Goal: Task Accomplishment & Management: Complete application form

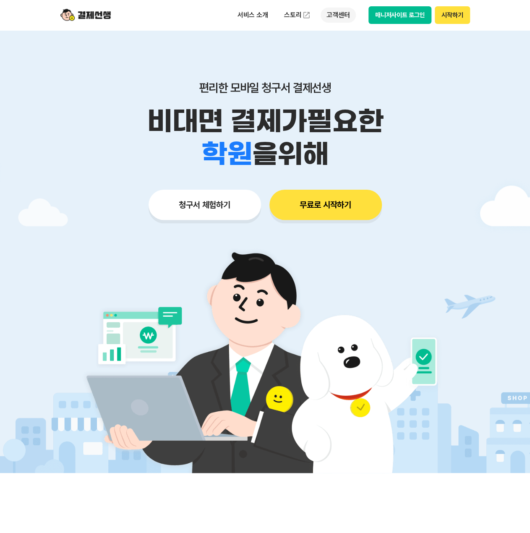
click at [333, 12] on p "고객센터" at bounding box center [337, 15] width 35 height 15
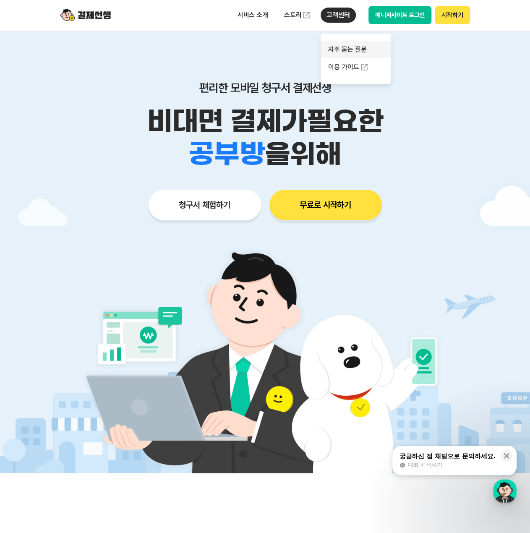
click at [367, 54] on link "자주 묻는 질문" at bounding box center [355, 49] width 70 height 17
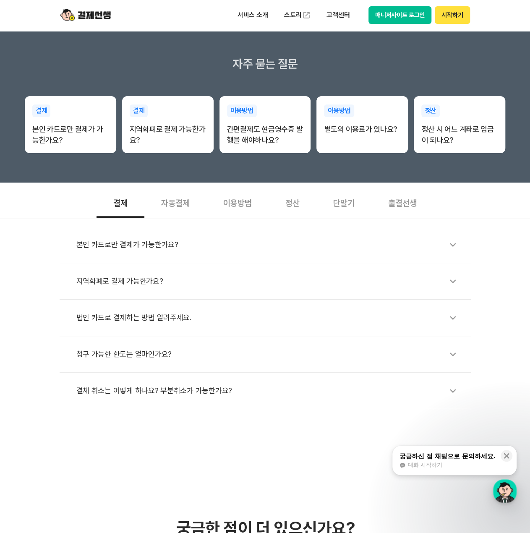
click at [229, 389] on div "결체 취소는 어떻게 하나요? 부분취소가 가능한가요?" at bounding box center [269, 390] width 386 height 19
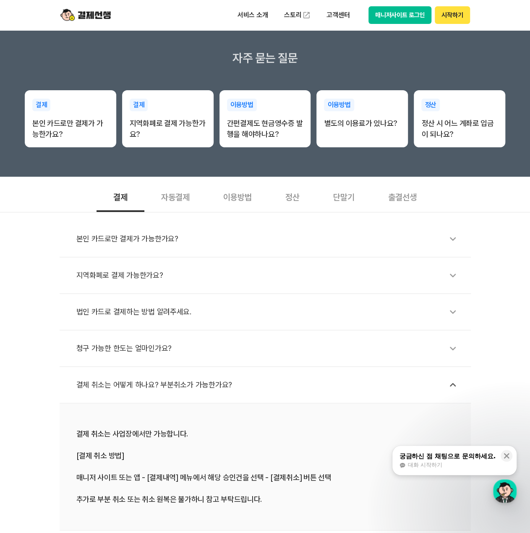
scroll to position [210, 0]
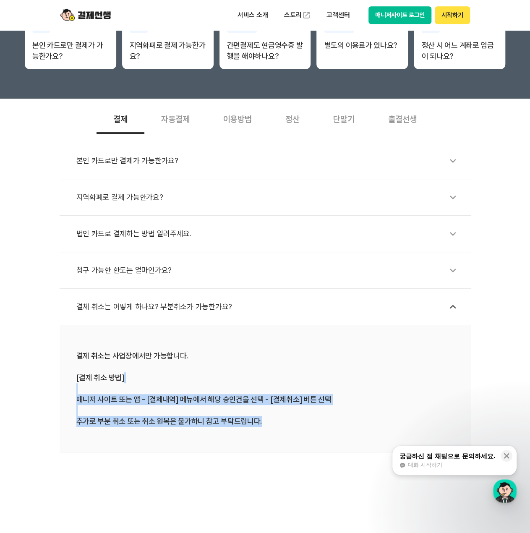
drag, startPoint x: 262, startPoint y: 418, endPoint x: 224, endPoint y: 385, distance: 49.6
click at [224, 385] on div "결제 취소는 사업장에서만 가능합니다. [결제 취소 방법] 매니저 사이트 또는 앱 - [결제내역] 메뉴에서 해당 승인건을 선택 - [결제취소] …" at bounding box center [264, 388] width 377 height 76
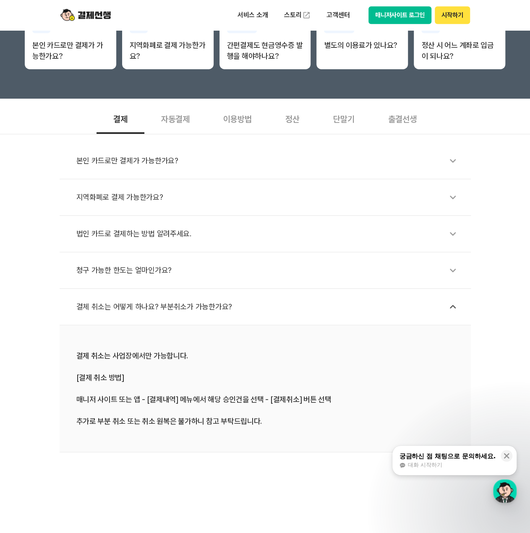
click at [160, 363] on div "결제 취소는 사업장에서만 가능합니다. [결제 취소 방법] 매니저 사이트 또는 앱 - [결제내역] 메뉴에서 해당 승인건을 선택 - [결제취소] …" at bounding box center [264, 388] width 377 height 76
drag, startPoint x: 112, startPoint y: 353, endPoint x: 177, endPoint y: 349, distance: 65.1
click at [126, 357] on div "결제 취소는 사업장에서만 가능합니다. [결제 취소 방법] 매니저 사이트 또는 앱 - [결제내역] 메뉴에서 해당 승인건을 선택 - [결제취소] …" at bounding box center [264, 388] width 377 height 76
click at [180, 348] on li "결제 취소는 사업장에서만 가능합니다. [결제 취소 방법] 매니저 사이트 또는 앱 - [결제내역] 메뉴에서 해당 승인건을 선택 - [결제취소] …" at bounding box center [265, 388] width 411 height 127
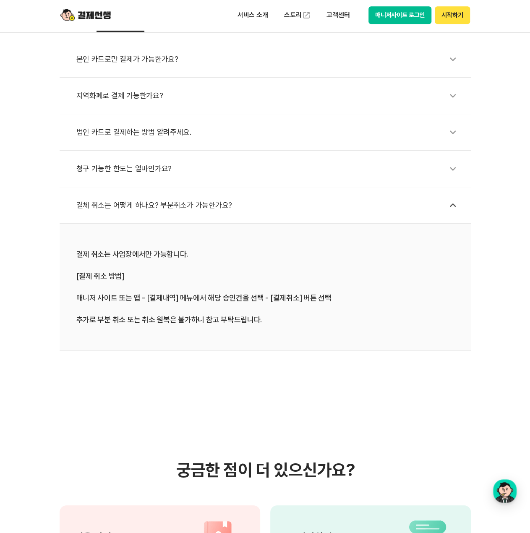
scroll to position [252, 0]
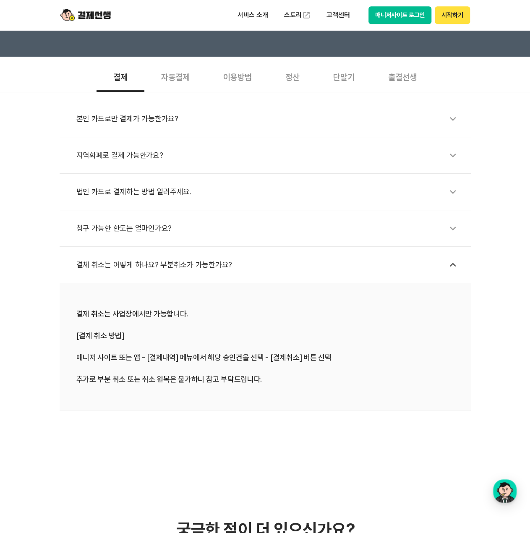
click at [156, 226] on div "청구 가능한 한도는 얼마인가요?" at bounding box center [269, 228] width 386 height 19
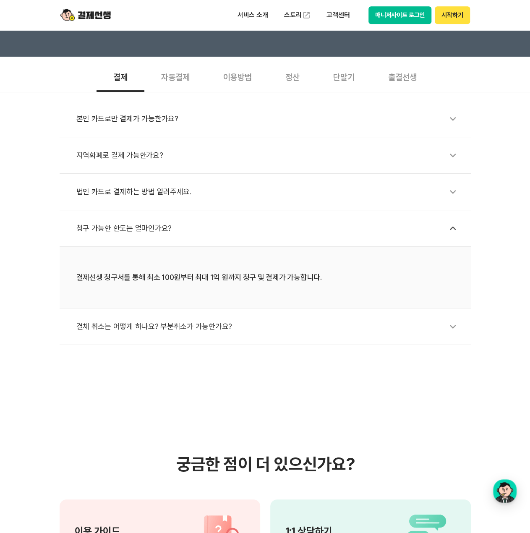
click at [217, 190] on div "법인 카드로 결제하는 방법 알려주세요." at bounding box center [269, 191] width 386 height 19
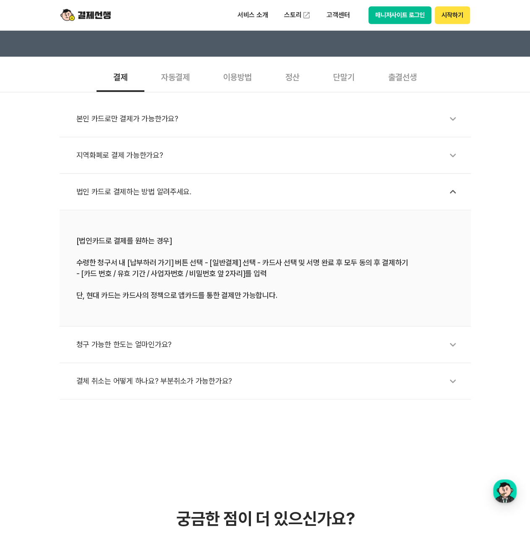
click at [198, 159] on div "지역화폐로 결제 가능한가요?" at bounding box center [269, 155] width 386 height 19
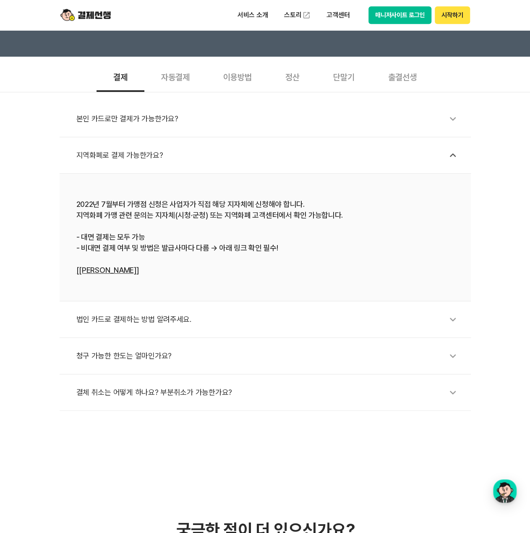
click at [168, 122] on div "본인 카드로만 결제가 가능한가요?" at bounding box center [269, 118] width 386 height 19
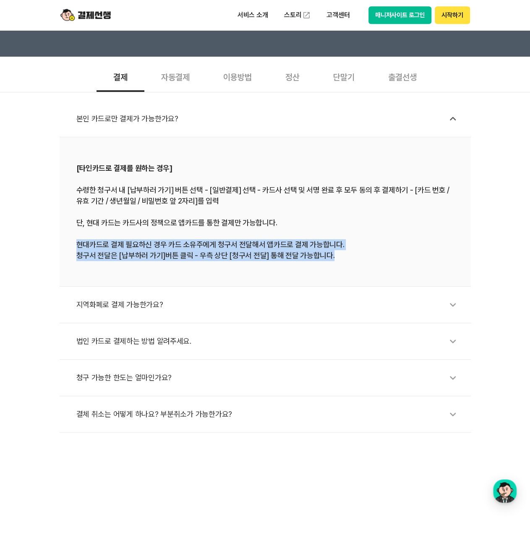
drag, startPoint x: 73, startPoint y: 240, endPoint x: 375, endPoint y: 262, distance: 303.6
click at [375, 262] on li "[타인카드로 결제를 원하는 경우] 수령한 청구서 내 [납부하러 가기] 버튼 선택 - [일반결제] 선택 - 카드사 선택 및 서명 완료 후 모두 …" at bounding box center [265, 211] width 411 height 149
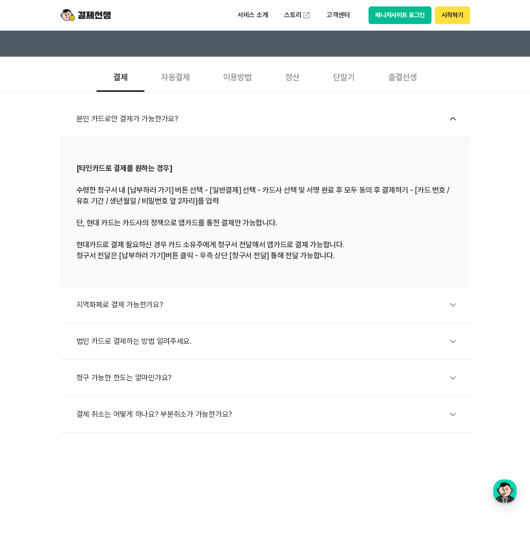
click at [257, 238] on div "[타인카드로 결제를 원하는 경우] 수령한 청구서 내 [납부하러 가기] 버튼 선택 - [일반결제] 선택 - 카드사 선택 및 서명 완료 후 모두 …" at bounding box center [264, 211] width 377 height 99
drag, startPoint x: 132, startPoint y: 220, endPoint x: 277, endPoint y: 223, distance: 145.2
click at [277, 223] on div "[타인카드로 결제를 원하는 경우] 수령한 청구서 내 [납부하러 가기] 버튼 선택 - [일반결제] 선택 - 카드사 선택 및 서명 완료 후 모두 …" at bounding box center [264, 211] width 377 height 99
click at [171, 208] on div "[타인카드로 결제를 원하는 경우] 수령한 청구서 내 [납부하러 가기] 버튼 선택 - [일반결제] 선택 - 카드사 선택 및 서명 완료 후 모두 …" at bounding box center [264, 211] width 377 height 99
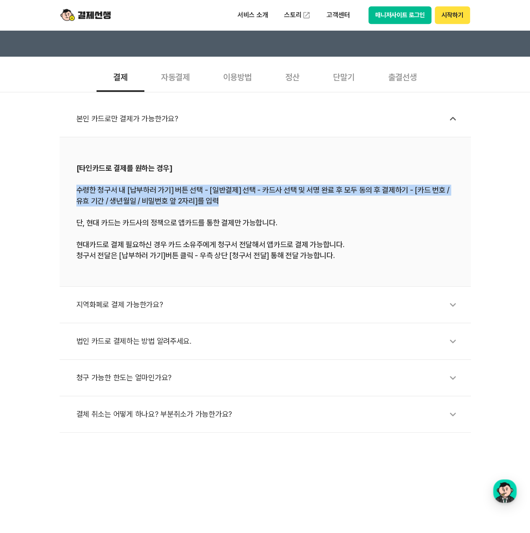
drag, startPoint x: 239, startPoint y: 204, endPoint x: 70, endPoint y: 188, distance: 169.3
click at [70, 188] on li "[타인카드로 결제를 원하는 경우] 수령한 청구서 내 [납부하러 가기] 버튼 선택 - [일반결제] 선택 - 카드사 선택 및 서명 완료 후 모두 …" at bounding box center [265, 211] width 411 height 149
click at [201, 195] on div "[타인카드로 결제를 원하는 경우] 수령한 청구서 내 [납부하러 가기] 버튼 선택 - [일반결제] 선택 - 카드사 선택 및 서명 완료 후 모두 …" at bounding box center [264, 211] width 377 height 99
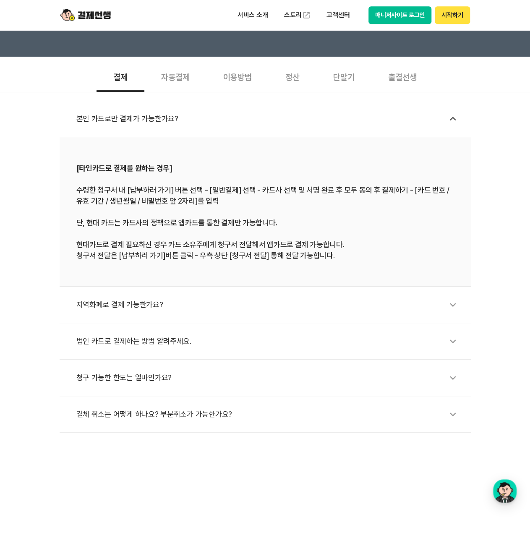
click at [251, 251] on div "[타인카드로 결제를 원하는 경우] 수령한 청구서 내 [납부하러 가기] 버튼 선택 - [일반결제] 선택 - 카드사 선택 및 서명 완료 후 모두 …" at bounding box center [264, 211] width 377 height 99
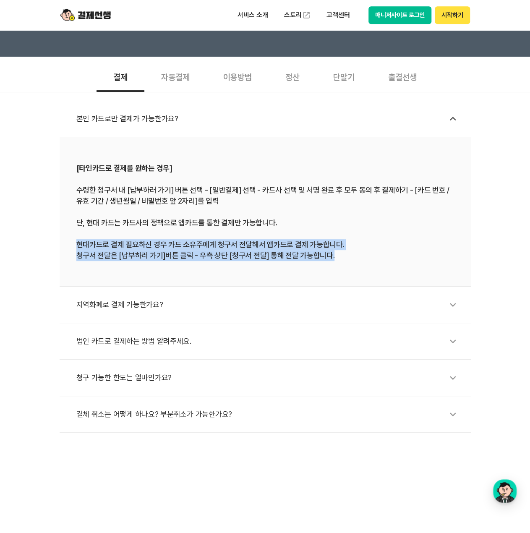
drag, startPoint x: 294, startPoint y: 262, endPoint x: 55, endPoint y: 247, distance: 240.4
click at [55, 247] on div "본인 카드로만 결제가 가능한가요? [타인카드로 결제를 원하는 경우] 수령한 청구서 내 [납부하러 가기] 버튼 선택 - [일반결제] 선택 - 카…" at bounding box center [265, 262] width 530 height 341
click at [89, 261] on li "[타인카드로 결제를 원하는 경우] 수령한 청구서 내 [납부하러 가기] 버튼 선택 - [일반결제] 선택 - 카드사 선택 및 서명 완료 후 모두 …" at bounding box center [265, 211] width 411 height 149
drag, startPoint x: 77, startPoint y: 243, endPoint x: 404, endPoint y: 255, distance: 327.4
click at [404, 255] on div "[타인카드로 결제를 원하는 경우] 수령한 청구서 내 [납부하러 가기] 버튼 선택 - [일반결제] 선택 - 카드사 선택 및 서명 완료 후 모두 …" at bounding box center [264, 211] width 377 height 99
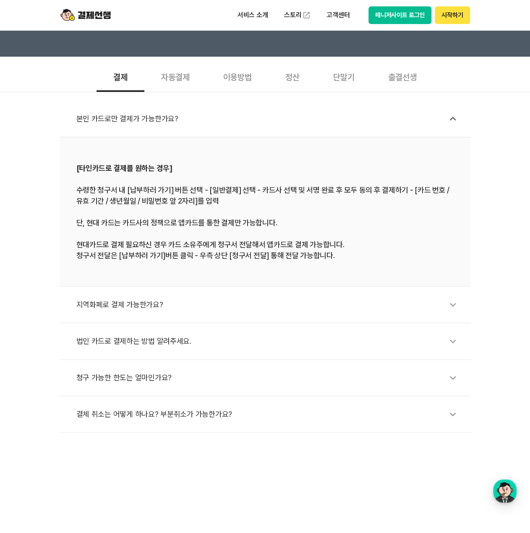
click at [375, 210] on div "[타인카드로 결제를 원하는 경우] 수령한 청구서 내 [납부하러 가기] 버튼 선택 - [일반결제] 선택 - 카드사 선택 및 서명 완료 후 모두 …" at bounding box center [264, 211] width 377 height 99
drag, startPoint x: 287, startPoint y: 219, endPoint x: 104, endPoint y: 223, distance: 182.9
click at [64, 219] on li "[타인카드로 결제를 원하는 경우] 수령한 청구서 내 [납부하러 가기] 버튼 선택 - [일반결제] 선택 - 카드사 선택 및 서명 완료 후 모두 …" at bounding box center [265, 211] width 411 height 149
click at [233, 249] on div "[타인카드로 결제를 원하는 경우] 수령한 청구서 내 [납부하러 가기] 버튼 선택 - [일반결제] 선택 - 카드사 선택 및 서명 완료 후 모두 …" at bounding box center [264, 211] width 377 height 99
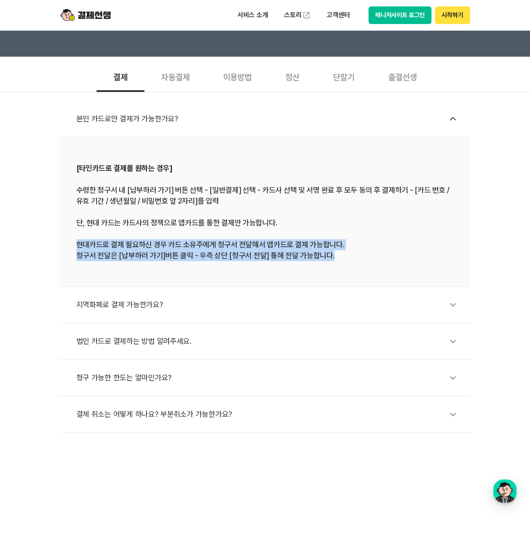
drag, startPoint x: 344, startPoint y: 260, endPoint x: 302, endPoint y: 245, distance: 43.9
click at [70, 249] on li "[타인카드로 결제를 원하는 경우] 수령한 청구서 내 [납부하러 가기] 버튼 선택 - [일반결제] 선택 - 카드사 선택 및 서명 완료 후 모두 …" at bounding box center [265, 211] width 411 height 149
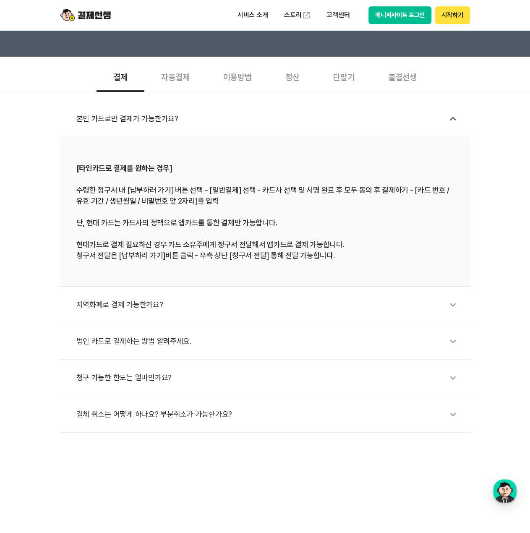
click at [351, 236] on div "[타인카드로 결제를 원하는 경우] 수령한 청구서 내 [납부하러 가기] 버튼 선택 - [일반결제] 선택 - 카드사 선택 및 서명 완료 후 모두 …" at bounding box center [264, 211] width 377 height 99
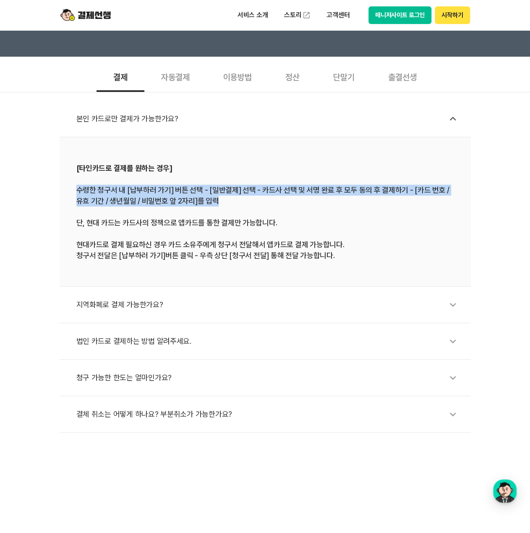
drag, startPoint x: 248, startPoint y: 203, endPoint x: 71, endPoint y: 190, distance: 177.4
click at [71, 190] on li "[타인카드로 결제를 원하는 경우] 수령한 청구서 내 [납부하러 가기] 버튼 선택 - [일반결제] 선택 - 카드사 선택 및 서명 완료 후 모두 …" at bounding box center [265, 211] width 411 height 149
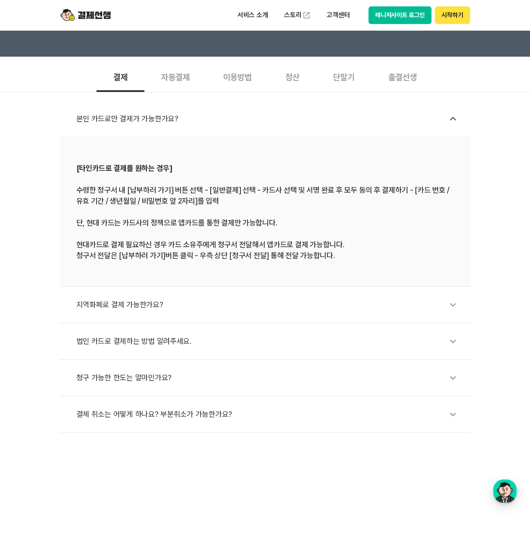
click at [173, 79] on div "자동결제" at bounding box center [175, 76] width 62 height 31
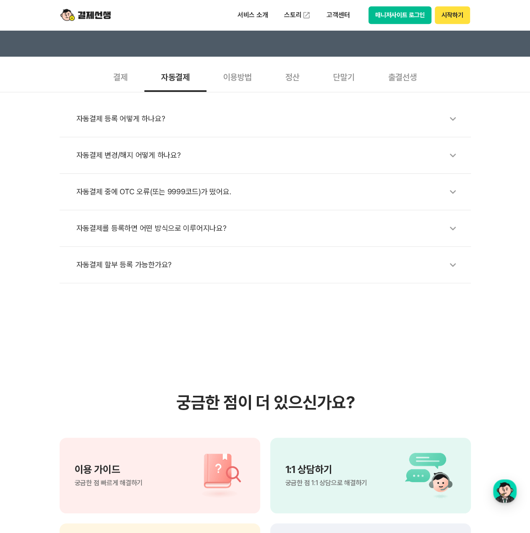
click at [217, 78] on div "이용방법" at bounding box center [237, 76] width 62 height 31
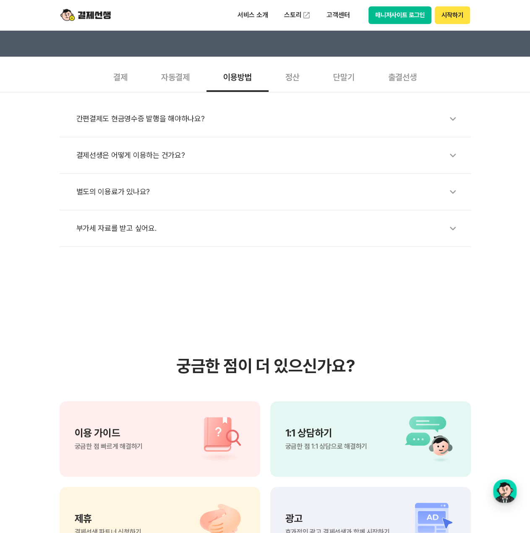
click at [195, 189] on div "별도의 이용료가 있나요?" at bounding box center [269, 191] width 386 height 19
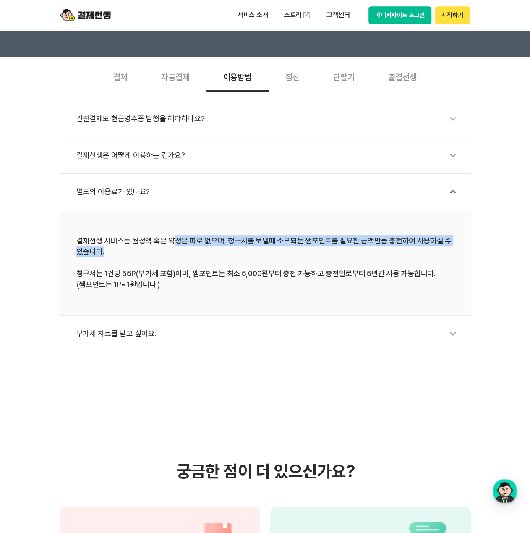
drag, startPoint x: 179, startPoint y: 238, endPoint x: 233, endPoint y: 253, distance: 56.5
click at [233, 253] on div "결제선생 서비스는 월정액 혹은 약정은 따로 없으며, 청구서를 보낼때 소모되는 쌤포인트를 필요한 금액만큼 충전하여 사용하실 수 있습니다. 청구서…" at bounding box center [264, 262] width 377 height 55
click at [267, 222] on li "결제선생 서비스는 월정액 혹은 약정은 따로 없으며, 청구서를 보낼때 소모되는 쌤포인트를 필요한 금액만큼 충전하여 사용하실 수 있습니다. 청구서…" at bounding box center [265, 262] width 411 height 105
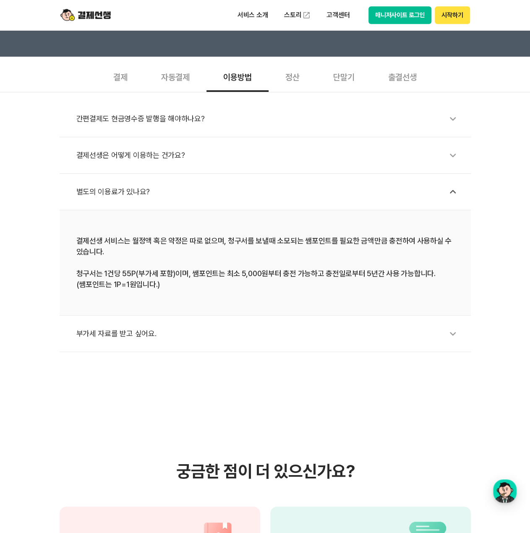
click at [249, 193] on div "별도의 이용료가 있나요?" at bounding box center [269, 191] width 386 height 19
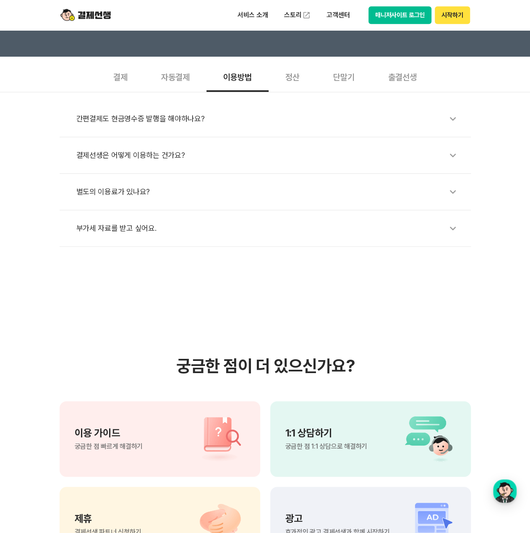
click at [211, 146] on div "결제선생은 어떻게 이용하는 건가요?" at bounding box center [269, 155] width 386 height 19
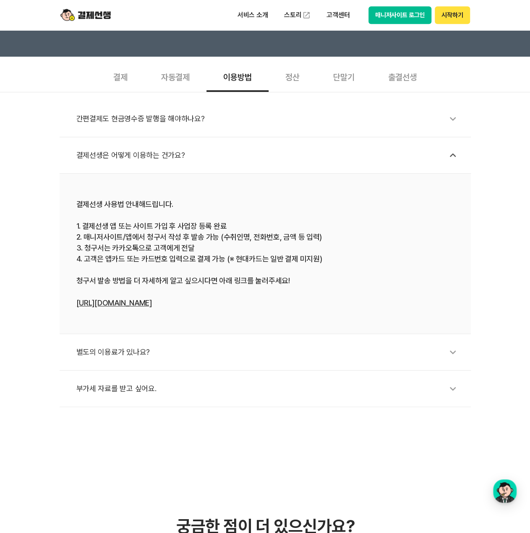
click at [208, 115] on div "간편결제도 현금영수증 발행을 해야하나요?" at bounding box center [269, 118] width 386 height 19
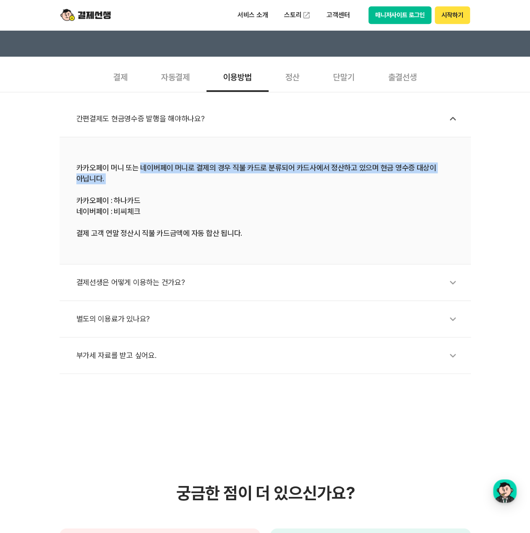
drag, startPoint x: 138, startPoint y: 165, endPoint x: 194, endPoint y: 187, distance: 59.7
click at [190, 186] on div "카카오페이 머니 또는 네이버페이 머니로 결제의 경우 직불 카드로 분류되어 카드사에서 정산하고 있으며 현금 영수증 대상이 아닙니다. 카카오페이 …" at bounding box center [264, 200] width 377 height 76
click at [227, 192] on div "카카오페이 머니 또는 네이버페이 머니로 결제의 경우 직불 카드로 분류되어 카드사에서 정산하고 있으며 현금 영수증 대상이 아닙니다. 카카오페이 …" at bounding box center [264, 200] width 377 height 76
drag, startPoint x: 164, startPoint y: 181, endPoint x: 62, endPoint y: 168, distance: 102.8
click at [62, 168] on li "카카오페이 머니 또는 네이버페이 머니로 결제의 경우 직불 카드로 분류되어 카드사에서 정산하고 있으며 현금 영수증 대상이 아닙니다. 카카오페이 …" at bounding box center [265, 200] width 411 height 127
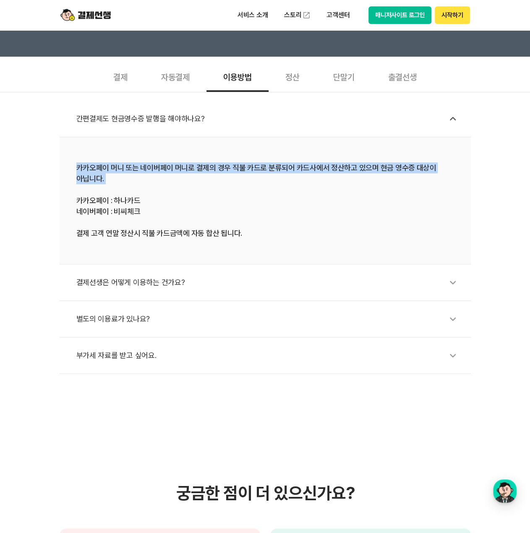
click at [73, 179] on li "카카오페이 머니 또는 네이버페이 머니로 결제의 경우 직불 카드로 분류되어 카드사에서 정산하고 있으며 현금 영수증 대상이 아닙니다. 카카오페이 …" at bounding box center [265, 200] width 411 height 127
drag, startPoint x: 71, startPoint y: 161, endPoint x: 167, endPoint y: 177, distance: 97.4
click at [167, 176] on li "카카오페이 머니 또는 네이버페이 머니로 결제의 경우 직불 카드로 분류되어 카드사에서 정산하고 있으며 현금 영수증 대상이 아닙니다. 카카오페이 …" at bounding box center [265, 200] width 411 height 127
click at [204, 182] on div "카카오페이 머니 또는 네이버페이 머니로 결제의 경우 직불 카드로 분류되어 카드사에서 정산하고 있으며 현금 영수증 대상이 아닙니다. 카카오페이 …" at bounding box center [264, 200] width 377 height 76
drag, startPoint x: 179, startPoint y: 181, endPoint x: 24, endPoint y: 172, distance: 155.0
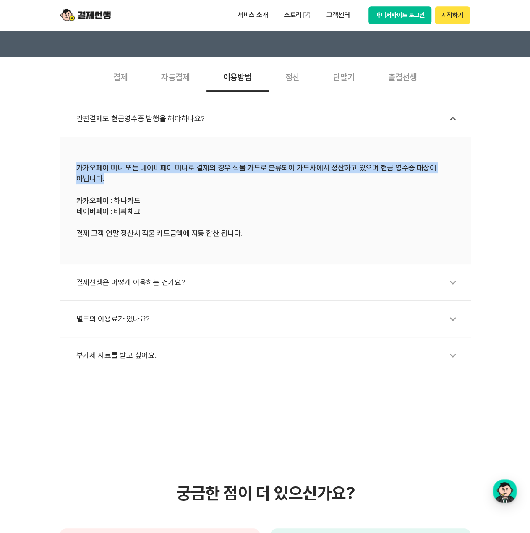
click at [24, 172] on div "간편결제도 현금영수증 발행을 해야하나요? 카카오페이 머니 또는 네이버페이 머니로 결제의 경우 직불 카드로 분류되어 카드사에서 정산하고 있으며 …" at bounding box center [265, 233] width 530 height 282
drag, startPoint x: 122, startPoint y: 252, endPoint x: 93, endPoint y: 236, distance: 33.2
click at [118, 251] on li "카카오페이 머니 또는 네이버페이 머니로 결제의 경우 직불 카드로 분류되어 카드사에서 정산하고 있으며 현금 영수증 대상이 아닙니다. 카카오페이 …" at bounding box center [265, 200] width 411 height 127
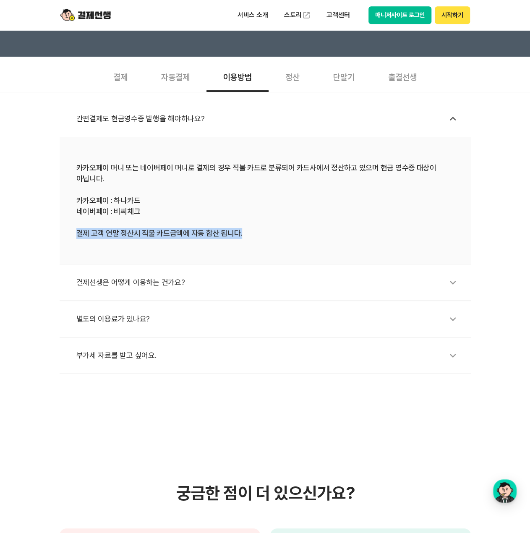
drag, startPoint x: 71, startPoint y: 232, endPoint x: 263, endPoint y: 228, distance: 191.7
click at [260, 228] on li "카카오페이 머니 또는 네이버페이 머니로 결제의 경우 직불 카드로 분류되어 카드사에서 정산하고 있으며 현금 영수증 대상이 아닙니다. 카카오페이 …" at bounding box center [265, 200] width 411 height 127
click at [293, 206] on div "카카오페이 머니 또는 네이버페이 머니로 결제의 경우 직불 카드로 분류되어 카드사에서 정산하고 있으며 현금 영수증 대상이 아닙니다. 카카오페이 …" at bounding box center [264, 200] width 377 height 76
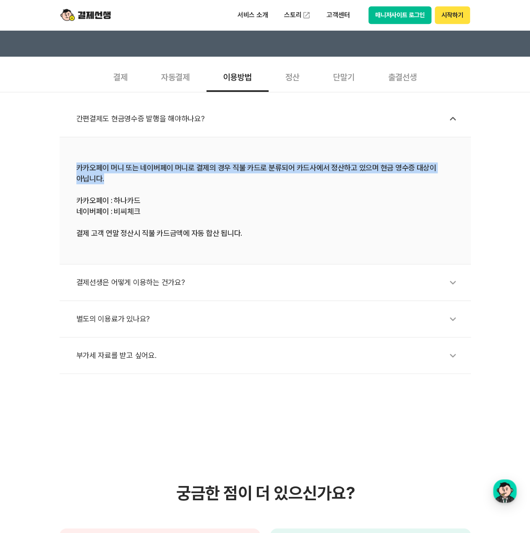
drag, startPoint x: 106, startPoint y: 179, endPoint x: 76, endPoint y: 164, distance: 33.0
click at [76, 164] on div "카카오페이 머니 또는 네이버페이 머니로 결제의 경우 직불 카드로 분류되어 카드사에서 정산하고 있으며 현금 영수증 대상이 아닙니다. 카카오페이 …" at bounding box center [264, 200] width 377 height 76
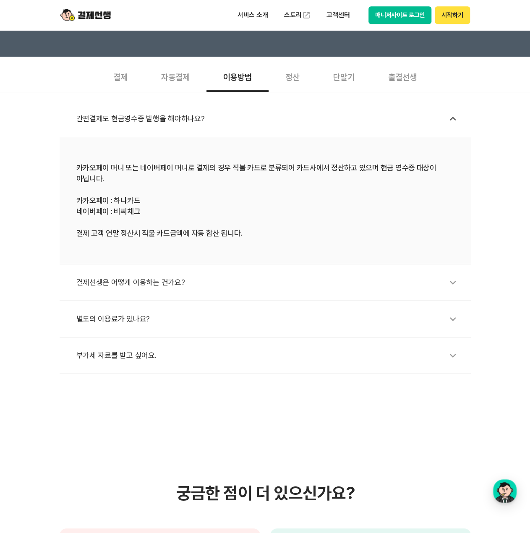
click at [127, 239] on li "카카오페이 머니 또는 네이버페이 머니로 결제의 경우 직불 카드로 분류되어 카드사에서 정산하고 있으며 현금 영수증 대상이 아닙니다. 카카오페이 …" at bounding box center [265, 200] width 411 height 127
click at [197, 283] on div "결제선생은 어떻게 이용하는 건가요?" at bounding box center [269, 282] width 386 height 19
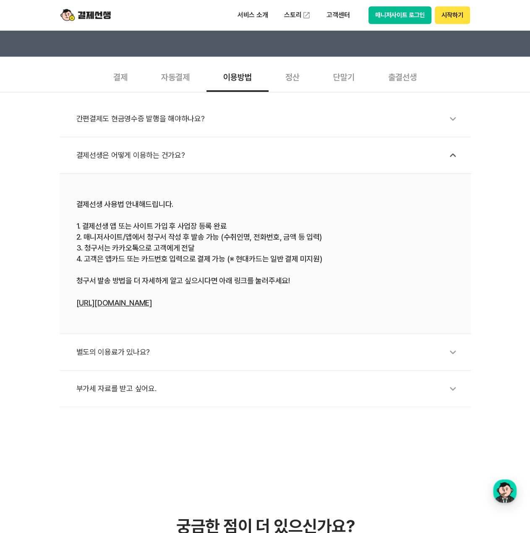
click at [293, 77] on div "정산" at bounding box center [292, 76] width 48 height 31
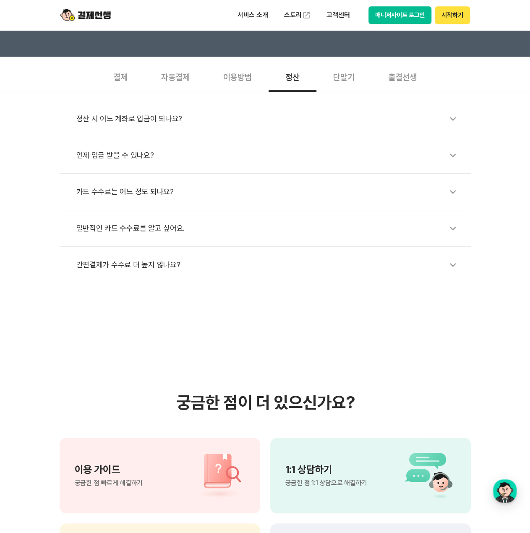
click at [294, 116] on div "정산 시 어느 계좌로 입금이 되나요?" at bounding box center [269, 118] width 386 height 19
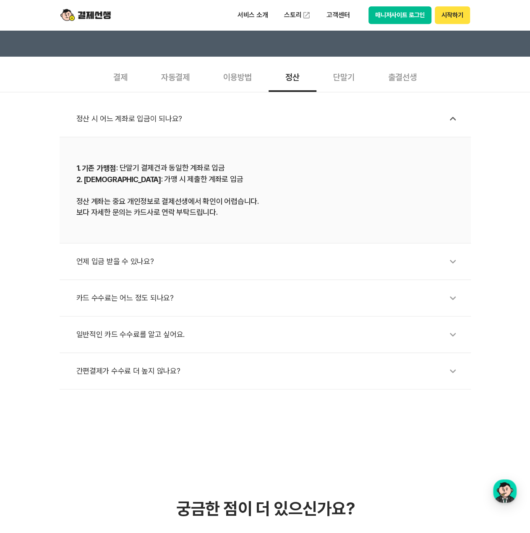
click at [278, 116] on div "정산 시 어느 계좌로 입금이 되나요?" at bounding box center [269, 118] width 386 height 19
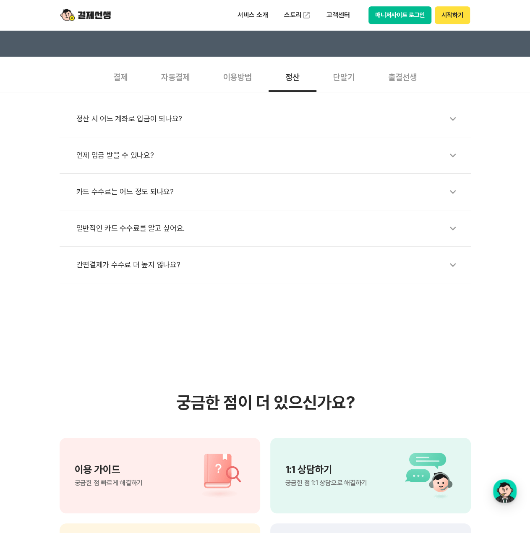
click at [181, 199] on div "카드 수수료는 어느 정도 되나요?" at bounding box center [269, 191] width 386 height 19
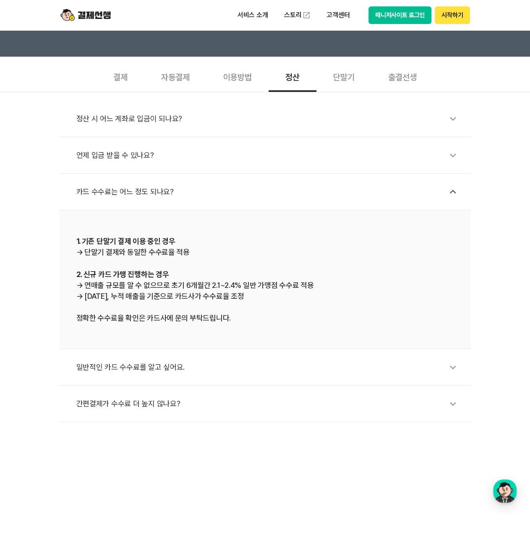
click at [354, 90] on div "단말기" at bounding box center [343, 76] width 55 height 31
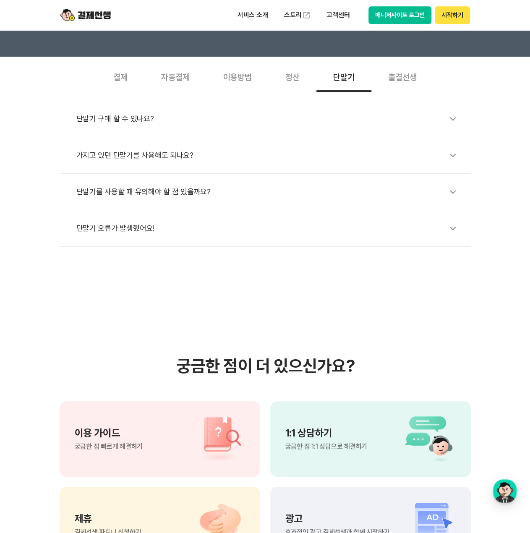
click at [317, 81] on div "단말기" at bounding box center [343, 76] width 55 height 31
click at [307, 76] on div "정산" at bounding box center [292, 76] width 48 height 31
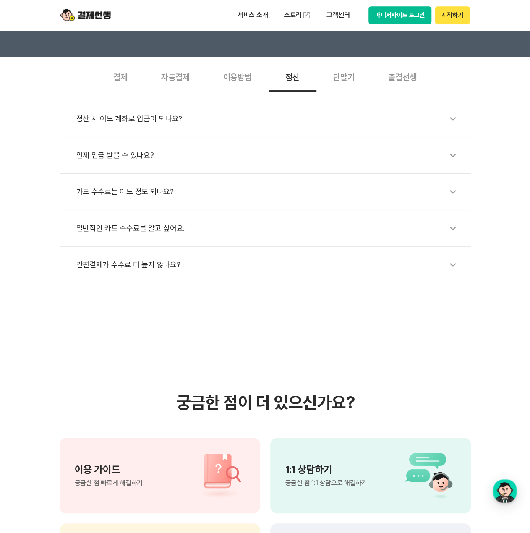
click at [170, 245] on li "일반적인 카드 수수료를 알고 싶어요." at bounding box center [265, 228] width 411 height 36
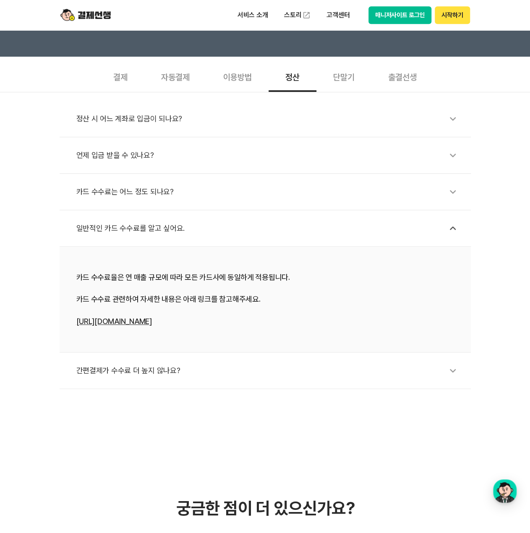
click at [205, 367] on div "간편결제가 수수료 더 높지 않나요?" at bounding box center [269, 370] width 386 height 19
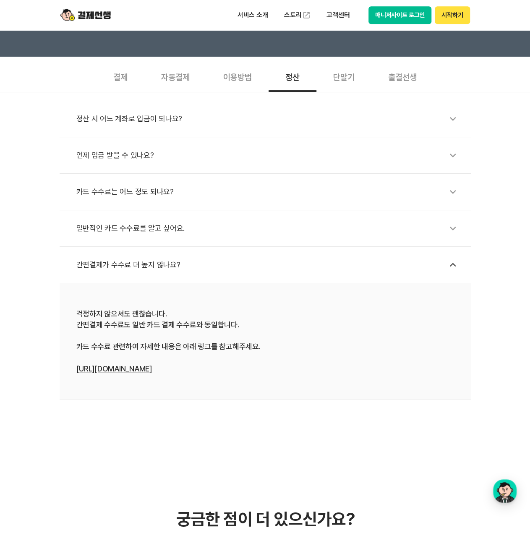
click at [146, 366] on div "걱정하지 않으셔도 괜찮습니다. 간편결제 수수료도 일반 카드 결제 수수료와 동일합니다. 카드 수수료 관련하여 자세한 내용은 아래 링크를 참고해주…" at bounding box center [264, 341] width 377 height 66
click at [143, 366] on link "https://bit.ly/4h9rI8c" at bounding box center [113, 368] width 75 height 9
click at [157, 194] on div "카드 수수료는 어느 정도 되나요?" at bounding box center [269, 191] width 386 height 19
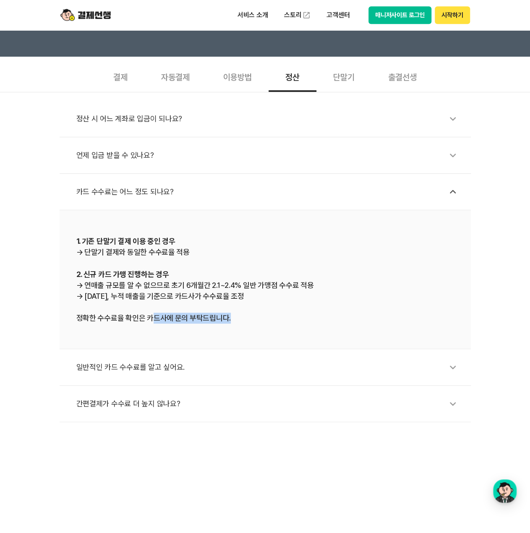
drag, startPoint x: 153, startPoint y: 318, endPoint x: 264, endPoint y: 331, distance: 112.4
click at [264, 331] on li "1. 기존 단말기 결제 이용 중인 경우 → 단말기 결제와 동일한 수수료율 적용 2. 신규 카드 가맹 진행하는 경우 → 연매출 규모를 알 수 없…" at bounding box center [265, 279] width 411 height 139
click at [257, 287] on div "1. 기존 단말기 결제 이용 중인 경우 → 단말기 결제와 동일한 수수료율 적용 2. 신규 카드 가맹 진행하는 경우 → 연매출 규모를 알 수 없…" at bounding box center [264, 279] width 377 height 88
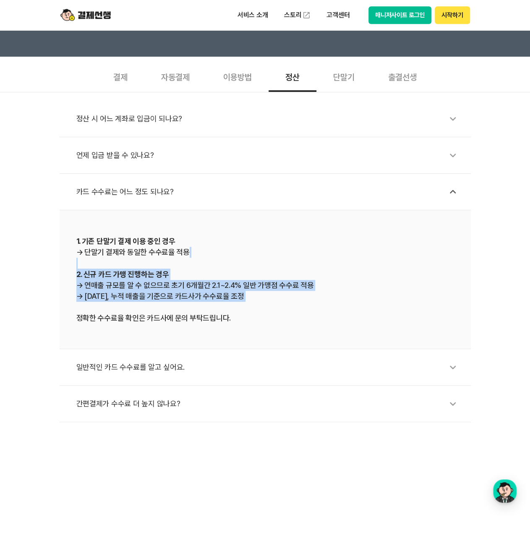
drag, startPoint x: 257, startPoint y: 302, endPoint x: 46, endPoint y: 262, distance: 214.8
click at [46, 262] on div "정산 시 어느 계좌로 입금이 되나요? 언제 입금 받을 수 있나요? 카드 수수료는 어느 정도 되나요? 1. 기존 단말기 결제 이용 중인 경우 →…" at bounding box center [265, 257] width 530 height 330
click at [55, 278] on div "정산 시 어느 계좌로 입금이 되나요? 언제 입금 받을 수 있나요? 카드 수수료는 어느 정도 되나요? 1. 기존 단말기 결제 이용 중인 경우 →…" at bounding box center [265, 257] width 530 height 330
drag, startPoint x: 66, startPoint y: 237, endPoint x: 294, endPoint y: 303, distance: 237.6
click at [294, 303] on li "1. 기존 단말기 결제 이용 중인 경우 → 단말기 결제와 동일한 수수료율 적용 2. 신규 카드 가맹 진행하는 경우 → 연매출 규모를 알 수 없…" at bounding box center [265, 279] width 411 height 139
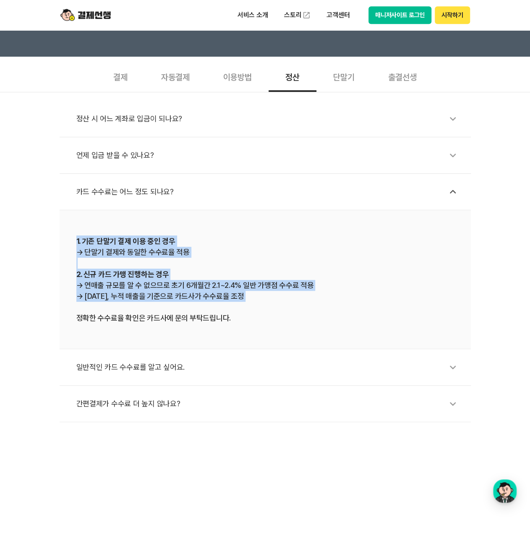
click at [310, 300] on div "1. 기존 단말기 결제 이용 중인 경우 → 단말기 결제와 동일한 수수료율 적용 2. 신규 카드 가맹 진행하는 경우 → 연매출 규모를 알 수 없…" at bounding box center [264, 279] width 377 height 88
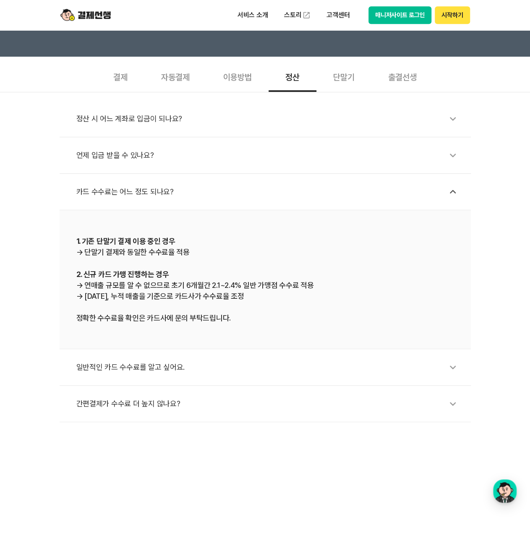
drag, startPoint x: 303, startPoint y: 299, endPoint x: 56, endPoint y: 229, distance: 256.8
click at [56, 229] on div "정산 시 어느 계좌로 입금이 되나요? 언제 입금 받을 수 있나요? 카드 수수료는 어느 정도 되나요? 1. 기존 단말기 결제 이용 중인 경우 →…" at bounding box center [265, 257] width 530 height 330
click at [65, 245] on li "1. 기존 단말기 결제 이용 중인 경우 → 단말기 결제와 동일한 수수료율 적용 2. 신규 카드 가맹 진행하는 경우 → 연매출 규모를 알 수 없…" at bounding box center [265, 279] width 411 height 139
drag, startPoint x: 72, startPoint y: 234, endPoint x: 295, endPoint y: 295, distance: 231.3
click at [294, 295] on li "1. 기존 단말기 결제 이용 중인 경우 → 단말기 결제와 동일한 수수료율 적용 2. 신규 카드 가맹 진행하는 경우 → 연매출 규모를 알 수 없…" at bounding box center [265, 279] width 411 height 139
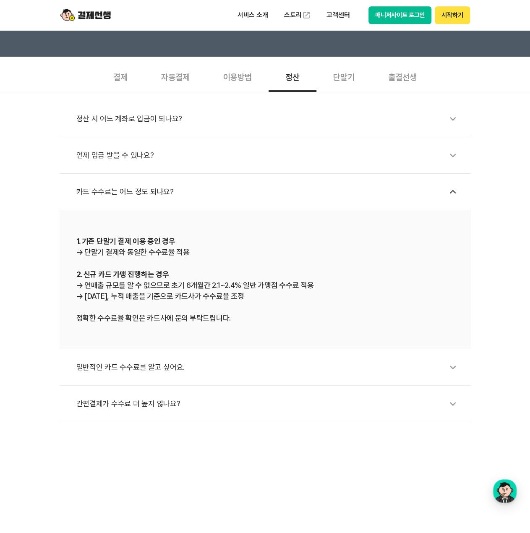
click at [316, 254] on div "1. 기존 단말기 결제 이용 중인 경우 → 단말기 결제와 동일한 수수료율 적용 2. 신규 카드 가맹 진행하는 경우 → 연매출 규모를 알 수 없…" at bounding box center [264, 279] width 377 height 88
click at [234, 150] on div "언제 입금 받을 수 있나요?" at bounding box center [269, 155] width 386 height 19
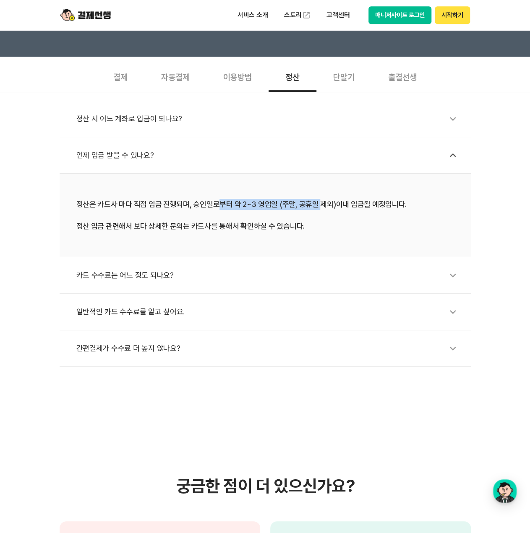
drag, startPoint x: 316, startPoint y: 206, endPoint x: 219, endPoint y: 199, distance: 98.0
click at [219, 199] on div "정산은 카드사 마다 직접 입금 진행되며, 승인일로부터 약 2~3 영업일 (주말, 공휴일 제외)이내 입금될 예정입니다. 정산 입금 관련해서 보다…" at bounding box center [264, 215] width 377 height 33
click at [149, 200] on div "정산은 카드사 마다 직접 입금 진행되며, 승인일로부터 약 2~3 영업일 (주말, 공휴일 제외)이내 입금될 예정입니다. 정산 입금 관련해서 보다…" at bounding box center [264, 215] width 377 height 33
click at [178, 119] on div "정산 시 어느 계좌로 입금이 되나요?" at bounding box center [269, 118] width 386 height 19
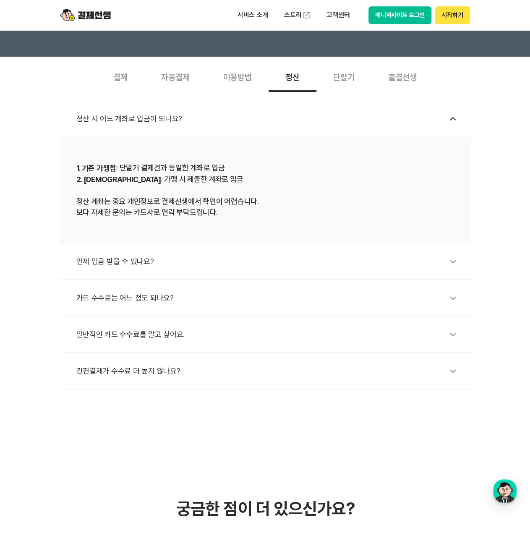
click at [178, 119] on div "정산 시 어느 계좌로 입금이 되나요?" at bounding box center [269, 118] width 386 height 19
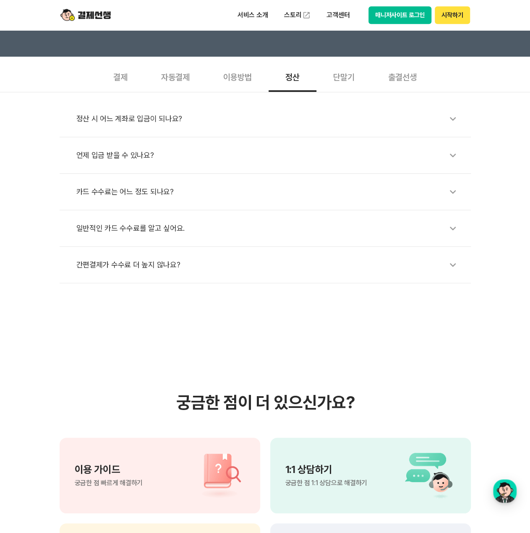
click at [358, 89] on div "단말기" at bounding box center [343, 76] width 55 height 31
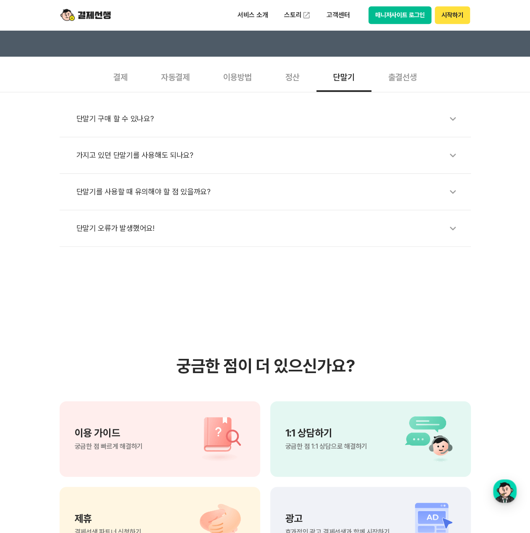
click at [239, 226] on div "단말기 오류가 발생했어요!" at bounding box center [269, 228] width 386 height 19
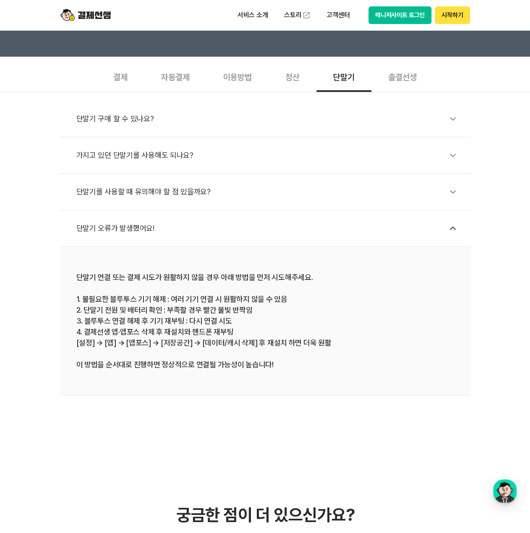
click at [224, 153] on div "가지고 있던 단말기를 사용해도 되나요?" at bounding box center [269, 155] width 386 height 19
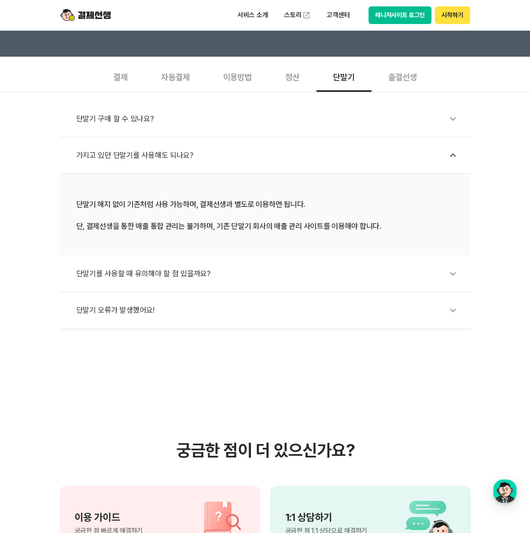
click at [213, 115] on div "단말기 구매 할 수 있나요?" at bounding box center [269, 118] width 386 height 19
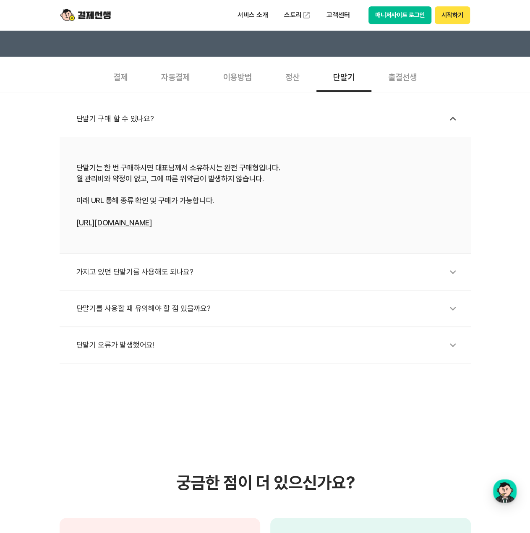
click at [152, 219] on link "https://linq.kr:9000/payssam" at bounding box center [113, 222] width 75 height 9
click at [407, 75] on div "출결선생" at bounding box center [402, 76] width 62 height 31
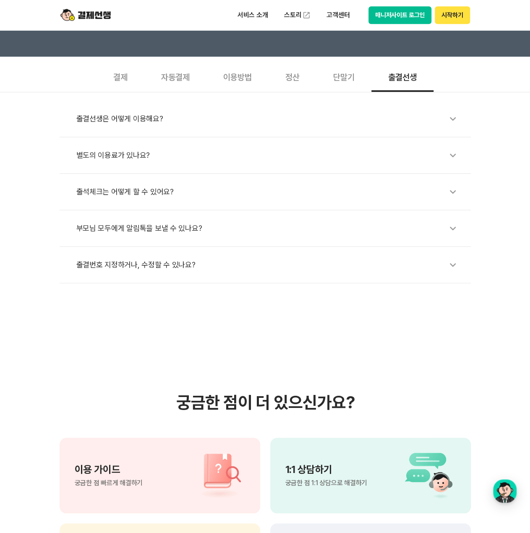
click at [260, 117] on div "출결선생은 어떻게 이용해요?" at bounding box center [269, 118] width 386 height 19
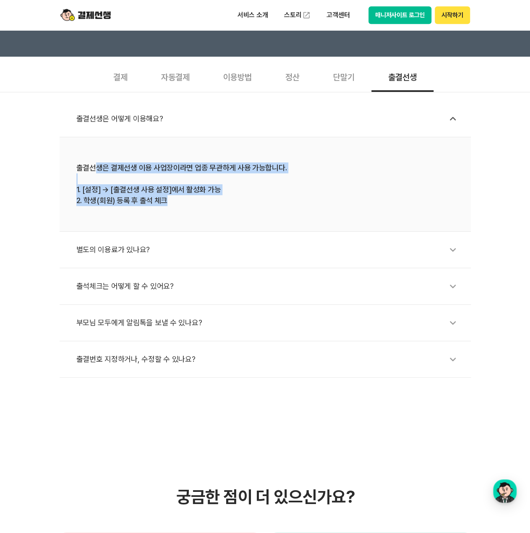
drag, startPoint x: 96, startPoint y: 169, endPoint x: 190, endPoint y: 202, distance: 99.8
click at [190, 202] on div "출결선생은 결제선생 이용 사업장이라면 업종 무관하게 사용 가능합니다. 1. [설정] → [출결선생 사용 설정]에서 활성화 가능 2. 학생(회원…" at bounding box center [264, 184] width 377 height 44
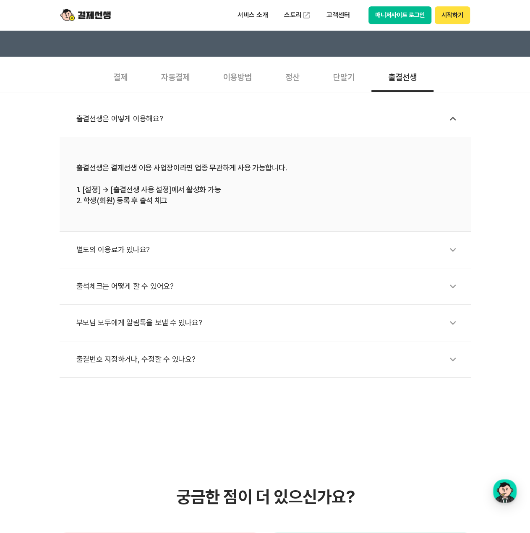
click at [110, 244] on div "별도의 이용료가 있나요?" at bounding box center [269, 249] width 386 height 19
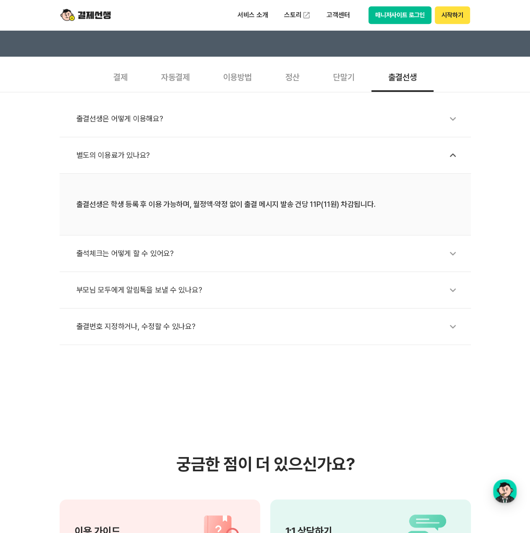
click at [133, 244] on div "출석체크는 어떻게 할 수 있어요?" at bounding box center [269, 253] width 386 height 19
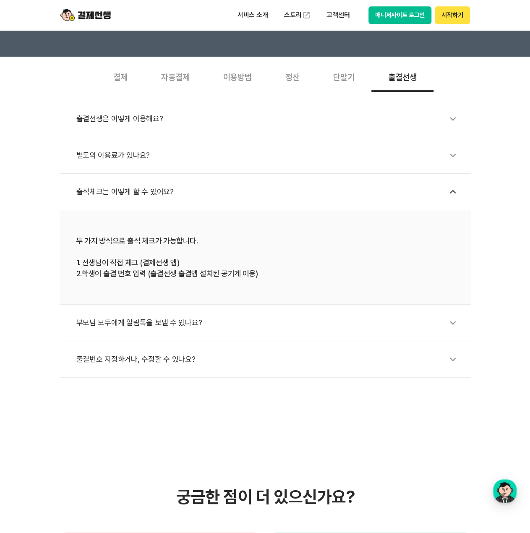
click at [160, 125] on div "출결선생은 어떻게 이용해요?" at bounding box center [269, 118] width 386 height 19
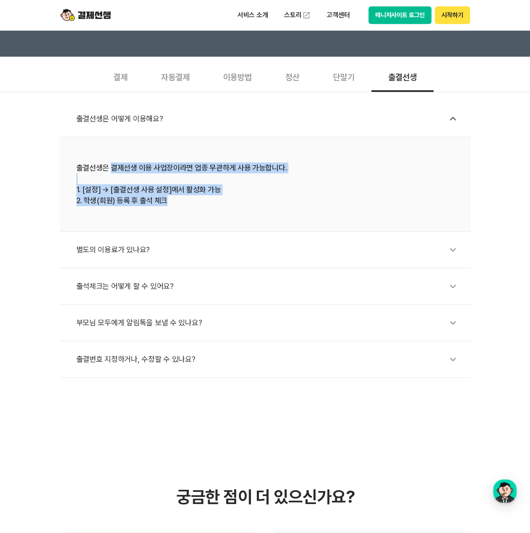
drag, startPoint x: 111, startPoint y: 167, endPoint x: 184, endPoint y: 203, distance: 81.0
click at [184, 203] on div "출결선생은 결제선생 이용 사업장이라면 업종 무관하게 사용 가능합니다. 1. [설정] → [출결선생 사용 설정]에서 활성화 가능 2. 학생(회원…" at bounding box center [264, 184] width 377 height 44
click at [172, 159] on li "출결선생은 결제선생 이용 사업장이라면 업종 무관하게 사용 가능합니다. 1. [설정] → [출결선생 사용 설정]에서 활성화 가능 2. 학생(회원…" at bounding box center [265, 184] width 411 height 94
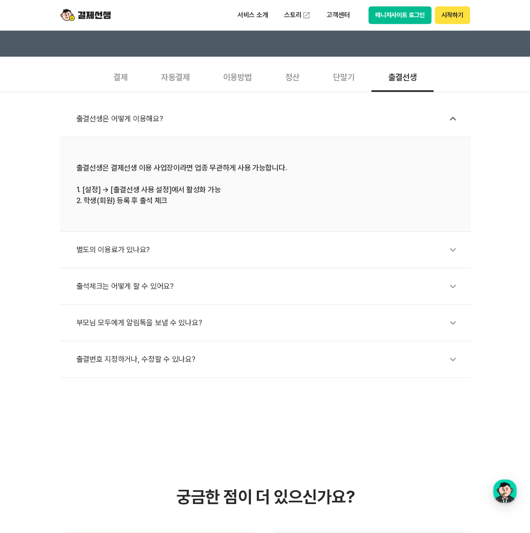
click at [163, 352] on div "출결번호 지정하거나, 수정할 수 있나요?" at bounding box center [269, 358] width 386 height 19
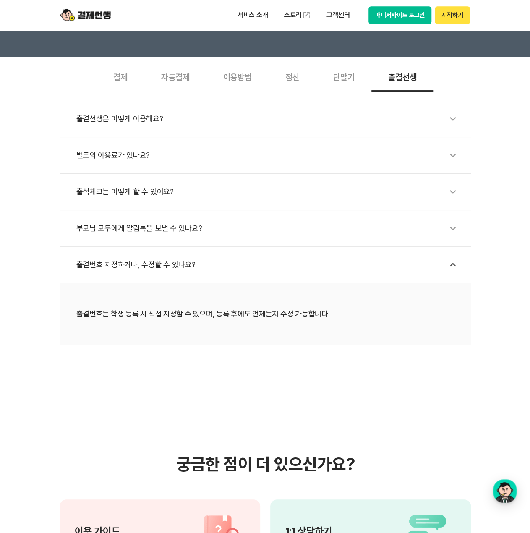
click at [172, 234] on div "부모님 모두에게 알림톡을 보낼 수 있나요?" at bounding box center [269, 228] width 386 height 19
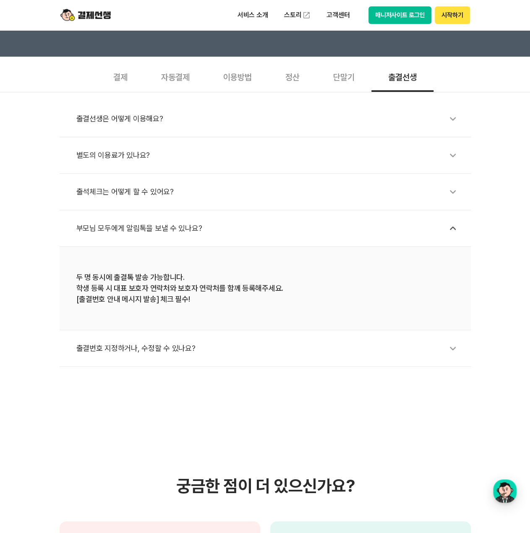
click at [179, 161] on div "별도의 이용료가 있나요?" at bounding box center [269, 155] width 386 height 19
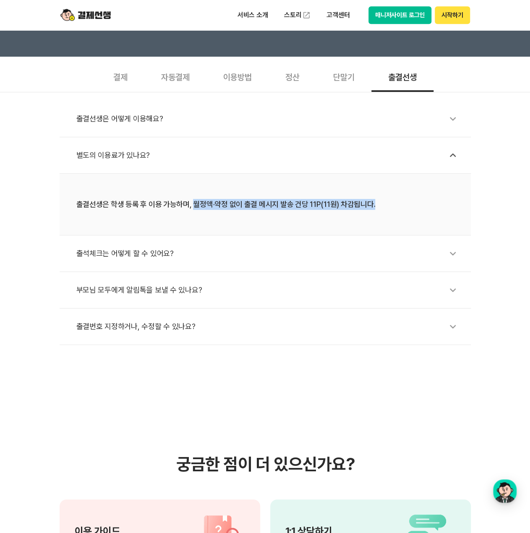
drag, startPoint x: 193, startPoint y: 204, endPoint x: 392, endPoint y: 213, distance: 199.5
click at [392, 213] on li "출결선생은 학생 등록 후 이용 가능하며, 월정액·약정 없이 출결 메시지 발송 건당 11P(11원) 차감됩니다." at bounding box center [265, 205] width 411 height 62
click at [261, 208] on div "출결선생은 학생 등록 후 이용 가능하며, 월정액·약정 없이 출결 메시지 발송 건당 11P(11원) 차감됩니다." at bounding box center [264, 204] width 377 height 11
drag, startPoint x: 377, startPoint y: 204, endPoint x: 30, endPoint y: 210, distance: 347.3
click at [30, 210] on div "출결선생은 어떻게 이용해요? 별도의 이용료가 있나요? 출결선생은 학생 등록 후 이용 가능하며, 월정액·약정 없이 출결 메시지 발송 건당 11P…" at bounding box center [265, 218] width 530 height 253
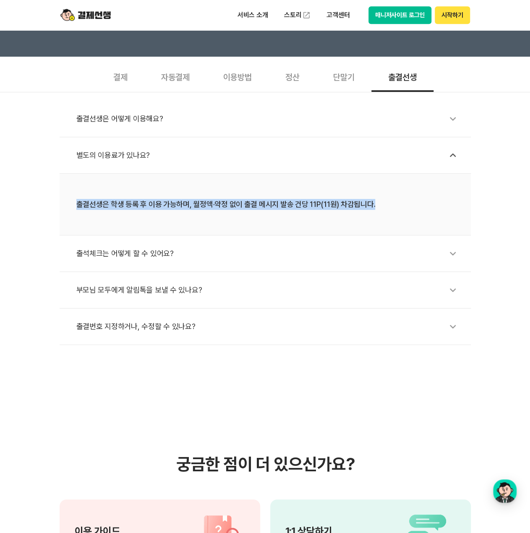
click at [54, 206] on div "출결선생은 어떻게 이용해요? 별도의 이용료가 있나요? 출결선생은 학생 등록 후 이용 가능하며, 월정액·약정 없이 출결 메시지 발송 건당 11P…" at bounding box center [265, 218] width 530 height 253
drag, startPoint x: 77, startPoint y: 207, endPoint x: 399, endPoint y: 210, distance: 322.6
click at [399, 210] on li "출결선생은 학생 등록 후 이용 가능하며, 월정액·약정 없이 출결 메시지 발송 건당 11P(11원) 차감됩니다." at bounding box center [265, 205] width 411 height 62
click at [404, 203] on div "출결선생은 학생 등록 후 이용 가능하며, 월정액·약정 없이 출결 메시지 발송 건당 11P(11원) 차감됩니다." at bounding box center [264, 204] width 377 height 11
drag, startPoint x: 389, startPoint y: 206, endPoint x: 4, endPoint y: 198, distance: 384.7
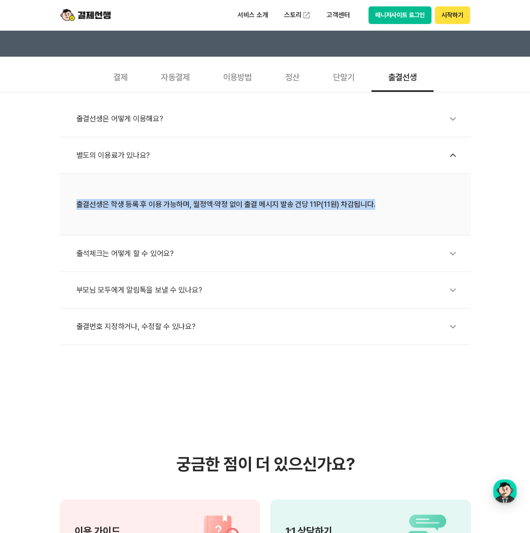
click at [4, 198] on div "출결선생은 어떻게 이용해요? 별도의 이용료가 있나요? 출결선생은 학생 등록 후 이용 가능하며, 월정액·약정 없이 출결 메시지 발송 건당 11P…" at bounding box center [265, 218] width 530 height 253
click at [38, 202] on div "출결선생은 어떻게 이용해요? 별도의 이용료가 있나요? 출결선생은 학생 등록 후 이용 가능하며, 월정액·약정 없이 출결 메시지 발송 건당 11P…" at bounding box center [265, 218] width 530 height 253
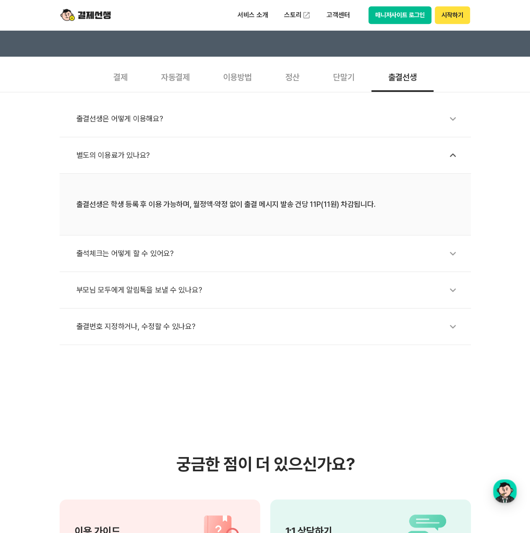
click at [138, 127] on div "출결선생은 어떻게 이용해요?" at bounding box center [269, 118] width 386 height 19
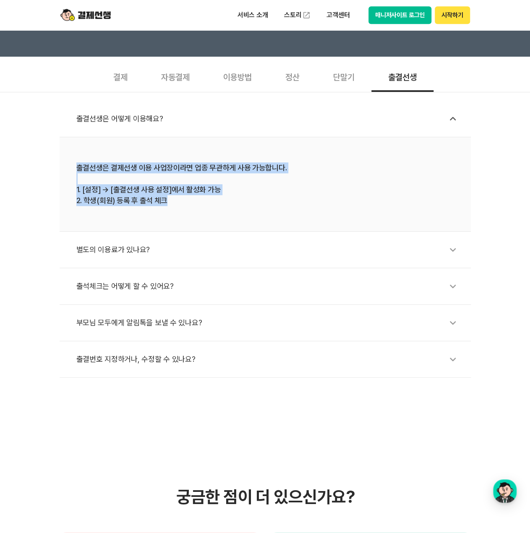
drag, startPoint x: 123, startPoint y: 190, endPoint x: 57, endPoint y: 148, distance: 78.6
click at [57, 148] on div "출결선생은 어떻게 이용해요? 출결선생은 결제선생 이용 사업장이라면 업종 무관하게 사용 가능합니다. 1. [설정] → [출결선생 사용 설정]에서…" at bounding box center [265, 235] width 530 height 286
click at [120, 214] on li "출결선생은 결제선생 이용 사업장이라면 업종 무관하게 사용 가능합니다. 1. [설정] → [출결선생 사용 설정]에서 활성화 가능 2. 학생(회원…" at bounding box center [265, 184] width 411 height 94
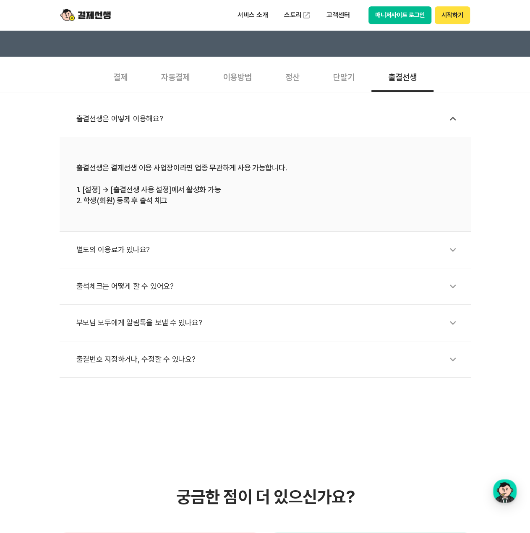
click at [89, 250] on div "별도의 이용료가 있나요?" at bounding box center [269, 249] width 386 height 19
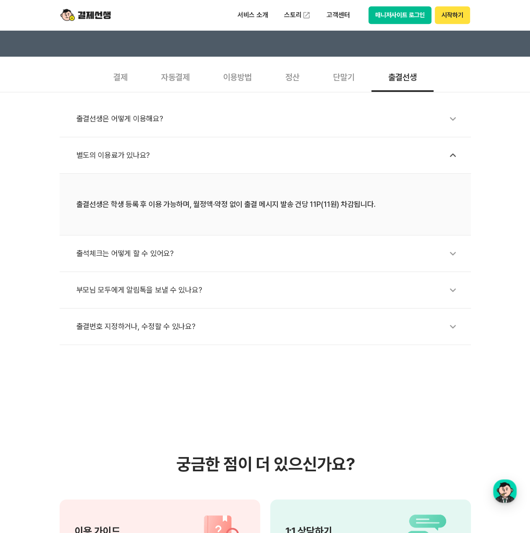
click at [180, 149] on div "별도의 이용료가 있나요?" at bounding box center [269, 155] width 386 height 19
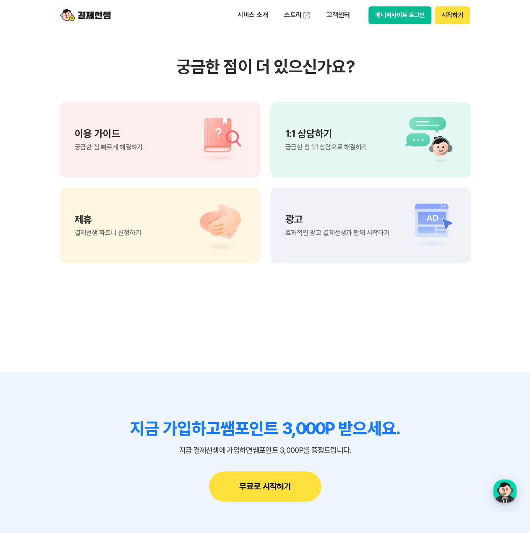
scroll to position [797, 0]
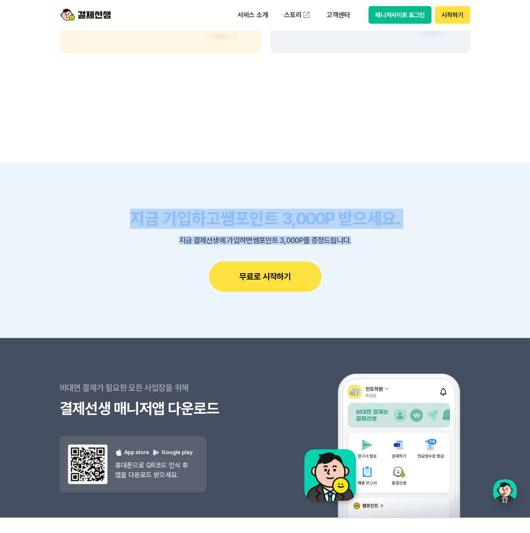
drag, startPoint x: 366, startPoint y: 241, endPoint x: 117, endPoint y: 218, distance: 249.4
click at [117, 218] on div "지금 가입하고 쌤포인트 3,000P 받으세요. 지금 결제선생에 가입하면 쌤포인트 3,000P를 증정드립니다. 무료로 시작하기" at bounding box center [265, 249] width 411 height 83
click at [109, 218] on h3 "지금 가입하고 쌤포인트 3,000P 받으세요." at bounding box center [265, 218] width 411 height 20
drag, startPoint x: 132, startPoint y: 217, endPoint x: 405, endPoint y: 245, distance: 274.5
click at [405, 245] on div "지금 가입하고 쌤포인트 3,000P 받으세요. 지금 결제선생에 가입하면 쌤포인트 3,000P를 증정드립니다. 무료로 시작하기" at bounding box center [265, 249] width 411 height 83
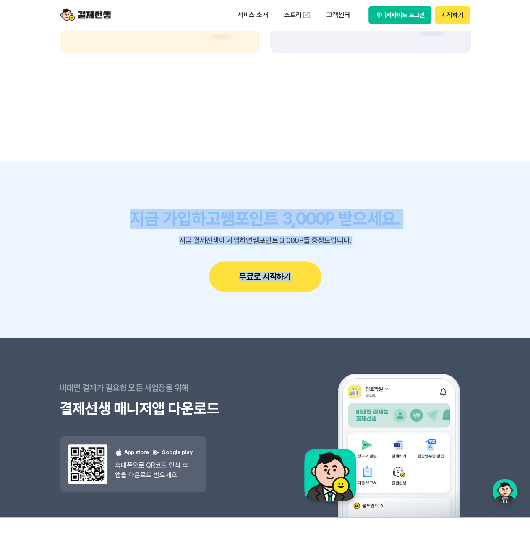
click at [360, 203] on section "지금 가입하고 쌤포인트 3,000P 받으세요. 지금 결제선생에 가입하면 쌤포인트 3,000P를 증정드립니다. 무료로 시작하기" at bounding box center [265, 249] width 530 height 175
drag, startPoint x: 263, startPoint y: 219, endPoint x: 81, endPoint y: 202, distance: 183.7
click at [81, 202] on section "지금 가입하고 쌤포인트 3,000P 받으세요. 지금 결제선생에 가입하면 쌤포인트 3,000P를 증정드립니다. 무료로 시작하기" at bounding box center [265, 249] width 530 height 175
click at [82, 203] on section "지금 가입하고 쌤포인트 3,000P 받으세요. 지금 결제선생에 가입하면 쌤포인트 3,000P를 증정드립니다. 무료로 시작하기" at bounding box center [265, 249] width 530 height 175
click at [70, 206] on section "지금 가입하고 쌤포인트 3,000P 받으세요. 지금 결제선생에 가입하면 쌤포인트 3,000P를 증정드립니다. 무료로 시작하기" at bounding box center [265, 249] width 530 height 175
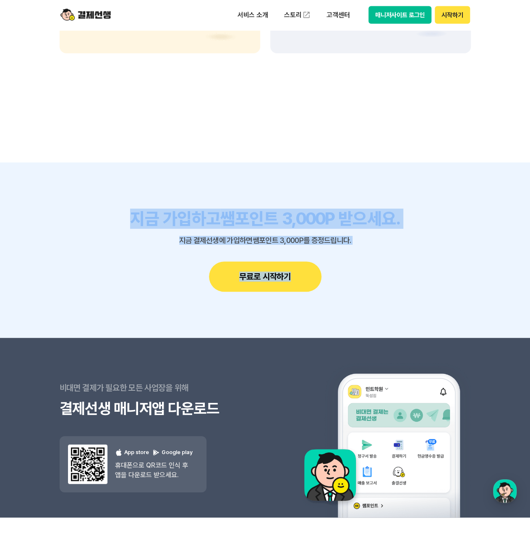
drag, startPoint x: 122, startPoint y: 215, endPoint x: 384, endPoint y: 264, distance: 266.3
click at [384, 264] on div "지금 가입하고 쌤포인트 3,000P 받으세요. 지금 결제선생에 가입하면 쌤포인트 3,000P를 증정드립니다. 무료로 시작하기" at bounding box center [265, 249] width 411 height 83
click at [357, 198] on section "지금 가입하고 쌤포인트 3,000P 받으세요. 지금 결제선생에 가입하면 쌤포인트 3,000P를 증정드립니다. 무료로 시작하기" at bounding box center [265, 249] width 530 height 175
drag, startPoint x: 367, startPoint y: 247, endPoint x: 109, endPoint y: 216, distance: 259.4
click at [108, 215] on div "지금 가입하고 쌤포인트 3,000P 받으세요. 지금 결제선생에 가입하면 쌤포인트 3,000P를 증정드립니다. 무료로 시작하기" at bounding box center [265, 249] width 411 height 83
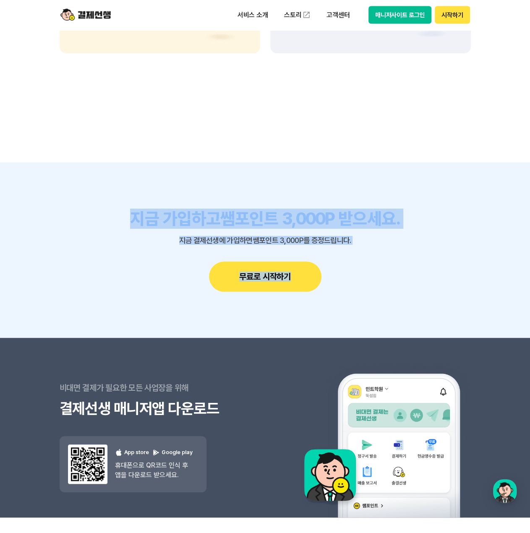
click at [112, 217] on h3 "지금 가입하고 쌤포인트 3,000P 받으세요." at bounding box center [265, 218] width 411 height 20
click at [119, 219] on h3 "지금 가입하고 쌤포인트 3,000P 받으세요." at bounding box center [265, 218] width 411 height 20
drag, startPoint x: 119, startPoint y: 219, endPoint x: 380, endPoint y: 241, distance: 261.8
click at [380, 241] on div "지금 가입하고 쌤포인트 3,000P 받으세요. 지금 결제선생에 가입하면 쌤포인트 3,000P를 증정드립니다. 무료로 시작하기" at bounding box center [265, 249] width 411 height 83
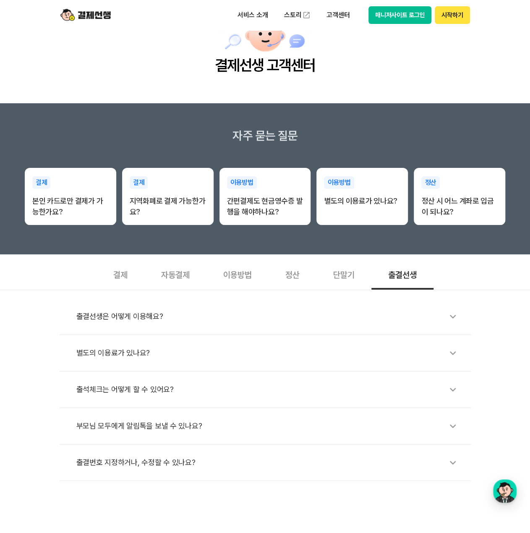
scroll to position [0, 0]
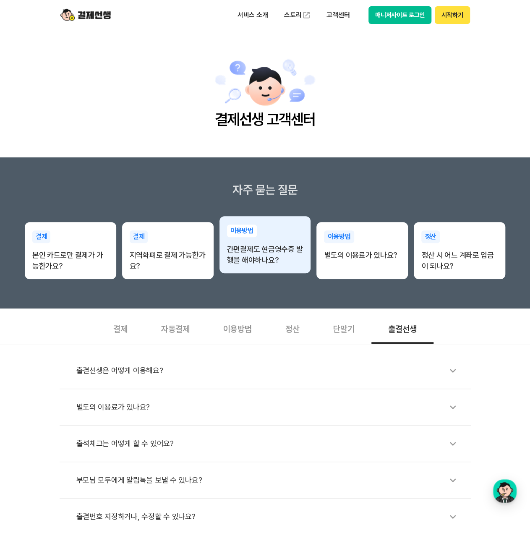
click at [263, 264] on p "간편결제도 현금영수증 발행을 해야하나요?" at bounding box center [265, 255] width 76 height 22
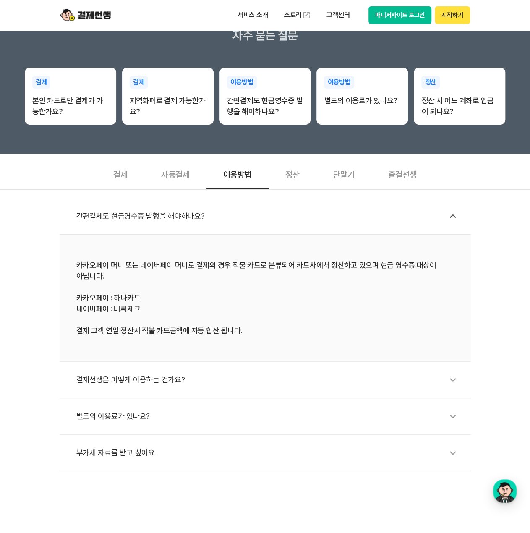
scroll to position [168, 0]
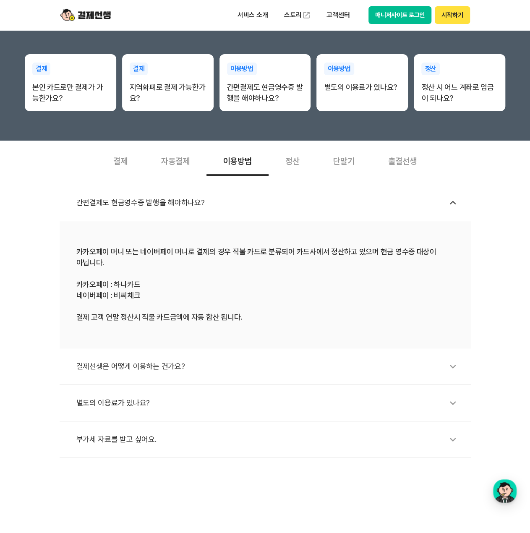
click at [449, 442] on icon at bounding box center [452, 438] width 19 height 19
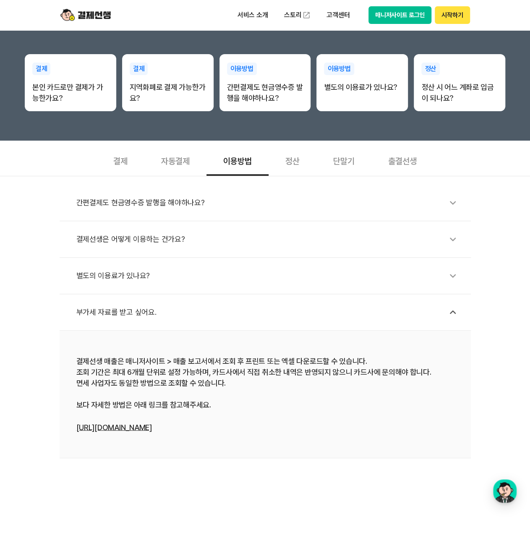
click at [453, 276] on icon at bounding box center [452, 275] width 19 height 19
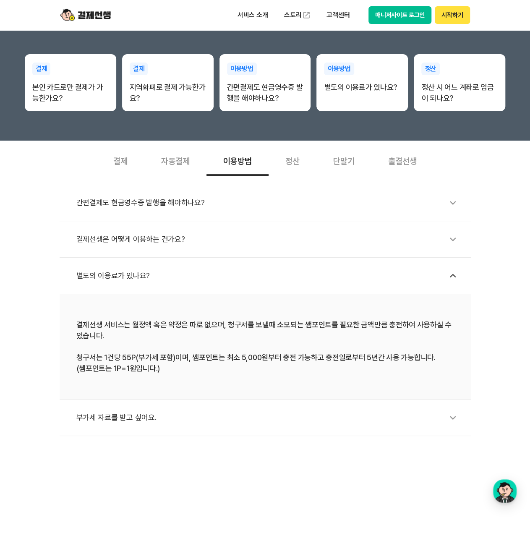
click at [452, 241] on icon at bounding box center [452, 238] width 19 height 19
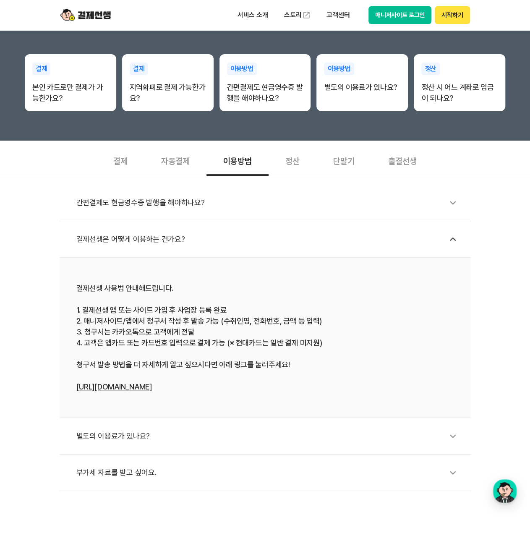
click at [454, 199] on icon at bounding box center [452, 202] width 19 height 19
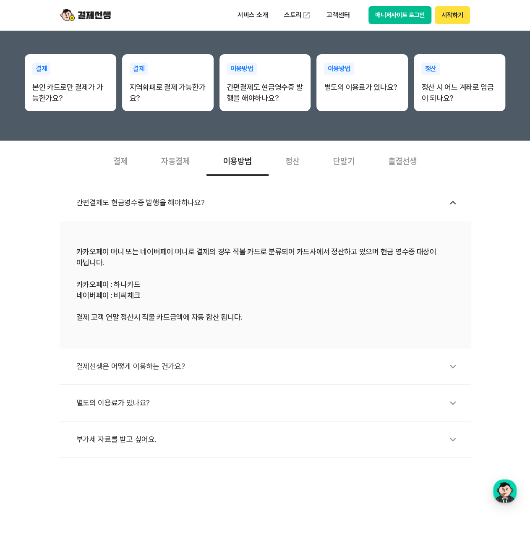
click at [454, 199] on icon at bounding box center [452, 202] width 19 height 19
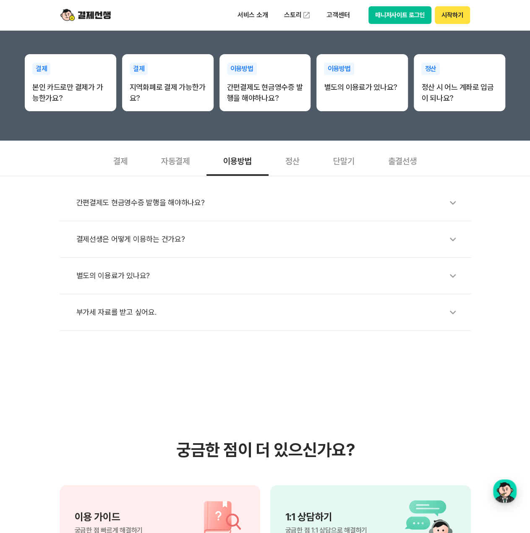
click at [454, 200] on icon at bounding box center [452, 202] width 19 height 19
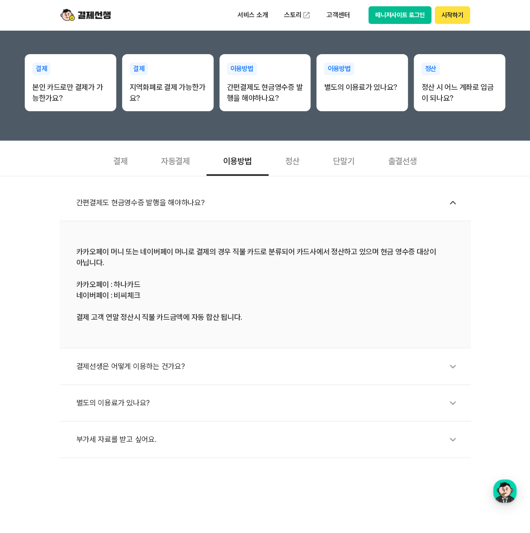
click at [453, 206] on icon at bounding box center [452, 202] width 19 height 19
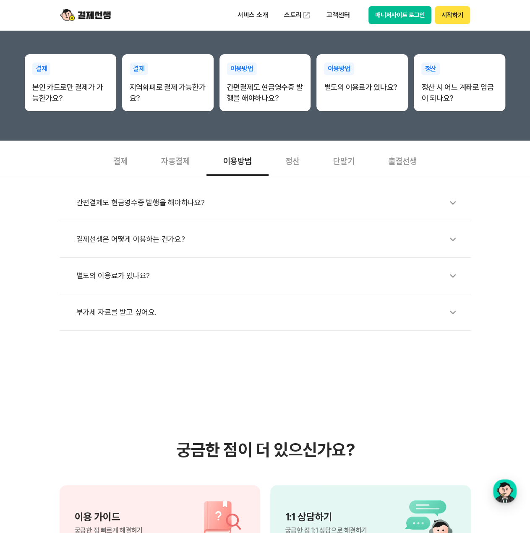
click at [453, 206] on icon at bounding box center [452, 202] width 19 height 19
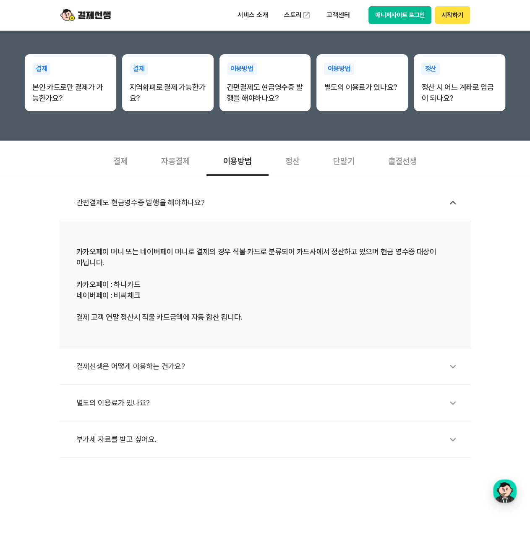
click at [453, 206] on icon at bounding box center [452, 202] width 19 height 19
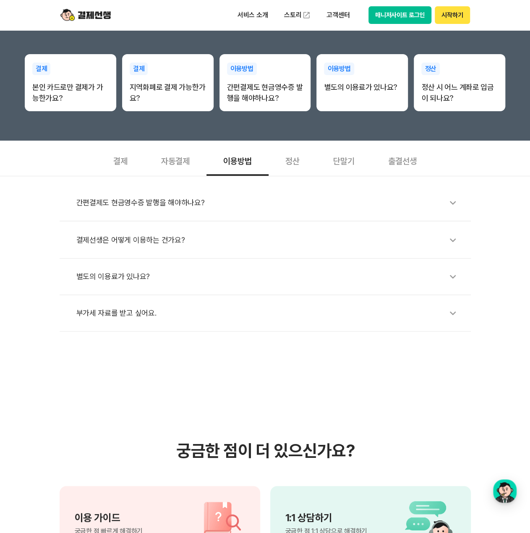
click at [453, 206] on icon at bounding box center [452, 202] width 19 height 19
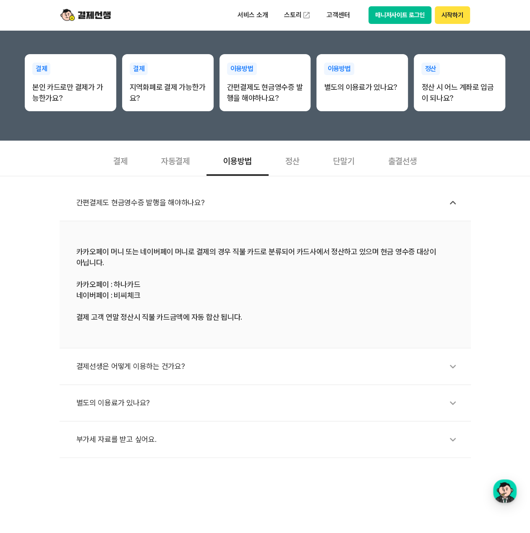
click at [453, 206] on icon at bounding box center [452, 202] width 19 height 19
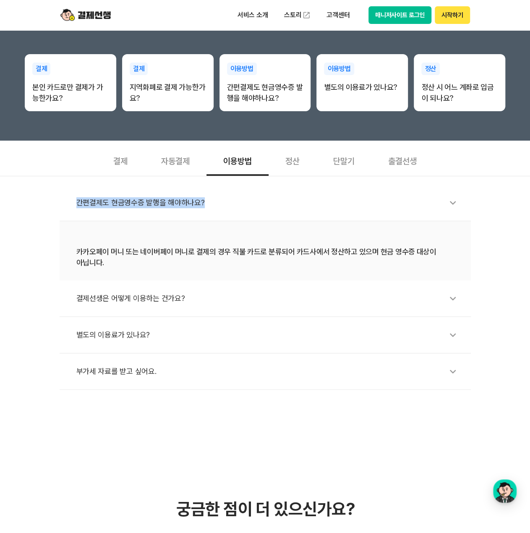
click at [453, 206] on icon at bounding box center [452, 202] width 19 height 19
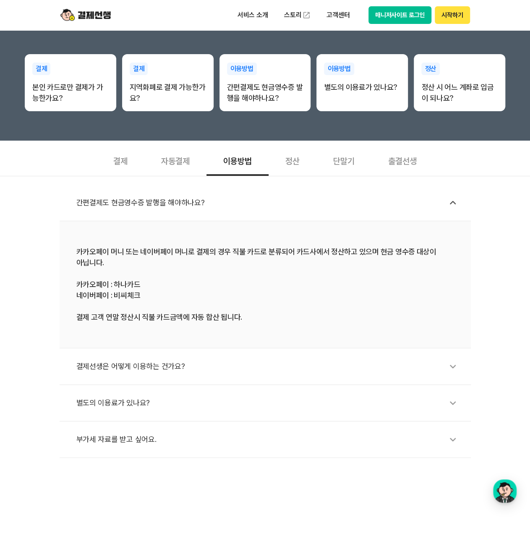
click at [473, 207] on div "간편결제도 현금영수증 발행을 해야하나요? 카카오페이 머니 또는 네이버페이 머니로 결제의 경우 직불 카드로 분류되어 카드사에서 정산하고 있으며 …" at bounding box center [265, 317] width 530 height 282
click at [451, 206] on icon at bounding box center [452, 202] width 19 height 19
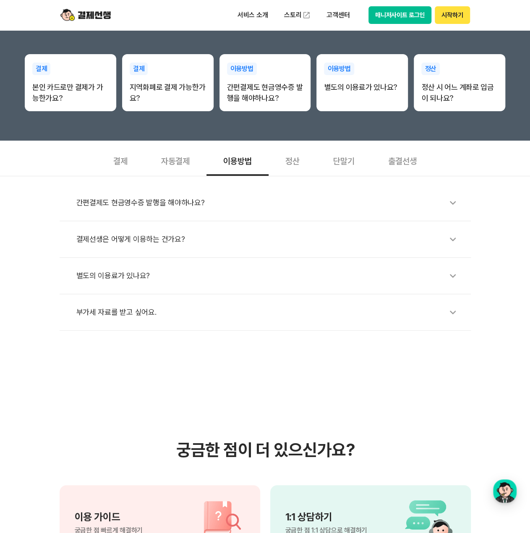
click at [451, 206] on icon at bounding box center [452, 202] width 19 height 19
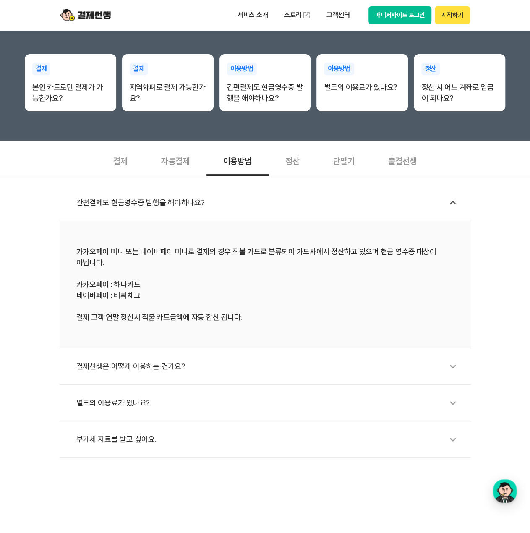
click at [452, 207] on icon at bounding box center [452, 202] width 19 height 19
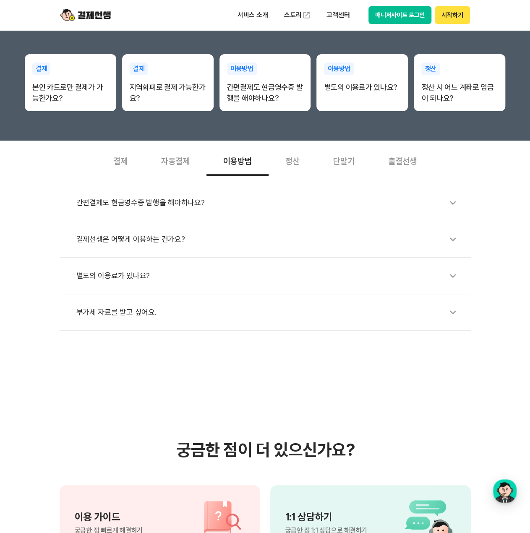
click at [452, 207] on icon at bounding box center [452, 202] width 19 height 19
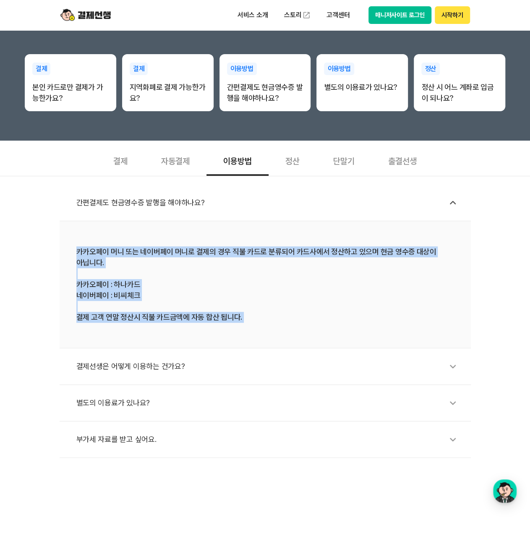
click at [405, 256] on div "카카오페이 머니 또는 네이버페이 머니로 결제의 경우 직불 카드로 분류되어 카드사에서 정산하고 있으며 현금 영수증 대상이 아닙니다. 카카오페이 …" at bounding box center [264, 284] width 377 height 76
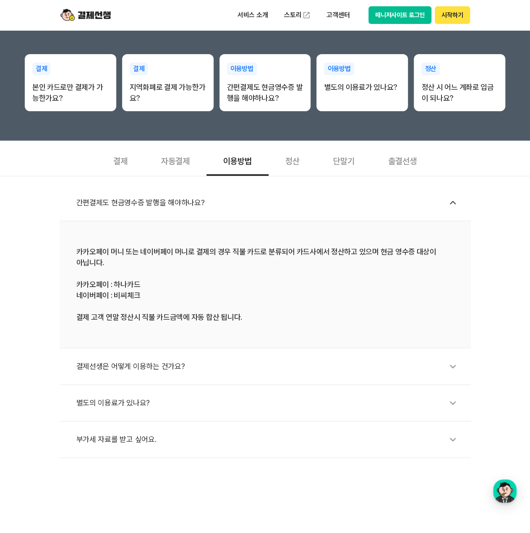
scroll to position [0, 0]
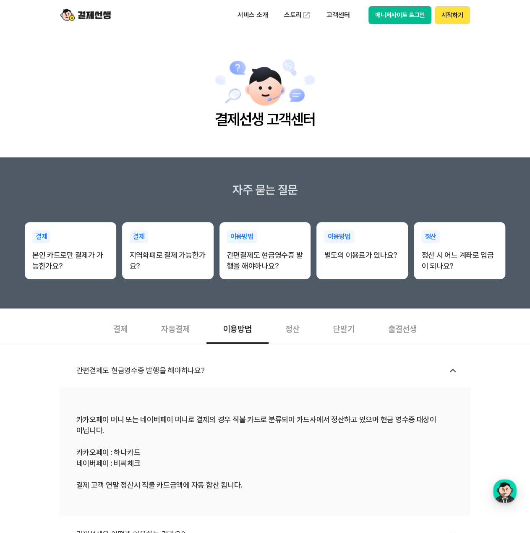
click at [91, 18] on img at bounding box center [85, 15] width 50 height 16
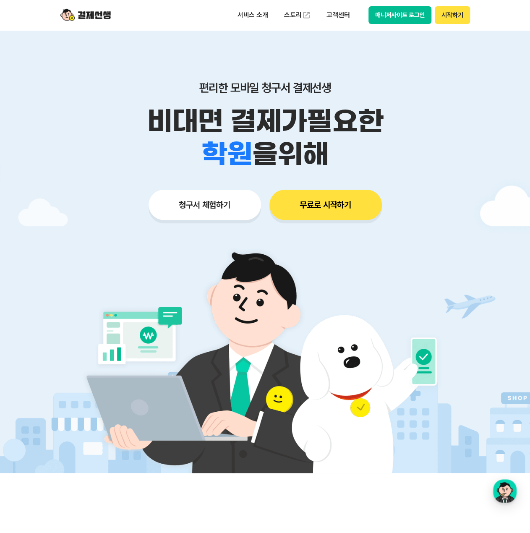
click at [226, 202] on button "청구서 체험하기" at bounding box center [204, 205] width 112 height 30
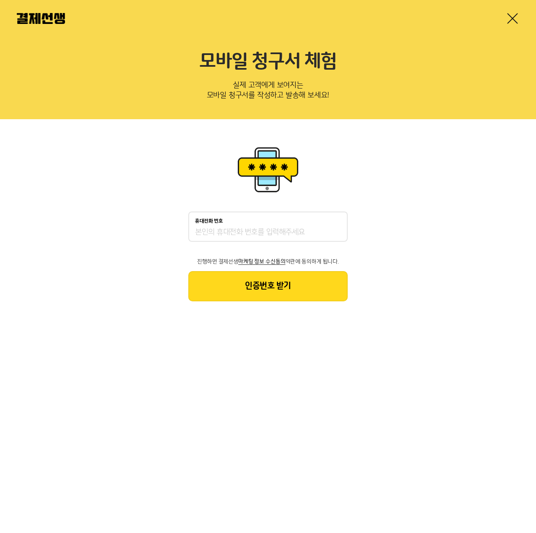
drag, startPoint x: 0, startPoint y: 0, endPoint x: 266, endPoint y: 234, distance: 354.0
click at [266, 234] on input "휴대전화 번호" at bounding box center [268, 232] width 146 height 10
type input "01075571483"
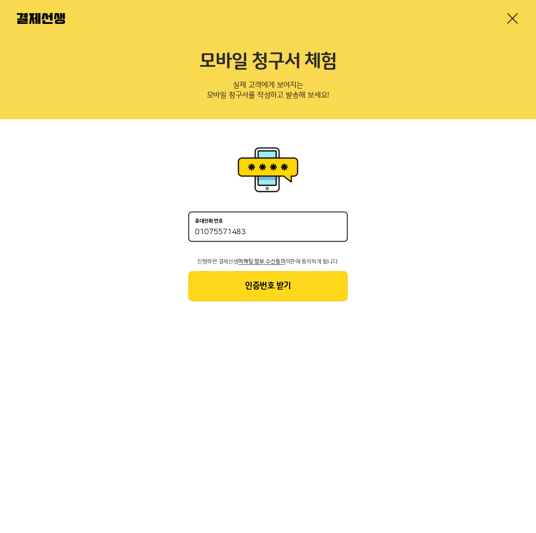
click at [303, 299] on button "인증번호 받기" at bounding box center [267, 286] width 159 height 30
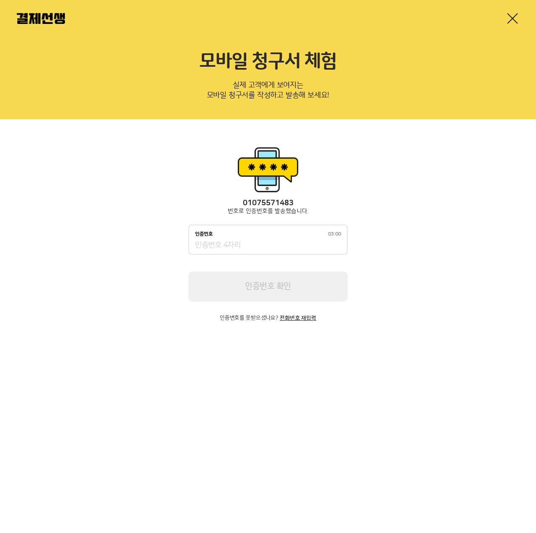
click at [269, 247] on input "인증번호 03:00" at bounding box center [268, 245] width 146 height 10
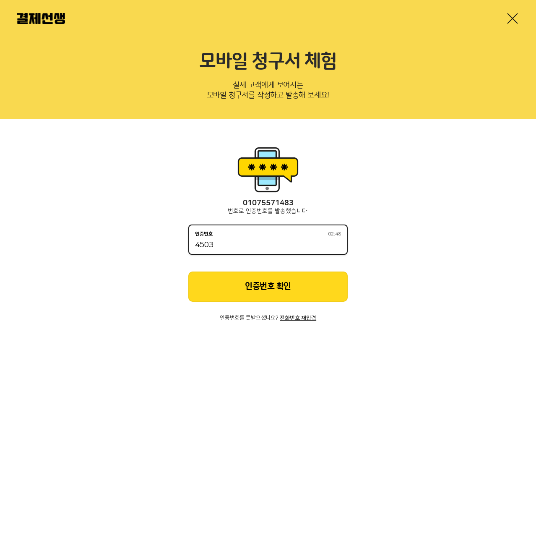
type input "4503"
click at [322, 284] on button "인증번호 확인" at bounding box center [267, 286] width 159 height 30
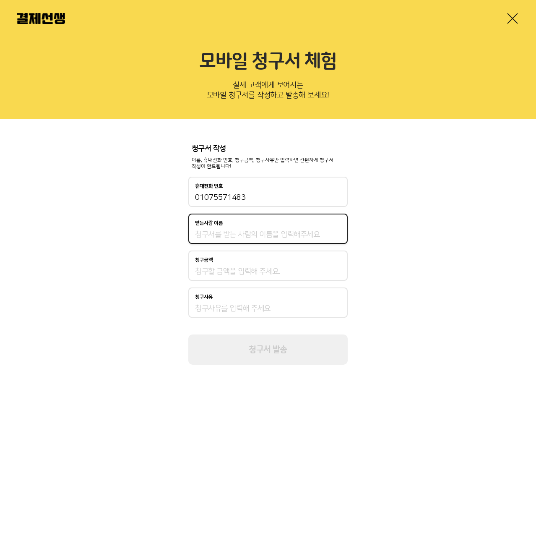
click at [267, 231] on input "받는사람 이름" at bounding box center [268, 234] width 146 height 10
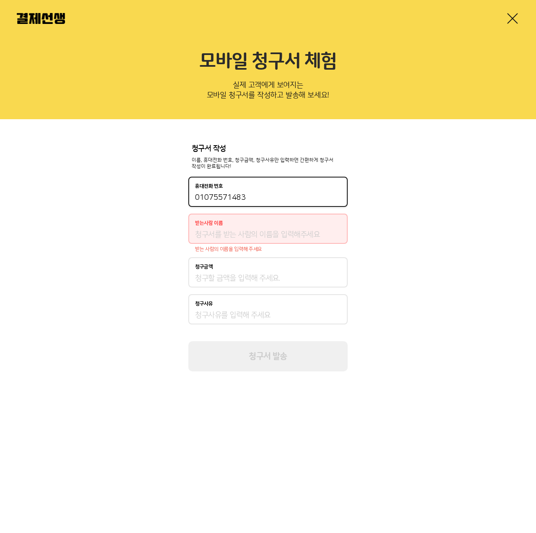
click at [222, 201] on input "01075571483" at bounding box center [268, 198] width 146 height 10
click at [220, 221] on p "받는사람 이름" at bounding box center [209, 223] width 28 height 6
click at [220, 229] on input "받는사람 이름" at bounding box center [268, 234] width 146 height 10
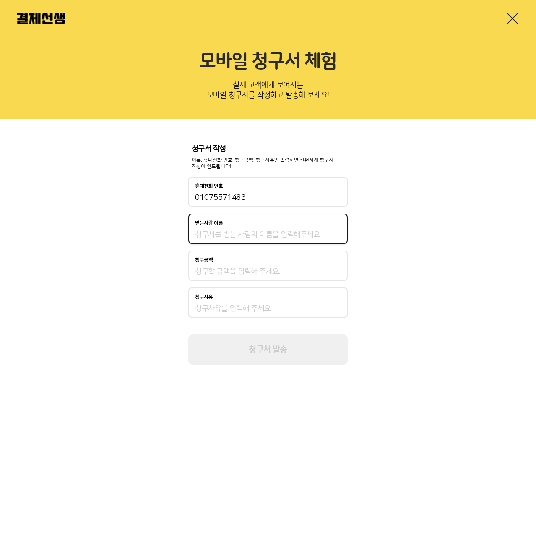
type input "d"
type input "로"
type input "ㄱ"
type input "[PERSON_NAME]"
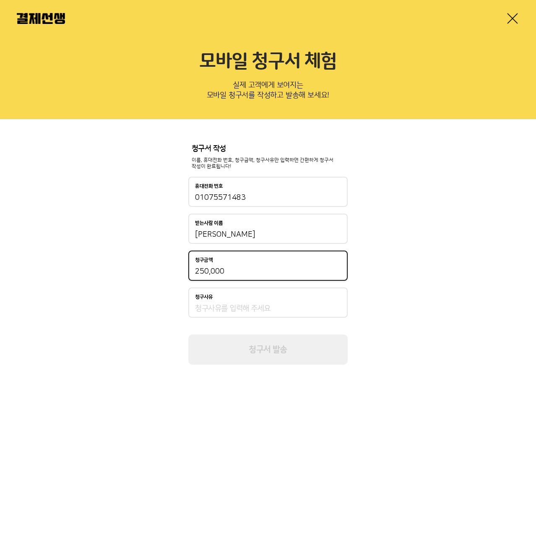
type input "250,000"
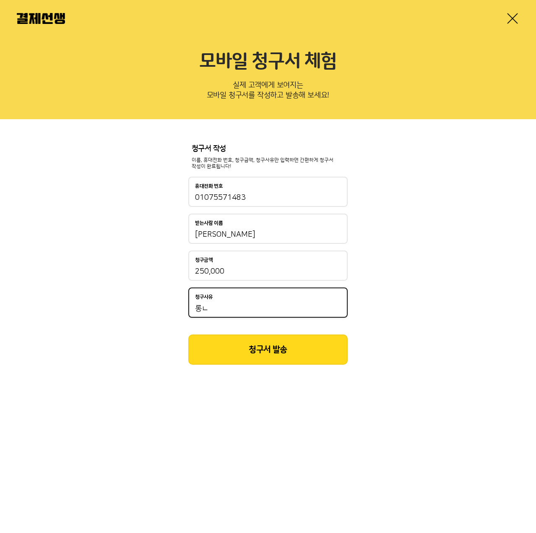
type input "롱"
type input "로엔에듀"
click at [408, 249] on div "청구서 작성 이름, 휴대전화 번호, 청구금액, 청구사유만 입력하면 간편하게 청구서 작성이 완료됩니다! 휴대전화 번호 [PHONE_NUMBER]…" at bounding box center [268, 254] width 536 height 271
click at [238, 349] on button "청구서 발송" at bounding box center [267, 349] width 159 height 30
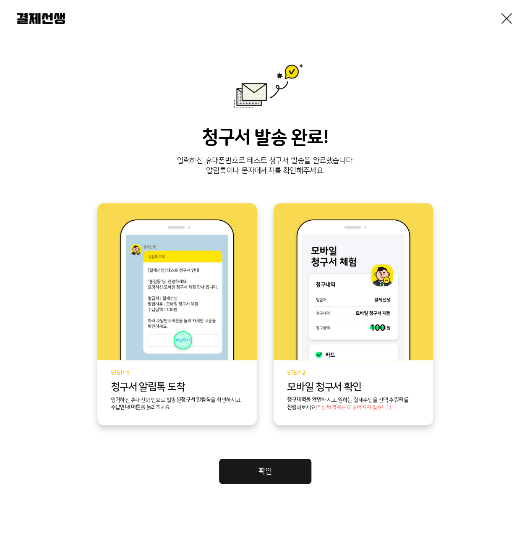
click at [504, 16] on link at bounding box center [506, 18] width 13 height 13
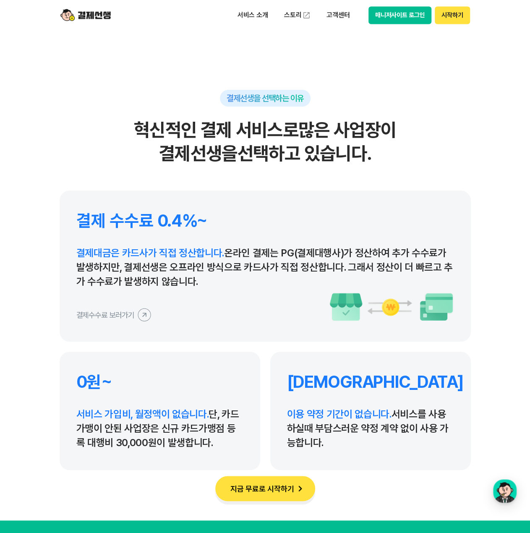
scroll to position [3781, 0]
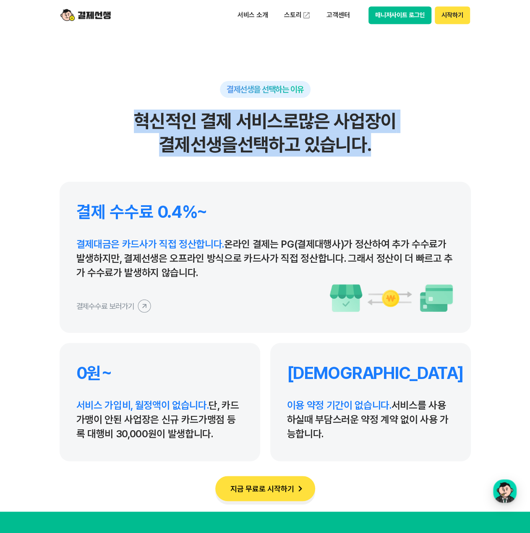
drag, startPoint x: 132, startPoint y: 121, endPoint x: 396, endPoint y: 151, distance: 266.0
click at [396, 151] on h2 "혁신적인 결제 서비스로 많은 사업장이 결제선생을 선택하고 있습니다." at bounding box center [265, 132] width 411 height 47
click at [397, 146] on h2 "혁신적인 결제 서비스로 많은 사업장이 결제선생을 선택하고 있습니다." at bounding box center [265, 132] width 411 height 47
drag, startPoint x: 381, startPoint y: 149, endPoint x: 68, endPoint y: 107, distance: 315.3
click at [68, 107] on div "결제선생을 선택하는 이유 혁신적인 결제 서비스로 많은 사업장이 결제선생을 선택하고 있습니다." at bounding box center [265, 118] width 411 height 75
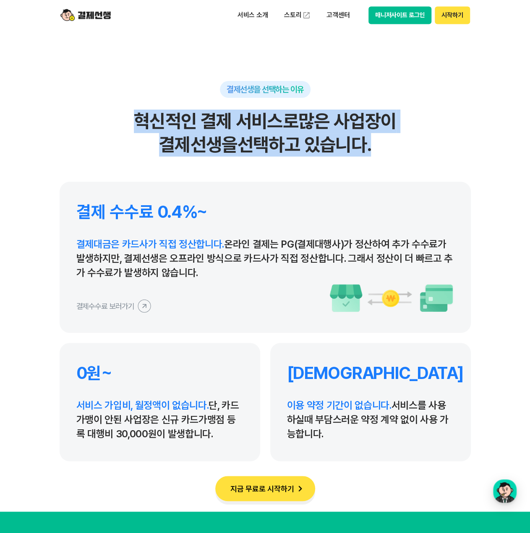
click at [115, 115] on h2 "혁신적인 결제 서비스로 많은 사업장이 결제선생을 선택하고 있습니다." at bounding box center [265, 132] width 411 height 47
drag, startPoint x: 120, startPoint y: 114, endPoint x: 433, endPoint y: 150, distance: 315.8
click at [433, 150] on h2 "혁신적인 결제 서비스로 많은 사업장이 결제선생을 선택하고 있습니다." at bounding box center [265, 132] width 411 height 47
drag, startPoint x: 416, startPoint y: 150, endPoint x: -6, endPoint y: 92, distance: 426.0
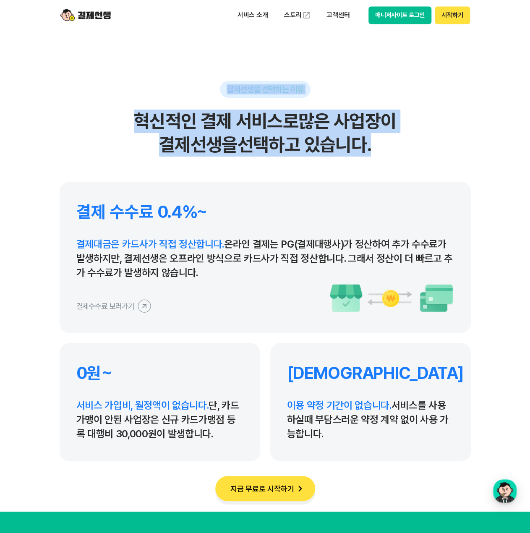
click at [0, 92] on html "서비스 소개 스토리 고객센터 매니저사이트 로그인 시작하기 편리한 모바일 청구서 결제선생 비대면 결제가 필요한 학원 공부방 호텔 쇼핑몰 병원 배…" at bounding box center [265, 167] width 530 height 7897
click at [111, 114] on h2 "혁신적인 결제 서비스로 많은 사업장이 결제선생을 선택하고 있습니다." at bounding box center [265, 132] width 411 height 47
drag, startPoint x: 218, startPoint y: 129, endPoint x: 389, endPoint y: 148, distance: 172.6
click at [389, 148] on h2 "혁신적인 결제 서비스로 많은 사업장이 결제선생을 선택하고 있습니다." at bounding box center [265, 132] width 411 height 47
click at [419, 146] on h2 "혁신적인 결제 서비스로 많은 사업장이 결제선생을 선택하고 있습니다." at bounding box center [265, 132] width 411 height 47
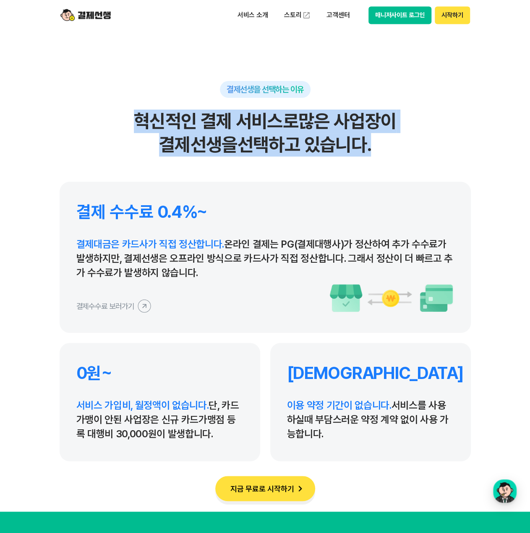
drag, startPoint x: 393, startPoint y: 146, endPoint x: 97, endPoint y: 112, distance: 298.5
click at [97, 112] on h2 "혁신적인 결제 서비스로 많은 사업장이 결제선생을 선택하고 있습니다." at bounding box center [265, 132] width 411 height 47
drag, startPoint x: 121, startPoint y: 117, endPoint x: 482, endPoint y: 153, distance: 362.5
click at [482, 153] on section "결제선생을 선택하는 이유 혁신적인 결제 서비스로 많은 사업장이 결제선생을 선택하고 있습니다. 결제 수수료 0.4%~ 결제대금은 카드사가 직접 …" at bounding box center [265, 241] width 530 height 539
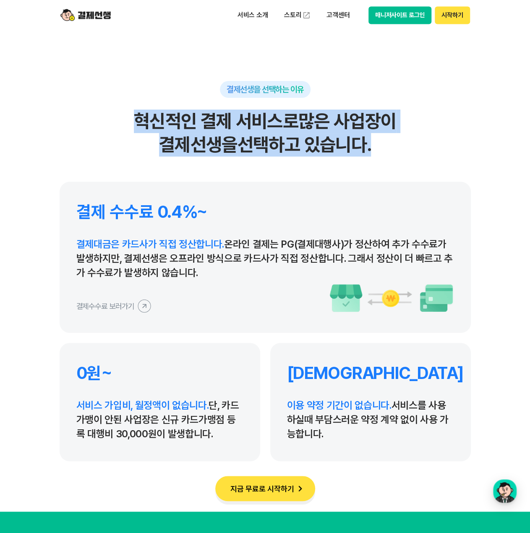
click at [466, 152] on h2 "혁신적인 결제 서비스로 많은 사업장이 결제선생을 선택하고 있습니다." at bounding box center [265, 132] width 411 height 47
drag, startPoint x: 400, startPoint y: 151, endPoint x: 41, endPoint y: 113, distance: 361.1
click at [41, 113] on section "결제선생을 선택하는 이유 혁신적인 결제 서비스로 많은 사업장이 결제선생을 선택하고 있습니다. 결제 수수료 0.4%~ 결제대금은 카드사가 직접 …" at bounding box center [265, 241] width 530 height 539
click at [65, 122] on h2 "혁신적인 결제 서비스로 많은 사업장이 결제선생을 선택하고 있습니다." at bounding box center [265, 132] width 411 height 47
drag, startPoint x: 109, startPoint y: 117, endPoint x: 420, endPoint y: 154, distance: 313.0
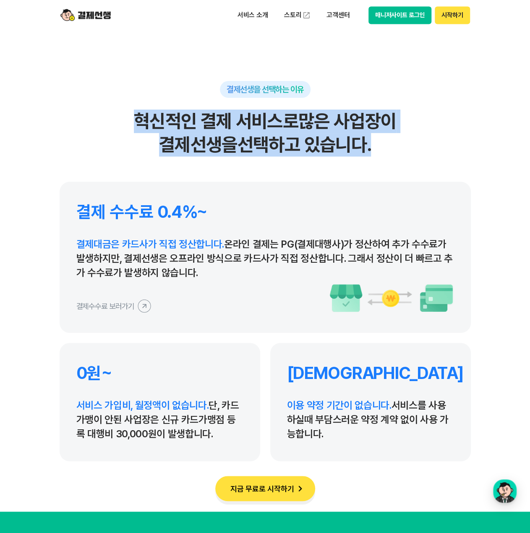
click at [420, 154] on h2 "혁신적인 결제 서비스로 많은 사업장이 결제선생을 선택하고 있습니다." at bounding box center [265, 132] width 411 height 47
drag, startPoint x: 320, startPoint y: 149, endPoint x: 117, endPoint y: 119, distance: 205.2
click at [117, 119] on h2 "혁신적인 결제 서비스로 많은 사업장이 결제선생을 선택하고 있습니다." at bounding box center [265, 132] width 411 height 47
click at [108, 121] on h2 "혁신적인 결제 서비스로 많은 사업장이 결제선생을 선택하고 있습니다." at bounding box center [265, 132] width 411 height 47
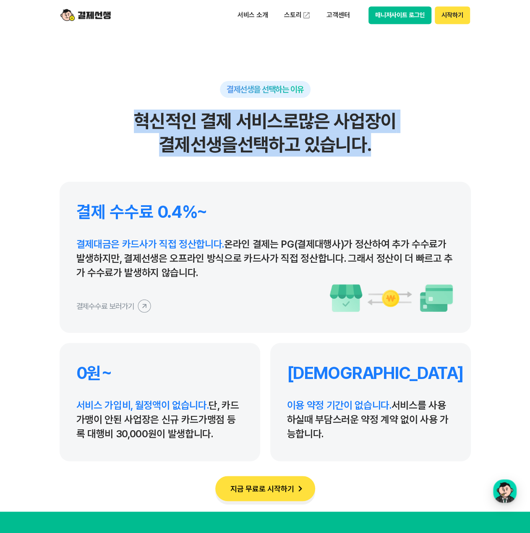
drag, startPoint x: 115, startPoint y: 119, endPoint x: 435, endPoint y: 151, distance: 321.2
click at [435, 151] on h2 "혁신적인 결제 서비스로 많은 사업장이 결제선생을 선택하고 있습니다." at bounding box center [265, 132] width 411 height 47
drag, startPoint x: 410, startPoint y: 151, endPoint x: 114, endPoint y: 126, distance: 297.2
click at [114, 126] on h2 "혁신적인 결제 서비스로 많은 사업장이 결제선생을 선택하고 있습니다." at bounding box center [265, 132] width 411 height 47
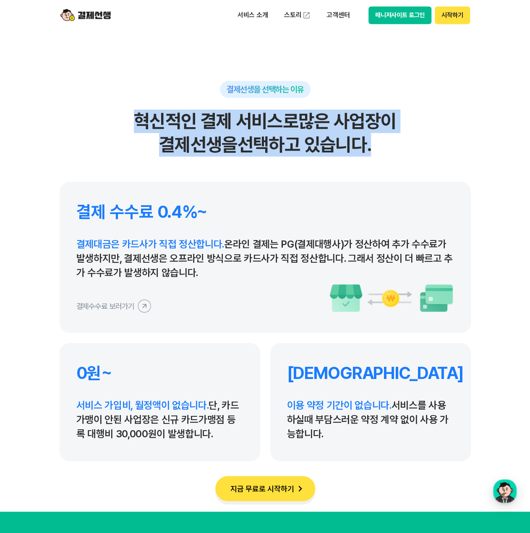
click at [114, 126] on h2 "혁신적인 결제 서비스로 많은 사업장이 결제선생을 선택하고 있습니다." at bounding box center [265, 132] width 411 height 47
drag, startPoint x: 122, startPoint y: 115, endPoint x: 429, endPoint y: 139, distance: 308.4
click at [429, 139] on h2 "혁신적인 결제 서비스로 많은 사업장이 결제선생을 선택하고 있습니다." at bounding box center [265, 132] width 411 height 47
drag, startPoint x: 133, startPoint y: 121, endPoint x: 400, endPoint y: 150, distance: 269.2
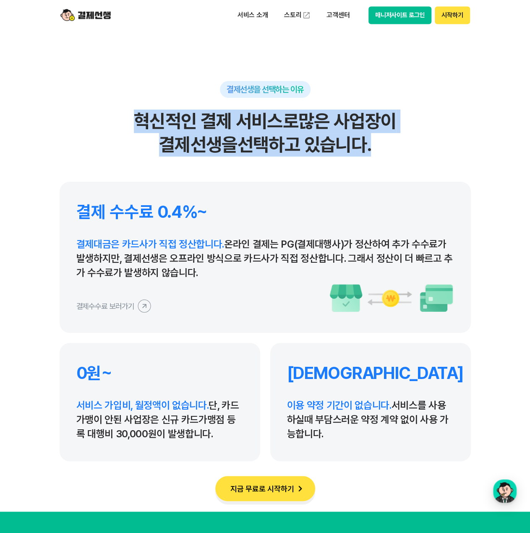
click at [400, 151] on h2 "혁신적인 결제 서비스로 많은 사업장이 결제선생을 선택하고 있습니다." at bounding box center [265, 132] width 411 height 47
click at [398, 147] on h2 "혁신적인 결제 서비스로 많은 사업장이 결제선생을 선택하고 있습니다." at bounding box center [265, 132] width 411 height 47
drag, startPoint x: 380, startPoint y: 147, endPoint x: 129, endPoint y: 120, distance: 252.8
click at [129, 120] on h2 "혁신적인 결제 서비스로 많은 사업장이 결제선생을 선택하고 있습니다." at bounding box center [265, 132] width 411 height 47
click at [123, 116] on h2 "혁신적인 결제 서비스로 많은 사업장이 결제선생을 선택하고 있습니다." at bounding box center [265, 132] width 411 height 47
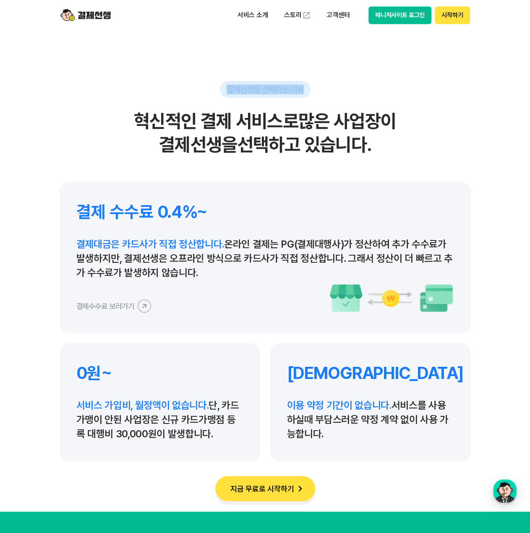
drag, startPoint x: 226, startPoint y: 91, endPoint x: 331, endPoint y: 91, distance: 104.9
click at [331, 91] on div "결제선생을 선택하는 이유 혁신적인 결제 서비스로 많은 사업장이 결제선생을 선택하고 있습니다." at bounding box center [265, 118] width 411 height 75
click at [335, 88] on div "결제선생을 선택하는 이유 혁신적인 결제 서비스로 많은 사업장이 결제선생을 선택하고 있습니다." at bounding box center [265, 118] width 411 height 75
drag, startPoint x: 314, startPoint y: 88, endPoint x: 197, endPoint y: 91, distance: 117.1
click at [197, 91] on div "결제선생을 선택하는 이유 혁신적인 결제 서비스로 많은 사업장이 결제선생을 선택하고 있습니다." at bounding box center [265, 118] width 411 height 75
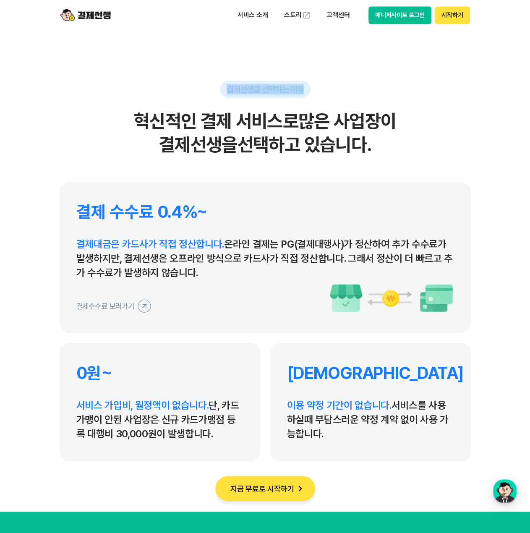
click at [197, 91] on div "결제선생을 선택하는 이유 혁신적인 결제 서비스로 많은 사업장이 결제선생을 선택하고 있습니다." at bounding box center [265, 118] width 411 height 75
drag, startPoint x: 227, startPoint y: 90, endPoint x: 398, endPoint y: 91, distance: 170.3
click at [398, 91] on div "결제선생을 선택하는 이유 혁신적인 결제 서비스로 많은 사업장이 결제선생을 선택하고 있습니다." at bounding box center [265, 118] width 411 height 75
drag, startPoint x: 282, startPoint y: 91, endPoint x: 185, endPoint y: 93, distance: 96.5
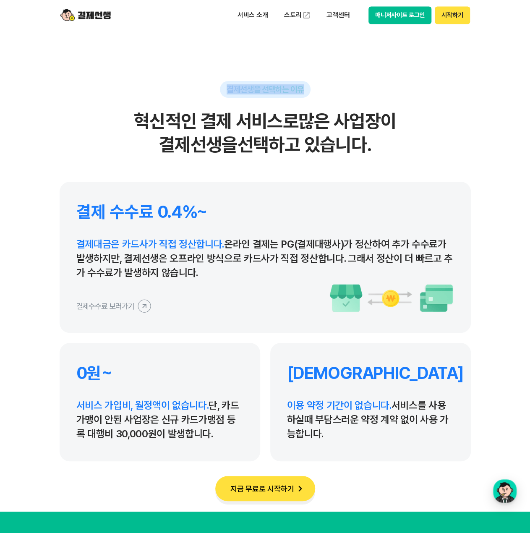
click at [185, 93] on div "결제선생을 선택하는 이유 혁신적인 결제 서비스로 많은 사업장이 결제선생을 선택하고 있습니다." at bounding box center [265, 118] width 411 height 75
drag, startPoint x: 227, startPoint y: 86, endPoint x: 358, endPoint y: 89, distance: 131.3
click at [358, 89] on div "결제선생을 선택하는 이유 혁신적인 결제 서비스로 많은 사업장이 결제선생을 선택하고 있습니다." at bounding box center [265, 118] width 411 height 75
click at [360, 88] on div "결제선생을 선택하는 이유 혁신적인 결제 서비스로 많은 사업장이 결제선생을 선택하고 있습니다." at bounding box center [265, 118] width 411 height 75
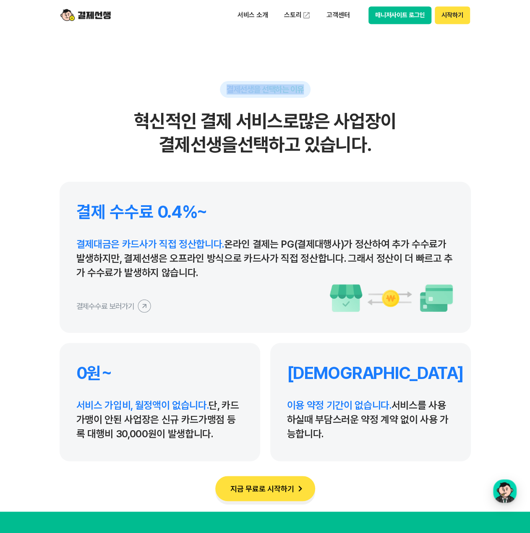
drag, startPoint x: 343, startPoint y: 89, endPoint x: 208, endPoint y: 91, distance: 135.1
click at [208, 91] on div "결제선생을 선택하는 이유 혁신적인 결제 서비스로 많은 사업장이 결제선생을 선택하고 있습니다." at bounding box center [265, 118] width 411 height 75
click at [207, 91] on div "결제선생을 선택하는 이유 혁신적인 결제 서비스로 많은 사업장이 결제선생을 선택하고 있습니다." at bounding box center [265, 118] width 411 height 75
drag, startPoint x: 223, startPoint y: 89, endPoint x: 370, endPoint y: 87, distance: 146.8
click at [370, 87] on div "결제선생을 선택하는 이유 혁신적인 결제 서비스로 많은 사업장이 결제선생을 선택하고 있습니다." at bounding box center [265, 118] width 411 height 75
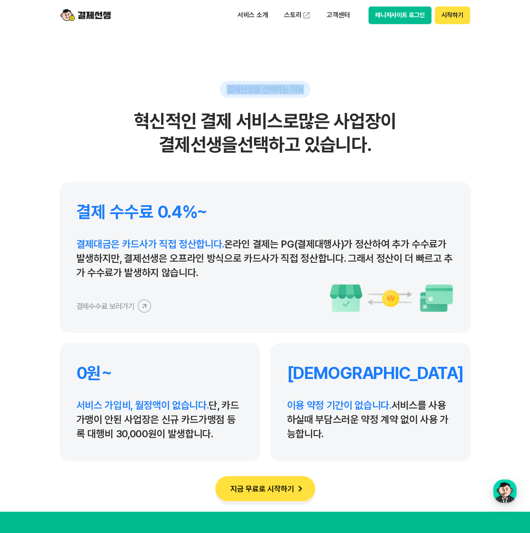
click at [370, 87] on div "결제선생을 선택하는 이유 혁신적인 결제 서비스로 많은 사업장이 결제선생을 선택하고 있습니다." at bounding box center [265, 118] width 411 height 75
drag, startPoint x: 205, startPoint y: 89, endPoint x: 189, endPoint y: 89, distance: 16.4
click at [189, 89] on div "결제선생을 선택하는 이유 혁신적인 결제 서비스로 많은 사업장이 결제선생을 선택하고 있습니다." at bounding box center [265, 118] width 411 height 75
drag, startPoint x: 217, startPoint y: 89, endPoint x: 350, endPoint y: 94, distance: 133.4
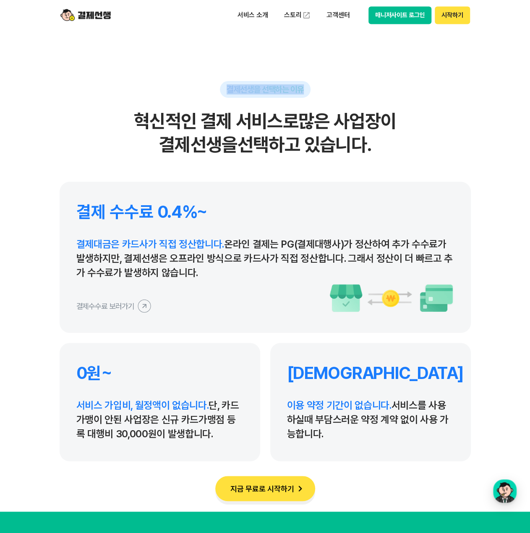
click at [350, 94] on div "결제선생을 선택하는 이유 혁신적인 결제 서비스로 많은 사업장이 결제선생을 선택하고 있습니다." at bounding box center [265, 118] width 411 height 75
click at [351, 94] on div "결제선생을 선택하는 이유 혁신적인 결제 서비스로 많은 사업장이 결제선생을 선택하고 있습니다." at bounding box center [265, 118] width 411 height 75
click at [383, 151] on h2 "혁신적인 결제 서비스로 많은 사업장이 결제선생을 선택하고 있습니다." at bounding box center [265, 132] width 411 height 47
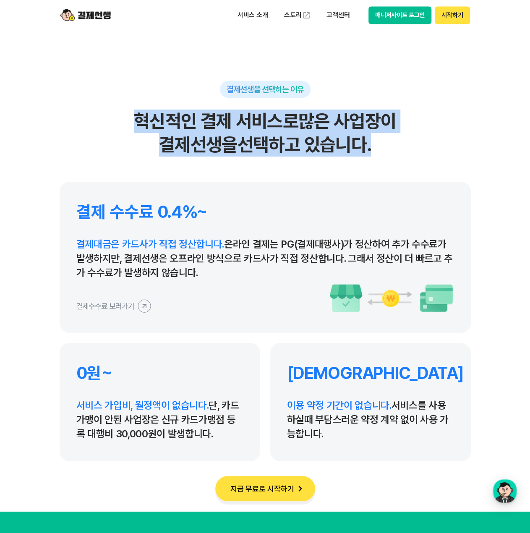
drag, startPoint x: 392, startPoint y: 150, endPoint x: 123, endPoint y: 123, distance: 269.7
click at [123, 123] on h2 "혁신적인 결제 서비스로 많은 사업장이 결제선생을 선택하고 있습니다." at bounding box center [265, 132] width 411 height 47
drag, startPoint x: 119, startPoint y: 116, endPoint x: 403, endPoint y: 135, distance: 285.0
click at [403, 135] on h2 "혁신적인 결제 서비스로 많은 사업장이 결제선생을 선택하고 있습니다." at bounding box center [265, 132] width 411 height 47
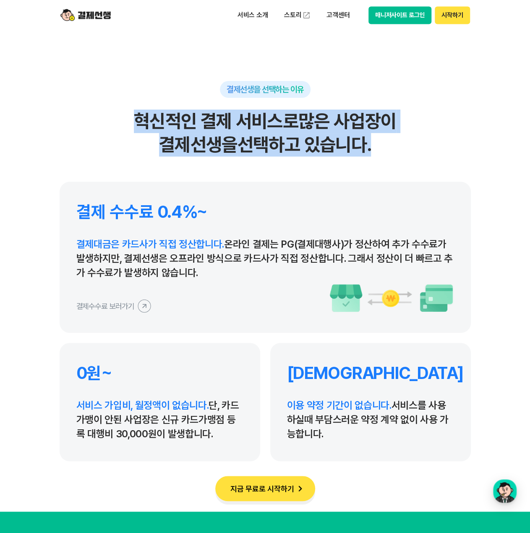
click at [407, 138] on h2 "혁신적인 결제 서비스로 많은 사업장이 결제선생을 선택하고 있습니다." at bounding box center [265, 132] width 411 height 47
drag, startPoint x: 422, startPoint y: 146, endPoint x: 138, endPoint y: 115, distance: 284.7
click at [138, 115] on h2 "혁신적인 결제 서비스로 많은 사업장이 결제선생을 선택하고 있습니다." at bounding box center [265, 132] width 411 height 47
click at [119, 117] on h2 "혁신적인 결제 서비스로 많은 사업장이 결제선생을 선택하고 있습니다." at bounding box center [265, 132] width 411 height 47
drag, startPoint x: 115, startPoint y: 115, endPoint x: 425, endPoint y: 138, distance: 310.4
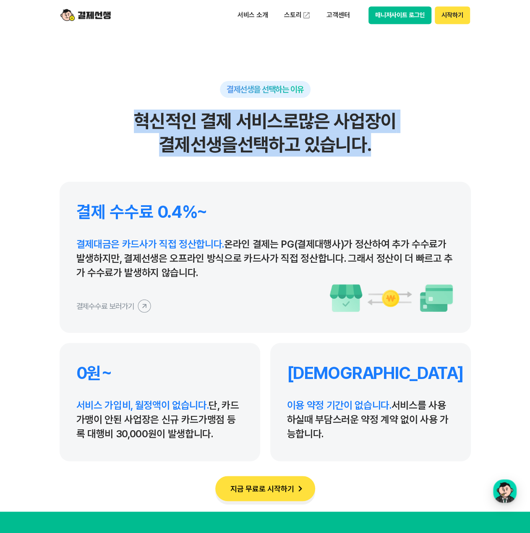
click at [425, 138] on h2 "혁신적인 결제 서비스로 많은 사업장이 결제선생을 선택하고 있습니다." at bounding box center [265, 132] width 411 height 47
click at [441, 144] on h2 "혁신적인 결제 서비스로 많은 사업장이 결제선생을 선택하고 있습니다." at bounding box center [265, 132] width 411 height 47
drag, startPoint x: 437, startPoint y: 150, endPoint x: 29, endPoint y: 122, distance: 409.5
click at [29, 122] on section "결제선생을 선택하는 이유 혁신적인 결제 서비스로 많은 사업장이 결제선생을 선택하고 있습니다. 결제 수수료 0.4%~ 결제대금은 카드사가 직접 …" at bounding box center [265, 241] width 530 height 539
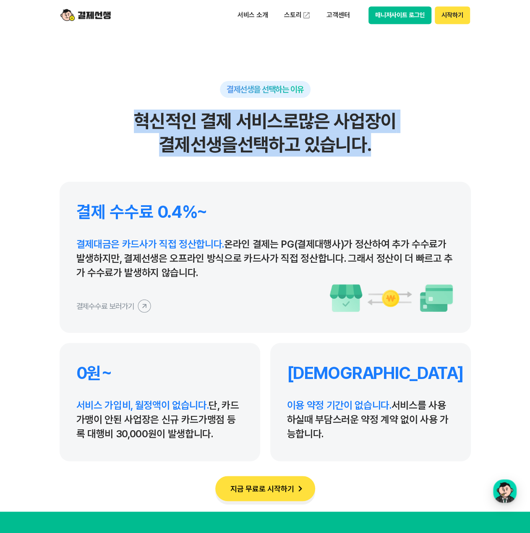
drag, startPoint x: 128, startPoint y: 112, endPoint x: 402, endPoint y: 143, distance: 275.2
click at [402, 143] on h2 "혁신적인 결제 서비스로 많은 사업장이 결제선생을 선택하고 있습니다." at bounding box center [265, 132] width 411 height 47
drag, startPoint x: 413, startPoint y: 146, endPoint x: 86, endPoint y: 124, distance: 328.3
click at [86, 124] on h2 "혁신적인 결제 서비스로 많은 사업장이 결제선생을 선택하고 있습니다." at bounding box center [265, 132] width 411 height 47
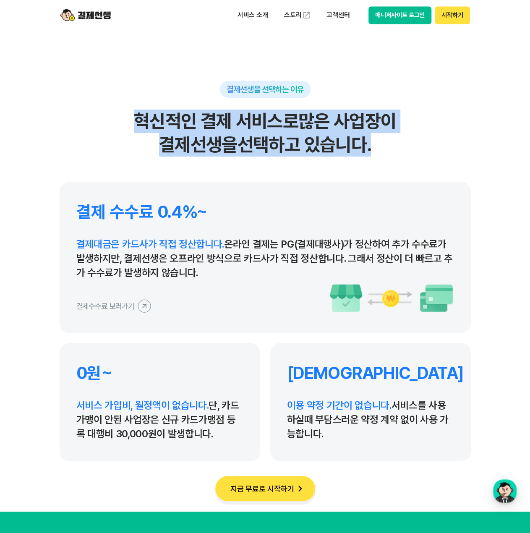
click at [86, 124] on h2 "혁신적인 결제 서비스로 많은 사업장이 결제선생을 선택하고 있습니다." at bounding box center [265, 132] width 411 height 47
drag, startPoint x: 99, startPoint y: 124, endPoint x: 448, endPoint y: 154, distance: 349.9
click at [448, 154] on h2 "혁신적인 결제 서비스로 많은 사업장이 결제선생을 선택하고 있습니다." at bounding box center [265, 132] width 411 height 47
click at [451, 152] on h2 "혁신적인 결제 서비스로 많은 사업장이 결제선생을 선택하고 있습니다." at bounding box center [265, 132] width 411 height 47
drag, startPoint x: 245, startPoint y: 156, endPoint x: 15, endPoint y: 133, distance: 231.8
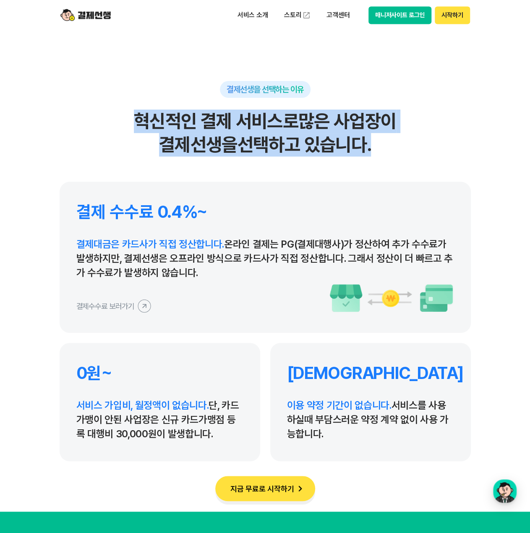
click at [11, 133] on section "결제선생을 선택하는 이유 혁신적인 결제 서비스로 많은 사업장이 결제선생을 선택하고 있습니다. 결제 수수료 0.4%~ 결제대금은 카드사가 직접 …" at bounding box center [265, 241] width 530 height 539
click at [43, 135] on section "결제선생을 선택하는 이유 혁신적인 결제 서비스로 많은 사업장이 결제선생을 선택하고 있습니다. 결제 수수료 0.4%~ 결제대금은 카드사가 직접 …" at bounding box center [265, 241] width 530 height 539
drag, startPoint x: 124, startPoint y: 115, endPoint x: 407, endPoint y: 143, distance: 284.5
click at [407, 143] on h2 "혁신적인 결제 서비스로 많은 사업장이 결제선생을 선택하고 있습니다." at bounding box center [265, 132] width 411 height 47
click at [422, 144] on h2 "혁신적인 결제 서비스로 많은 사업장이 결제선생을 선택하고 있습니다." at bounding box center [265, 132] width 411 height 47
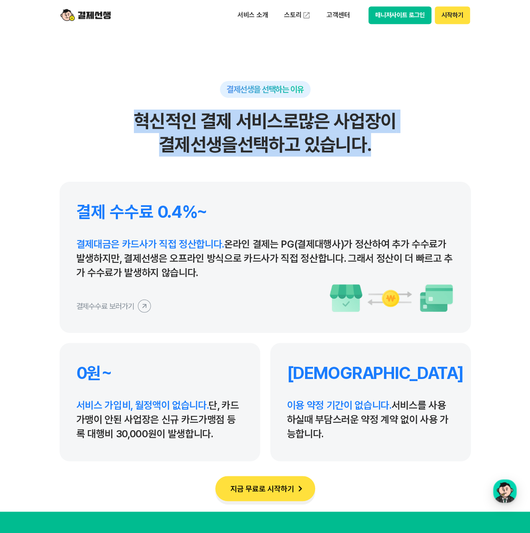
drag, startPoint x: 409, startPoint y: 152, endPoint x: 49, endPoint y: 124, distance: 361.0
click at [49, 124] on section "결제선생을 선택하는 이유 혁신적인 결제 서비스로 많은 사업장이 결제선생을 선택하고 있습니다. 결제 수수료 0.4%~ 결제대금은 카드사가 직접 …" at bounding box center [265, 241] width 530 height 539
drag, startPoint x: 112, startPoint y: 117, endPoint x: 419, endPoint y: 137, distance: 307.3
click at [419, 137] on h2 "혁신적인 결제 서비스로 많은 사업장이 결제선생을 선택하고 있습니다." at bounding box center [265, 132] width 411 height 47
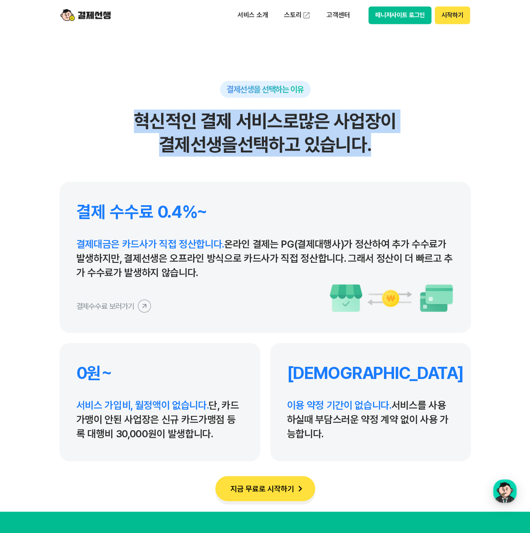
click at [419, 137] on h2 "혁신적인 결제 서비스로 많은 사업장이 결제선생을 선택하고 있습니다." at bounding box center [265, 132] width 411 height 47
drag, startPoint x: 425, startPoint y: 143, endPoint x: 52, endPoint y: 127, distance: 373.6
click at [49, 126] on section "결제선생을 선택하는 이유 혁신적인 결제 서비스로 많은 사업장이 결제선생을 선택하고 있습니다. 결제 수수료 0.4%~ 결제대금은 카드사가 직접 …" at bounding box center [265, 241] width 530 height 539
click at [94, 144] on h2 "혁신적인 결제 서비스로 많은 사업장이 결제선생을 선택하고 있습니다." at bounding box center [265, 132] width 411 height 47
drag, startPoint x: 114, startPoint y: 120, endPoint x: 441, endPoint y: 136, distance: 328.0
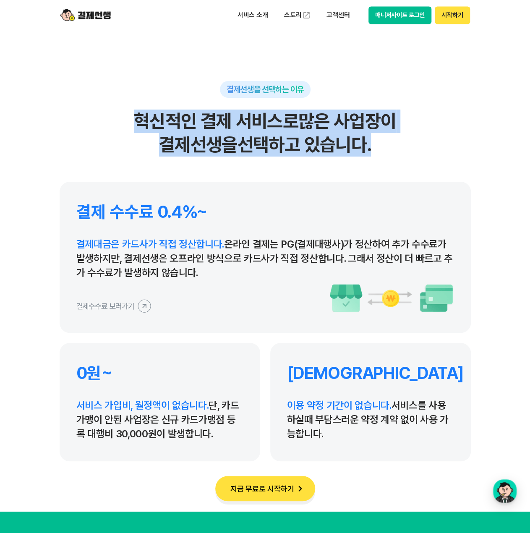
click at [441, 136] on h2 "혁신적인 결제 서비스로 많은 사업장이 결제선생을 선택하고 있습니다." at bounding box center [265, 132] width 411 height 47
drag, startPoint x: 439, startPoint y: 144, endPoint x: 141, endPoint y: 115, distance: 299.2
click at [141, 115] on h2 "혁신적인 결제 서비스로 많은 사업장이 결제선생을 선택하고 있습니다." at bounding box center [265, 132] width 411 height 47
click at [130, 120] on h2 "혁신적인 결제 서비스로 많은 사업장이 결제선생을 선택하고 있습니다." at bounding box center [265, 132] width 411 height 47
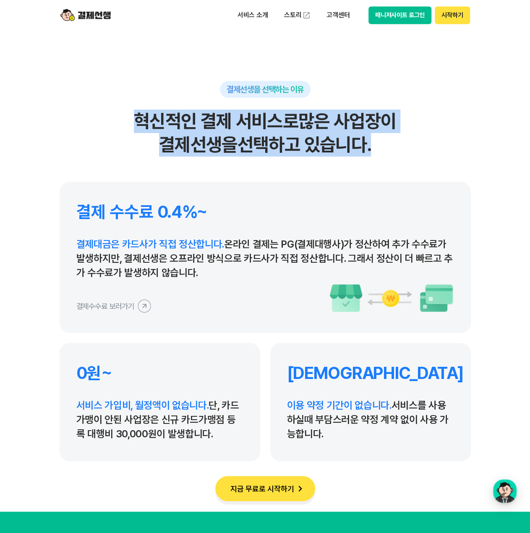
drag, startPoint x: 154, startPoint y: 125, endPoint x: 405, endPoint y: 144, distance: 251.9
click at [405, 144] on h2 "혁신적인 결제 서비스로 많은 사업장이 결제선생을 선택하고 있습니다." at bounding box center [265, 132] width 411 height 47
click at [416, 143] on h2 "혁신적인 결제 서비스로 많은 사업장이 결제선생을 선택하고 있습니다." at bounding box center [265, 132] width 411 height 47
drag, startPoint x: 441, startPoint y: 145, endPoint x: 133, endPoint y: 117, distance: 308.7
click at [133, 117] on h2 "혁신적인 결제 서비스로 많은 사업장이 결제선생을 선택하고 있습니다." at bounding box center [265, 132] width 411 height 47
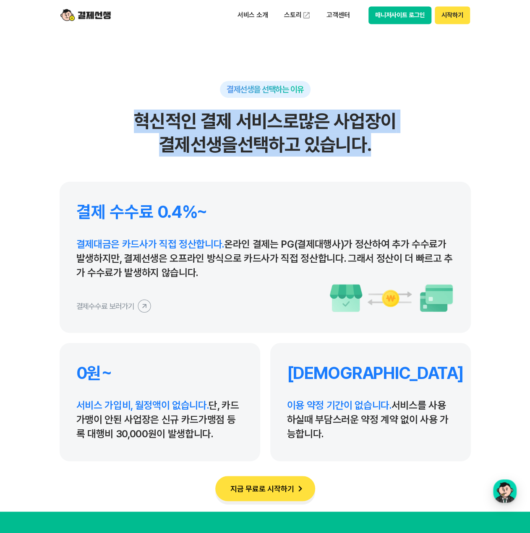
click at [134, 137] on h2 "혁신적인 결제 서비스로 많은 사업장이 결제선생을 선택하고 있습니다." at bounding box center [265, 132] width 411 height 47
drag, startPoint x: 120, startPoint y: 120, endPoint x: 443, endPoint y: 151, distance: 324.8
click at [443, 151] on h2 "혁신적인 결제 서비스로 많은 사업장이 결제선생을 선택하고 있습니다." at bounding box center [265, 132] width 411 height 47
drag, startPoint x: 445, startPoint y: 146, endPoint x: 422, endPoint y: 148, distance: 23.6
click at [445, 146] on h2 "혁신적인 결제 서비스로 많은 사업장이 결제선생을 선택하고 있습니다." at bounding box center [265, 132] width 411 height 47
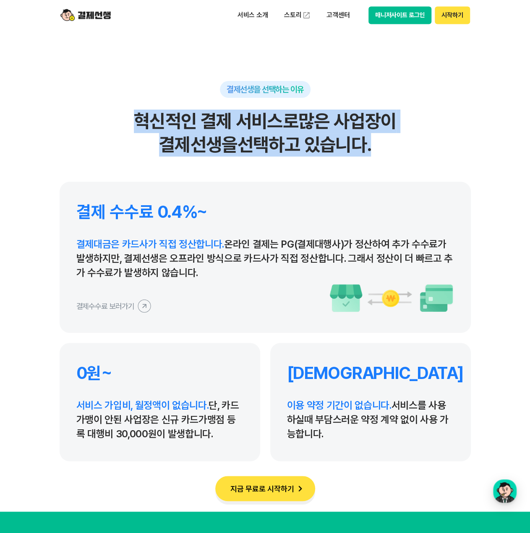
click at [145, 137] on h2 "혁신적인 결제 서비스로 많은 사업장이 결제선생을 선택하고 있습니다." at bounding box center [265, 132] width 411 height 47
drag
click at [463, 142] on h2 "혁신적인 결제 서비스로 많은 사업장이 결제선생을 선택하고 있습니다." at bounding box center [265, 132] width 411 height 47
click at [117, 122] on h2 "혁신적인 결제 서비스로 많은 사업장이 결제선생을 선택하고 있습니다." at bounding box center [265, 132] width 411 height 47
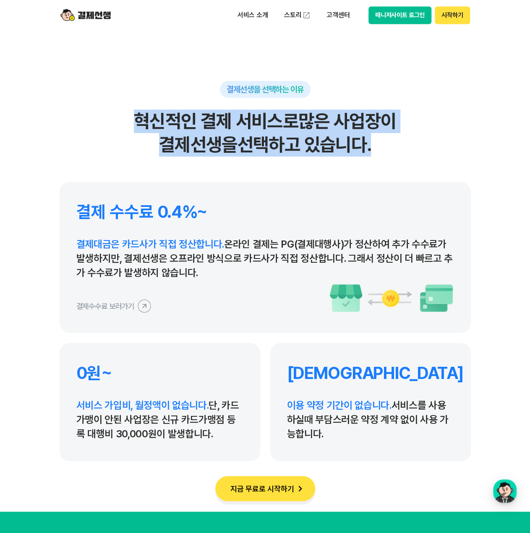
click at [112, 135] on h2 "혁신적인 결제 서비스로 많은 사업장이 결제선생을 선택하고 있습니다." at bounding box center [265, 132] width 411 height 47
click at [449, 149] on h2 "혁신적인 결제 서비스로 많은 사업장이 결제선생을 선택하고 있습니다." at bounding box center [265, 132] width 411 height 47
click at [463, 139] on h2 "혁신적인 결제 서비스로 많은 사업장이 결제선생을 선택하고 있습니다." at bounding box center [265, 132] width 411 height 47
click at [98, 130] on h2 "혁신적인 결제 서비스로 많은 사업장이 결제선생을 선택하고 있습니다." at bounding box center [265, 132] width 411 height 47
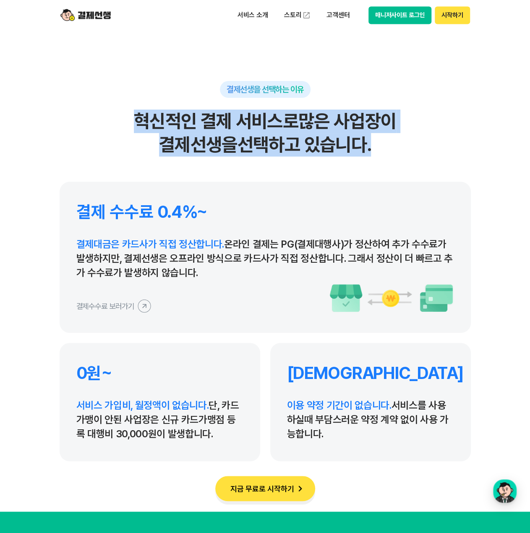
click at [489, 153] on section "결제선생을 선택하는 이유 혁신적인 결제 서비스로 많은 사업장이 결제선생을 선택하고 있습니다. 결제 수수료 0.4%~ 결제대금은 카드사가 직접 …" at bounding box center [265, 241] width 530 height 539
click at [125, 124] on section "결제선생을 선택하는 이유 혁신적인 결제 서비스로 많은 사업장이 결제선생을 선택하고 있습니다. 결제 수수료 0.4%~ 결제대금은 카드사가 직접 …" at bounding box center [265, 241] width 530 height 539
click at [121, 132] on h2 "혁신적인 결제 서비스로 많은 사업장이 결제선생을 선택하고 있습니다." at bounding box center [265, 132] width 411 height 47
click at [452, 141] on h2 "혁신적인 결제 서비스로 많은 사업장이 결제선생을 선택하고 있습니다." at bounding box center [265, 132] width 411 height 47
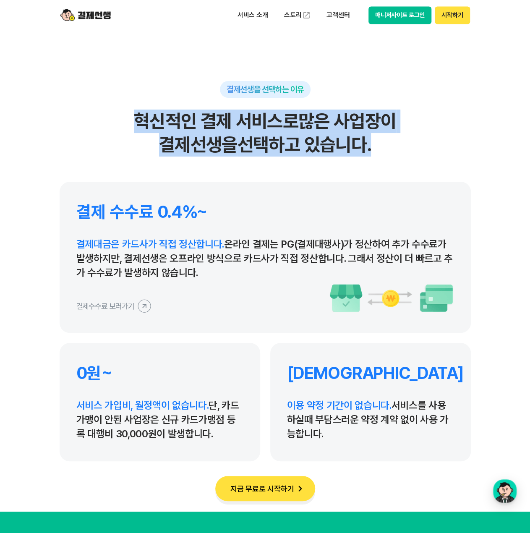
click at [452, 141] on h2 "혁신적인 결제 서비스로 많은 사업장이 결제선생을 선택하고 있습니다." at bounding box center [265, 132] width 411 height 47
click at [88, 125] on h2 "혁신적인 결제 서비스로 많은 사업장이 결제선생을 선택하고 있습니다." at bounding box center [265, 132] width 411 height 47
click at [496, 148] on section "결제선생을 선택하는 이유 혁신적인 결제 서비스로 많은 사업장이 결제선생을 선택하고 있습니다. 결제 수수료 0.4%~ 결제대금은 카드사가 직접 …" at bounding box center [265, 241] width 530 height 539
click at [489, 143] on section "결제선생을 선택하는 이유 혁신적인 결제 서비스로 많은 사업장이 결제선생을 선택하고 있습니다. 결제 수수료 0.4%~ 결제대금은 카드사가 직접 …" at bounding box center [265, 241] width 530 height 539
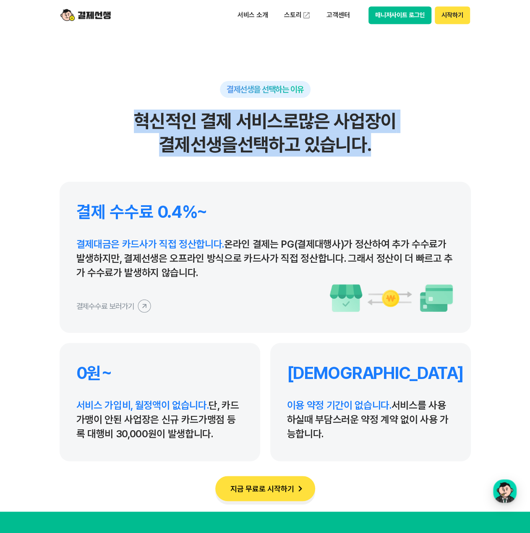
click at [117, 128] on h2 "혁신적인 결제 서비스로 많은 사업장이 결제선생을 선택하고 있습니다." at bounding box center [265, 132] width 411 height 47
click at [516, 138] on section "결제선생을 선택하는 이유 혁신적인 결제 서비스로 많은 사업장이 결제선생을 선택하고 있습니다. 결제 수수료 0.4%~ 결제대금은 카드사가 직접 …" at bounding box center [265, 241] width 530 height 539
click at [122, 120] on section "결제선생을 선택하는 이유 혁신적인 결제 서비스로 많은 사업장이 결제선생을 선택하고 있습니다. 결제 수수료 0.4%~ 결제대금은 카드사가 직접 …" at bounding box center [265, 241] width 530 height 539
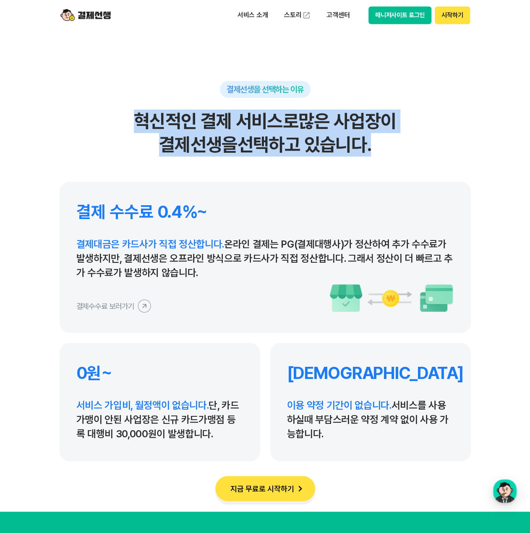
click at [115, 133] on h2 "혁신적인 결제 서비스로 많은 사업장이 결제선생을 선택하고 있습니다." at bounding box center [265, 132] width 411 height 47
click at [456, 144] on h2 "혁신적인 결제 서비스로 많은 사업장이 결제선생을 선택하고 있습니다." at bounding box center [265, 132] width 411 height 47
click at [149, 125] on h2 "혁신적인 결제 서비스로 많은 사업장이 결제선생을 선택하고 있습니다." at bounding box center [265, 132] width 411 height 47
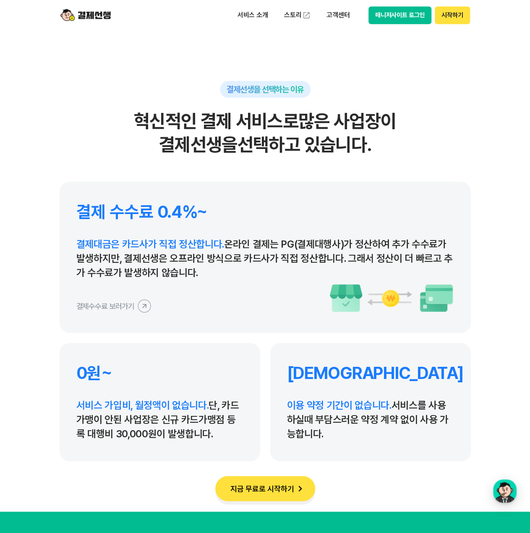
click at [135, 128] on h2 "혁신적인 결제 서비스로 많은 사업장이 결제선생을 선택하고 있습니다." at bounding box center [265, 132] width 411 height 47
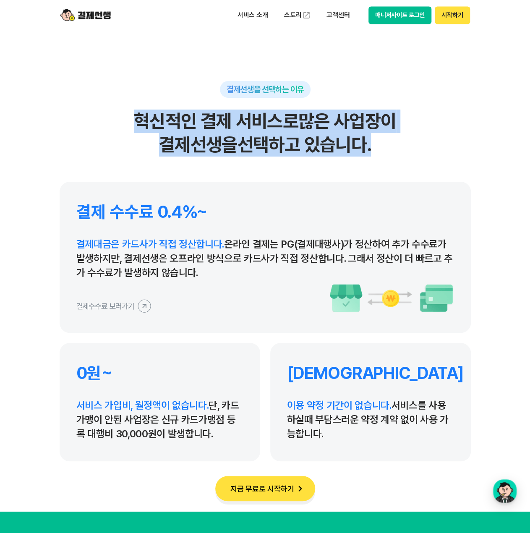
click at [460, 138] on h2 "혁신적인 결제 서비스로 많은 사업장이 결제선생을 선택하고 있습니다." at bounding box center [265, 132] width 411 height 47
click at [461, 138] on h2 "혁신적인 결제 서비스로 많은 사업장이 결제선생을 선택하고 있습니다." at bounding box center [265, 132] width 411 height 47
click at [31, 130] on section "결제선생을 선택하는 이유 혁신적인 결제 서비스로 많은 사업장이 결제선생을 선택하고 있습니다. 결제 수수료 0.4%~ 결제대금은 카드사가 직접 …" at bounding box center [265, 241] width 530 height 539
click at [419, 142] on h2 "혁신적인 결제 서비스로 많은 사업장이 결제선생을 선택하고 있습니다." at bounding box center [265, 132] width 411 height 47
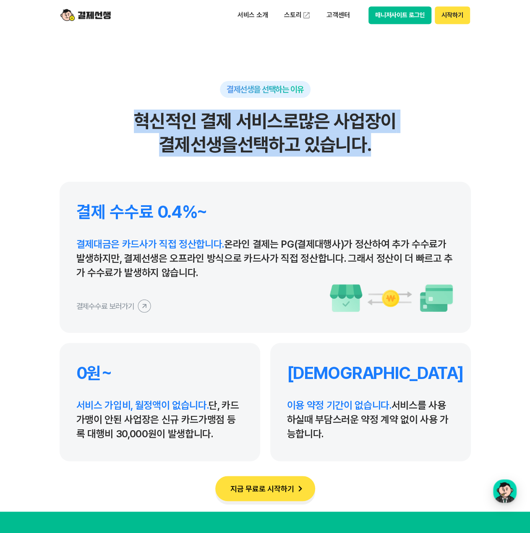
click at [432, 142] on h2 "혁신적인 결제 서비스로 많은 사업장이 결제선생을 선택하고 있습니다." at bounding box center [265, 132] width 411 height 47
click at [450, 147] on h2 "혁신적인 결제 서비스로 많은 사업장이 결제선생을 선택하고 있습니다." at bounding box center [265, 132] width 411 height 47
click at [0, 127] on html "서비스 소개 스토리 고객센터 매니저사이트 로그인 시작하기 편리한 모바일 청구서 결제선생 비대면 결제가 필요한 학원 공부방 호텔 쇼핑몰 병원 배…" at bounding box center [265, 167] width 530 height 7897
click at [80, 139] on h2 "혁신적인 결제 서비스로 많은 사업장이 결제선생을 선택하고 있습니다." at bounding box center [265, 132] width 411 height 47
click at [467, 139] on h2 "혁신적인 결제 서비스로 많은 사업장이 결제선생을 선택하고 있습니다." at bounding box center [265, 132] width 411 height 47
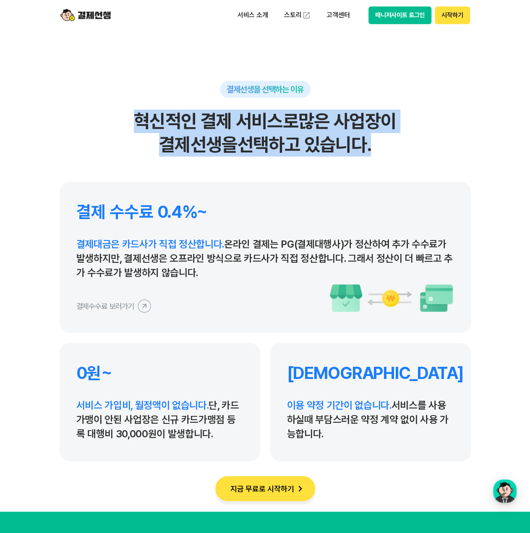
click at [471, 141] on section "결제선생을 선택하는 이유 혁신적인 결제 서비스로 많은 사업장이 결제선생을 선택하고 있습니다. 결제 수수료 0.4%~ 결제대금은 카드사가 직접 …" at bounding box center [265, 241] width 530 height 539
click at [36, 120] on section "결제선생을 선택하는 이유 혁신적인 결제 서비스로 많은 사업장이 결제선생을 선택하고 있습니다. 결제 수수료 0.4%~ 결제대금은 카드사가 직접 …" at bounding box center [265, 241] width 530 height 539
click at [82, 133] on h2 "혁신적인 결제 서비스로 많은 사업장이 결제선생을 선택하고 있습니다." at bounding box center [265, 132] width 411 height 47
click at [405, 151] on h2 "혁신적인 결제 서비스로 많은 사업장이 결제선생을 선택하고 있습니다." at bounding box center [265, 132] width 411 height 47
click at [439, 146] on h2 "혁신적인 결제 서비스로 많은 사업장이 결제선생을 선택하고 있습니다." at bounding box center [265, 132] width 411 height 47
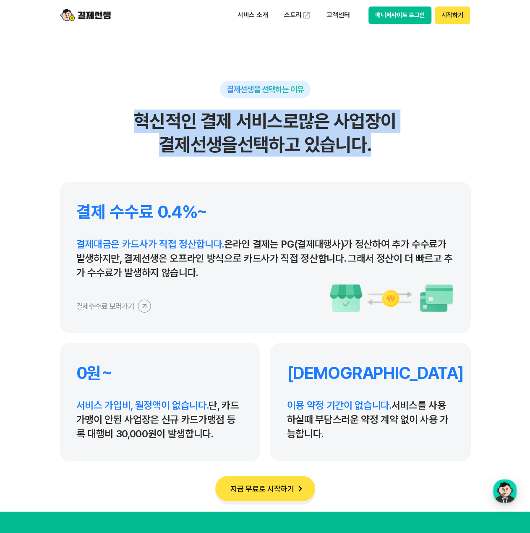
click at [14, 107] on section "결제선생을 선택하는 이유 혁신적인 결제 서비스로 많은 사업장이 결제선생을 선택하고 있습니다. 결제 수수료 0.4%~ 결제대금은 카드사가 직접 …" at bounding box center [265, 241] width 530 height 539
click at [96, 130] on h2 "혁신적인 결제 서비스로 많은 사업장이 결제선생을 선택하고 있습니다." at bounding box center [265, 132] width 411 height 47
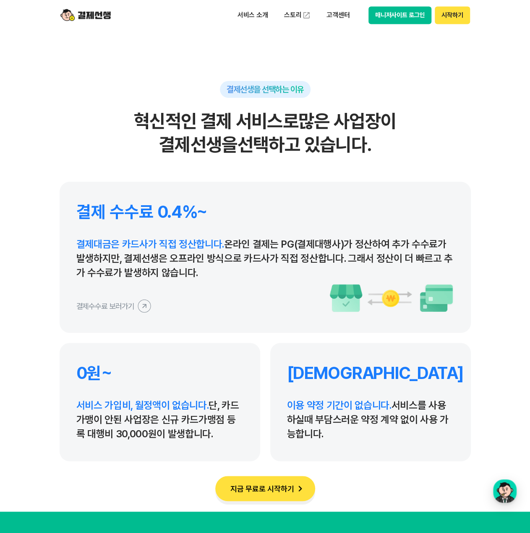
click at [129, 115] on h2 "혁신적인 결제 서비스로 많은 사업장이 결제선생을 선택하고 있습니다." at bounding box center [265, 132] width 411 height 47
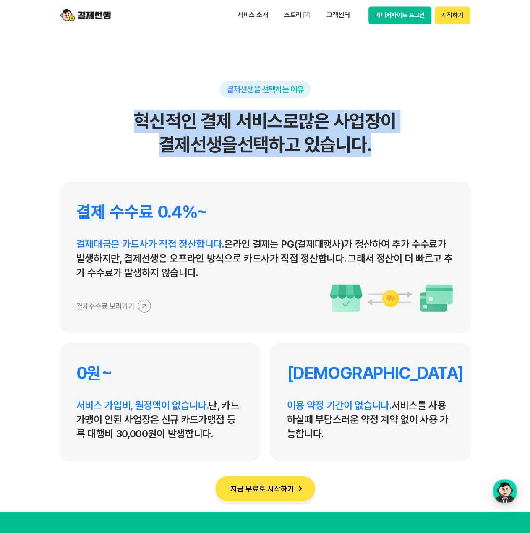
click at [415, 141] on h2 "혁신적인 결제 서비스로 많은 사업장이 결제선생을 선택하고 있습니다." at bounding box center [265, 132] width 411 height 47
click at [426, 141] on h2 "혁신적인 결제 서비스로 많은 사업장이 결제선생을 선택하고 있습니다." at bounding box center [265, 132] width 411 height 47
click at [91, 117] on h2 "혁신적인 결제 서비스로 많은 사업장이 결제선생을 선택하고 있습니다." at bounding box center [265, 132] width 411 height 47
click at [92, 118] on h2 "혁신적인 결제 서비스로 많은 사업장이 결제선생을 선택하고 있습니다." at bounding box center [265, 132] width 411 height 47
click at [386, 146] on h2 "혁신적인 결제 서비스로 많은 사업장이 결제선생을 선택하고 있습니다." at bounding box center [265, 132] width 411 height 47
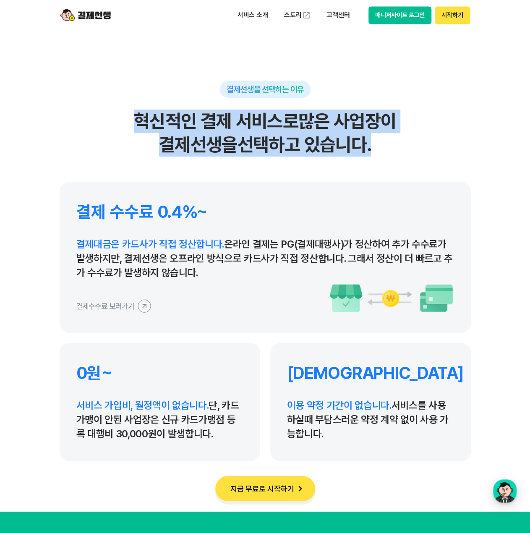
click at [409, 145] on h2 "혁신적인 결제 서비스로 많은 사업장이 결제선생을 선택하고 있습니다." at bounding box center [265, 132] width 411 height 47
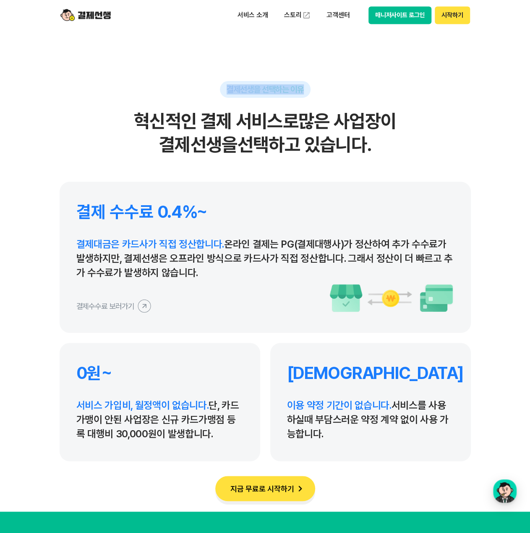
click at [322, 97] on div "결제선생을 선택하는 이유 혁신적인 결제 서비스로 많은 사업장이 결제선생을 선택하고 있습니다." at bounding box center [265, 118] width 411 height 75
click at [326, 90] on div "결제선생을 선택하는 이유 혁신적인 결제 서비스로 많은 사업장이 결제선생을 선택하고 있습니다." at bounding box center [265, 118] width 411 height 75
click at [310, 88] on div "결제선생을 선택하는 이유" at bounding box center [265, 89] width 91 height 17
click at [206, 88] on div "결제선생을 선택하는 이유 혁신적인 결제 서비스로 많은 사업장이 결제선생을 선택하고 있습니다." at bounding box center [265, 118] width 411 height 75
click at [206, 89] on div "결제선생을 선택하는 이유 혁신적인 결제 서비스로 많은 사업장이 결제선생을 선택하고 있습니다." at bounding box center [265, 118] width 411 height 75
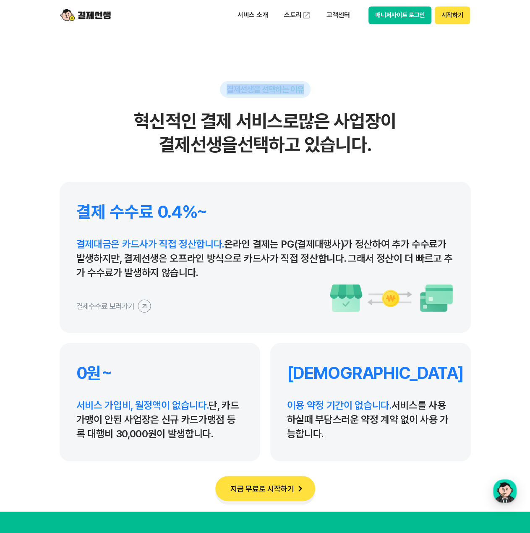
click at [322, 89] on div "결제선생을 선택하는 이유 혁신적인 결제 서비스로 많은 사업장이 결제선생을 선택하고 있습니다." at bounding box center [265, 118] width 411 height 75
click at [174, 90] on div "결제선생을 선택하는 이유 혁신적인 결제 서비스로 많은 사업장이 결제선생을 선택하고 있습니다." at bounding box center [265, 118] width 411 height 75
click at [177, 91] on div "결제선생을 선택하는 이유 혁신적인 결제 서비스로 많은 사업장이 결제선생을 선택하고 있습니다." at bounding box center [265, 118] width 411 height 75
click at [329, 88] on div "결제선생을 선택하는 이유 혁신적인 결제 서비스로 많은 사업장이 결제선생을 선택하고 있습니다." at bounding box center [265, 118] width 411 height 75
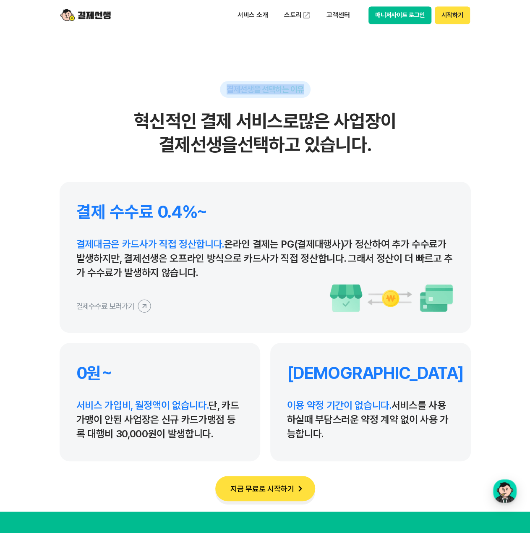
click at [330, 86] on div "결제선생을 선택하는 이유 혁신적인 결제 서비스로 많은 사업장이 결제선생을 선택하고 있습니다." at bounding box center [265, 118] width 411 height 75
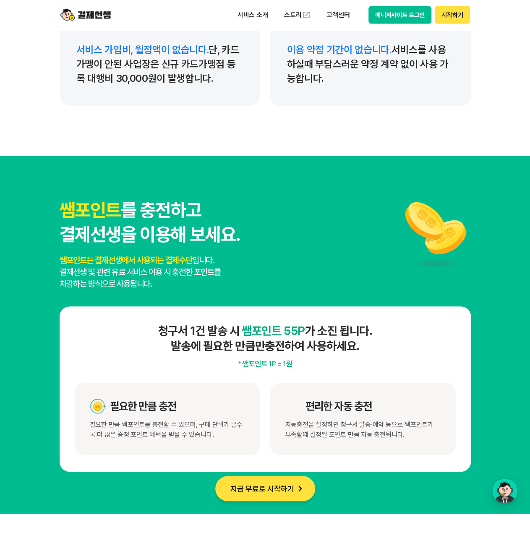
scroll to position [4136, 0]
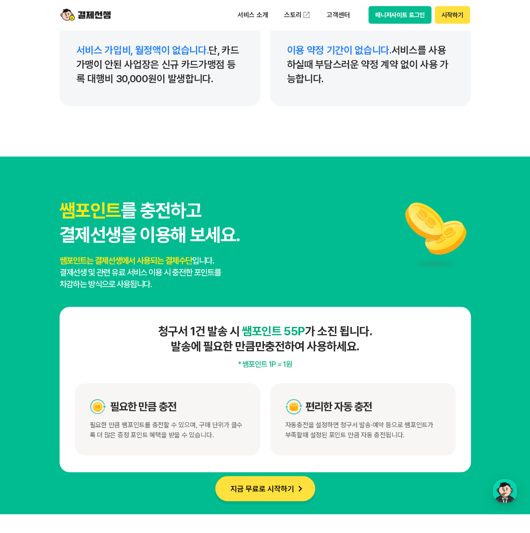
drag, startPoint x: 203, startPoint y: 330, endPoint x: 324, endPoint y: 258, distance: 140.6
click at [381, 347] on h4 "청구서 1건 발송 시 쌤포인트 55P 가 소진 됩니다. 발송에 필요한 만큼만 충전하여 사용하세요." at bounding box center [265, 338] width 381 height 30
click at [319, 244] on div "쌤포인트 를 충전하고 결제선생을 이용해 보세요. 쌤포인트는 결제선생에서 사용되는 결제수단 입니다. 결제선생 및 관련 유료 서비스 이용 시 충전…" at bounding box center [265, 243] width 411 height 91
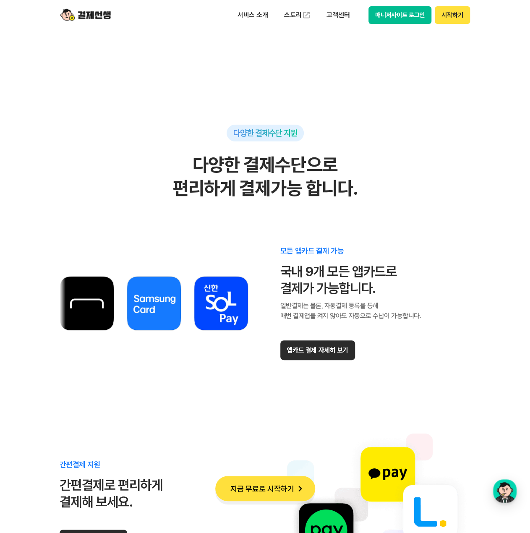
scroll to position [4597, 0]
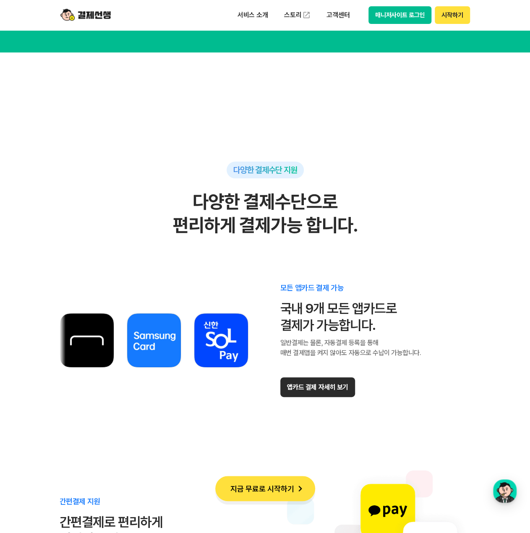
drag, startPoint x: 193, startPoint y: 204, endPoint x: 434, endPoint y: 221, distance: 241.3
click at [425, 233] on h2 "다양한 결제수단으로 편리하게 결제가능 합니다." at bounding box center [265, 213] width 411 height 47
click at [437, 213] on h2 "다양한 결제수단으로 편리하게 결제가능 합니다." at bounding box center [265, 213] width 411 height 47
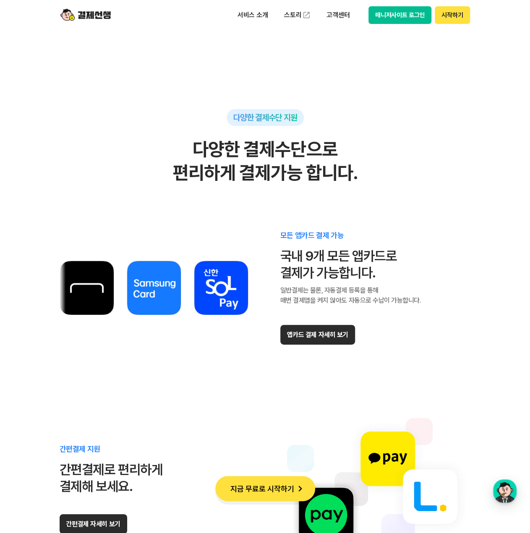
scroll to position [4681, 0]
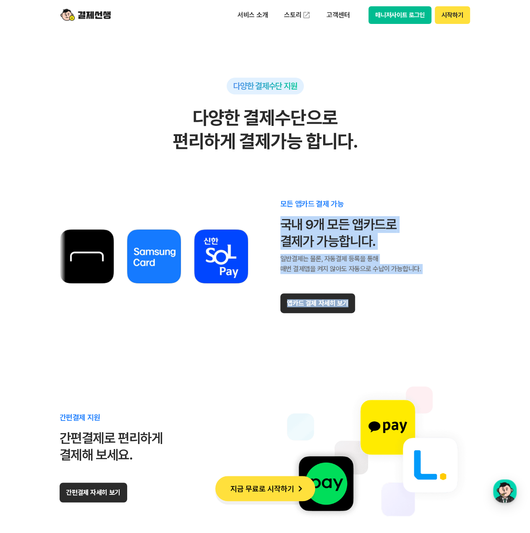
drag, startPoint x: 280, startPoint y: 227, endPoint x: 480, endPoint y: 276, distance: 206.1
click at [480, 276] on section "다양한 결제수단 지원 다양한 결제수단으로 편리하게 결제가능 합니다. 모든 앱카드 결제 가능 국내 9개 모든 앱카드로 결제가 가능합니다. 일반결…" at bounding box center [265, 408] width 530 height 879
click at [463, 263] on div "모든 앱카드 결제 가능 국내 9개 모든 앱카드로 결제가 가능합니다. 일반결제는 물론, 자동결제 등록을 통해 매번 결제앱을 켜지 않아도 자동으로…" at bounding box center [265, 256] width 411 height 159
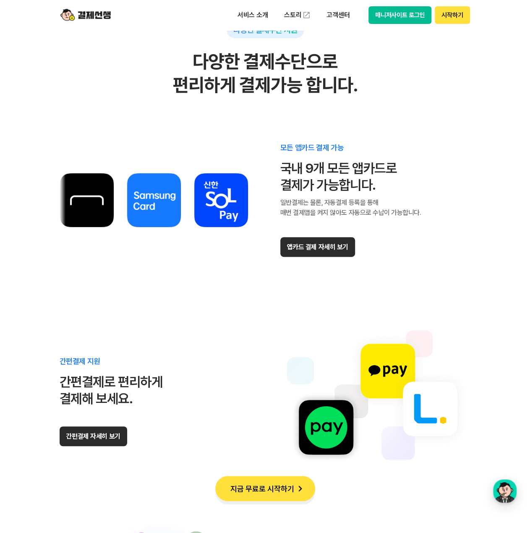
scroll to position [4807, 0]
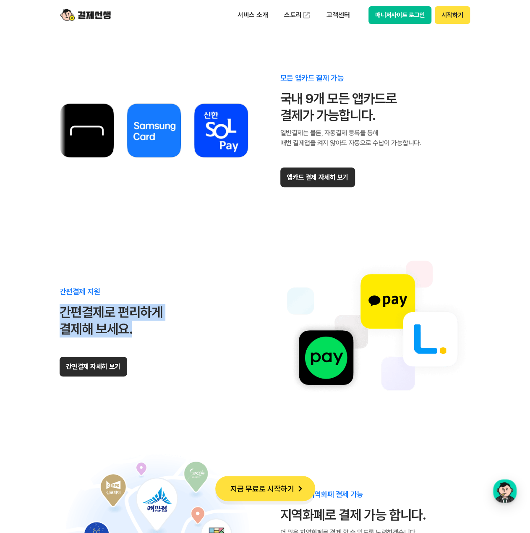
drag, startPoint x: 49, startPoint y: 310, endPoint x: 181, endPoint y: 326, distance: 133.1
click at [181, 326] on section "다양한 결제수단 지원 다양한 결제수단으로 편리하게 결제가능 합니다. 모든 앱카드 결제 가능 국내 9개 모든 앱카드로 결제가 가능합니다. 일반결…" at bounding box center [265, 282] width 530 height 879
click at [208, 324] on div "간편결제 지원 간편결제로 편리하게 결제해 보세요. 간편결제 자세히 보기" at bounding box center [265, 331] width 411 height 159
drag, startPoint x: 182, startPoint y: 331, endPoint x: -26, endPoint y: 222, distance: 233.8
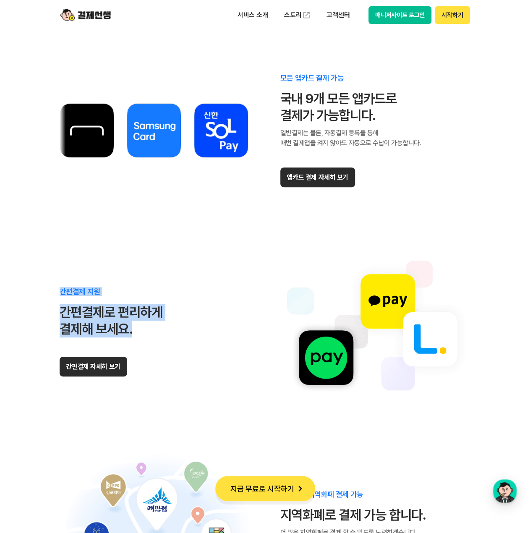
click at [23, 308] on section "다양한 결제수단 지원 다양한 결제수단으로 편리하게 결제가능 합니다. 모든 앱카드 결제 가능 국내 9개 모든 앱카드로 결제가 가능합니다. 일반결…" at bounding box center [265, 282] width 530 height 879
drag, startPoint x: 73, startPoint y: 316, endPoint x: 203, endPoint y: 340, distance: 131.5
click at [203, 340] on section "다양한 결제수단 지원 다양한 결제수단으로 편리하게 결제가능 합니다. 모든 앱카드 결제 가능 국내 9개 모든 앱카드로 결제가 가능합니다. 일반결…" at bounding box center [265, 282] width 530 height 879
click at [199, 333] on div "간편결제 지원 간편결제로 편리하게 결제해 보세요. 간편결제 자세히 보기" at bounding box center [265, 331] width 411 height 159
click at [164, 337] on div "간편결제 지원 간편결제로 편리하게 결제해 보세요. 간편결제 자세히 보기" at bounding box center [265, 331] width 411 height 159
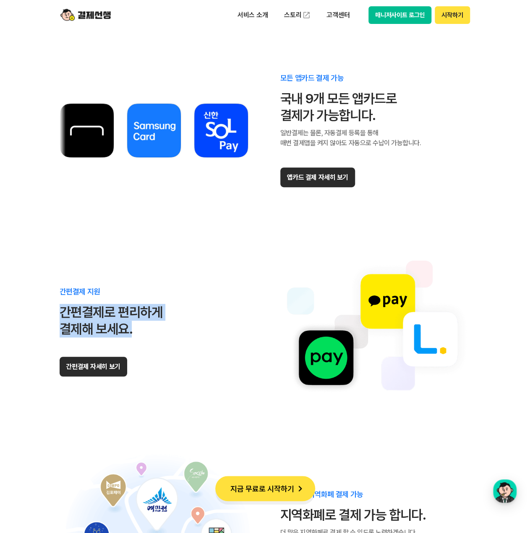
drag, startPoint x: 130, startPoint y: 329, endPoint x: 47, endPoint y: 313, distance: 84.2
click at [47, 313] on section "다양한 결제수단 지원 다양한 결제수단으로 편리하게 결제가능 합니다. 모든 앱카드 결제 가능 국내 9개 모든 앱카드로 결제가 가능합니다. 일반결…" at bounding box center [265, 282] width 530 height 879
drag, startPoint x: 58, startPoint y: 309, endPoint x: 152, endPoint y: 325, distance: 95.3
click at [152, 325] on section "다양한 결제수단 지원 다양한 결제수단으로 편리하게 결제가능 합니다. 모든 앱카드 결제 가능 국내 9개 모든 앱카드로 결제가 가능합니다. 일반결…" at bounding box center [265, 282] width 530 height 879
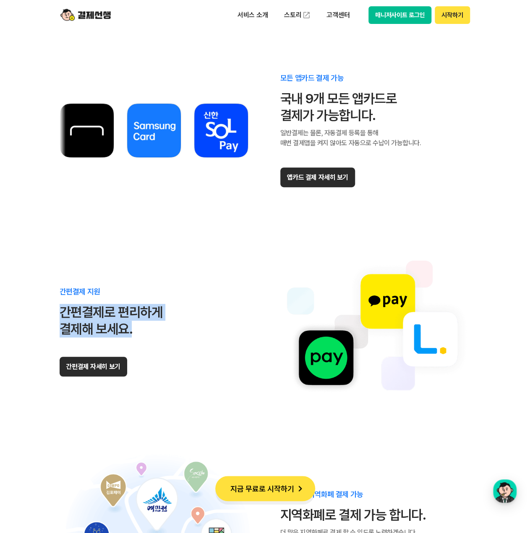
click at [152, 325] on div "간편결제로 편리하게 결제해 보세요." at bounding box center [111, 321] width 103 height 34
drag, startPoint x: 141, startPoint y: 331, endPoint x: 47, endPoint y: 309, distance: 95.9
click at [47, 309] on section "다양한 결제수단 지원 다양한 결제수단으로 편리하게 결제가능 합니다. 모든 앱카드 결제 가능 국내 9개 모든 앱카드로 결제가 가능합니다. 일반결…" at bounding box center [265, 282] width 530 height 879
click at [48, 313] on section "다양한 결제수단 지원 다양한 결제수단으로 편리하게 결제가능 합니다. 모든 앱카드 결제 가능 국내 9개 모든 앱카드로 결제가 가능합니다. 일반결…" at bounding box center [265, 282] width 530 height 879
drag, startPoint x: 55, startPoint y: 308, endPoint x: 186, endPoint y: 327, distance: 131.8
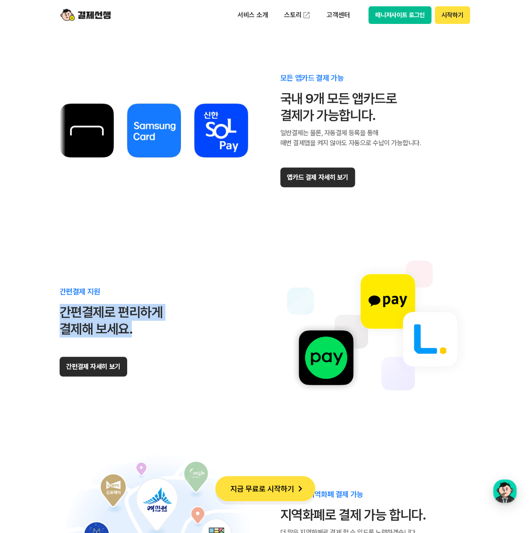
click at [186, 327] on section "다양한 결제수단 지원 다양한 결제수단으로 편리하게 결제가능 합니다. 모든 앱카드 결제 가능 국내 9개 모든 앱카드로 결제가 가능합니다. 일반결…" at bounding box center [265, 282] width 530 height 879
click at [186, 327] on div "간편결제 지원 간편결제로 편리하게 결제해 보세요. 간편결제 자세히 보기" at bounding box center [265, 331] width 411 height 159
drag, startPoint x: 158, startPoint y: 330, endPoint x: 41, endPoint y: 318, distance: 117.7
click at [41, 318] on section "다양한 결제수단 지원 다양한 결제수단으로 편리하게 결제가능 합니다. 모든 앱카드 결제 가능 국내 9개 모든 앱카드로 결제가 가능합니다. 일반결…" at bounding box center [265, 282] width 530 height 879
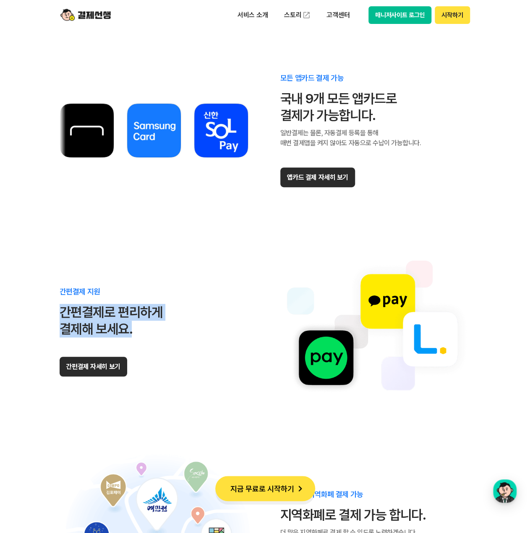
drag, startPoint x: 44, startPoint y: 310, endPoint x: 211, endPoint y: 336, distance: 168.8
click at [211, 336] on section "다양한 결제수단 지원 다양한 결제수단으로 편리하게 결제가능 합니다. 모든 앱카드 결제 가능 국내 9개 모든 앱카드로 결제가 가능합니다. 일반결…" at bounding box center [265, 282] width 530 height 879
click at [220, 329] on div "간편결제 지원 간편결제로 편리하게 결제해 보세요. 간편결제 자세히 보기" at bounding box center [265, 331] width 411 height 159
drag, startPoint x: 186, startPoint y: 338, endPoint x: 4, endPoint y: 315, distance: 183.5
click at [2, 317] on section "다양한 결제수단 지원 다양한 결제수단으로 편리하게 결제가능 합니다. 모든 앱카드 결제 가능 국내 9개 모든 앱카드로 결제가 가능합니다. 일반결…" at bounding box center [265, 282] width 530 height 879
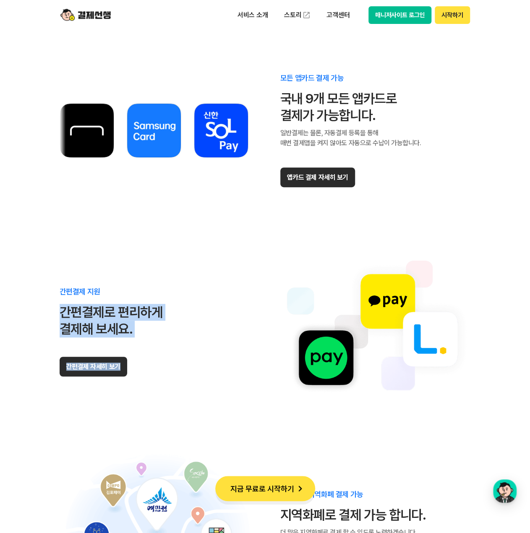
click at [31, 322] on section "다양한 결제수단 지원 다양한 결제수단으로 편리하게 결제가능 합니다. 모든 앱카드 결제 가능 국내 9개 모든 앱카드로 결제가 가능합니다. 일반결…" at bounding box center [265, 282] width 530 height 879
drag, startPoint x: 52, startPoint y: 311, endPoint x: 190, endPoint y: 320, distance: 137.8
click at [182, 321] on section "다양한 결제수단 지원 다양한 결제수단으로 편리하게 결제가능 합니다. 모든 앱카드 결제 가능 국내 9개 모든 앱카드로 결제가 가능합니다. 일반결…" at bounding box center [265, 282] width 530 height 879
click at [208, 319] on div "간편결제 지원 간편결제로 편리하게 결제해 보세요. 간편결제 자세히 보기" at bounding box center [265, 331] width 411 height 159
drag, startPoint x: 185, startPoint y: 328, endPoint x: 44, endPoint y: 318, distance: 140.9
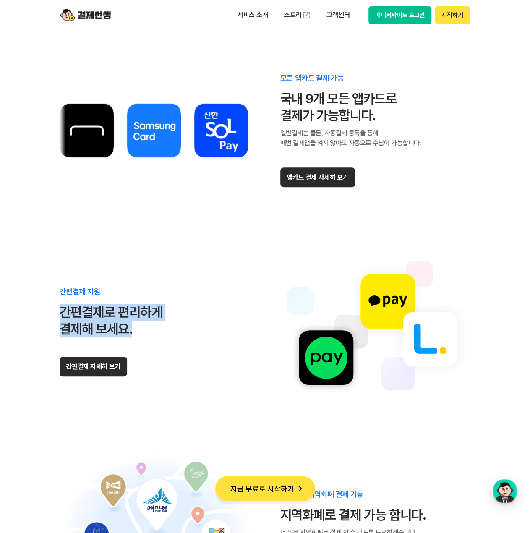
click at [44, 318] on section "다양한 결제수단 지원 다양한 결제수단으로 편리하게 결제가능 합니다. 모든 앱카드 결제 가능 국내 9개 모든 앱카드로 결제가 가능합니다. 일반결…" at bounding box center [265, 282] width 530 height 879
drag, startPoint x: 48, startPoint y: 313, endPoint x: 206, endPoint y: 323, distance: 158.0
click at [206, 323] on section "다양한 결제수단 지원 다양한 결제수단으로 편리하게 결제가능 합니다. 모든 앱카드 결제 가능 국내 9개 모든 앱카드로 결제가 가능합니다. 일반결…" at bounding box center [265, 282] width 530 height 879
click at [208, 323] on div "간편결제 지원 간편결제로 편리하게 결제해 보세요. 간편결제 자세히 보기" at bounding box center [265, 331] width 411 height 159
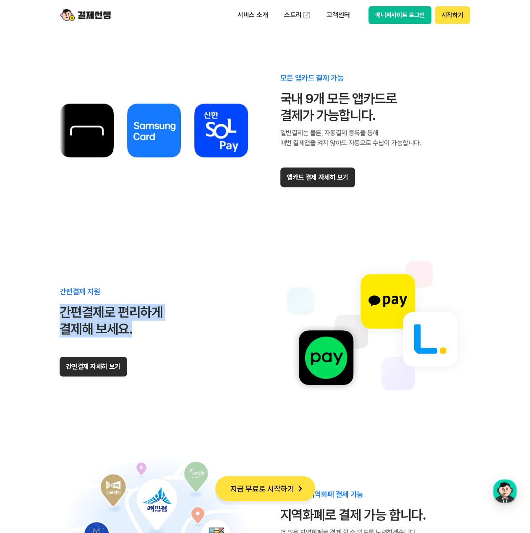
drag, startPoint x: 193, startPoint y: 332, endPoint x: 27, endPoint y: 312, distance: 166.9
click at [27, 312] on section "다양한 결제수단 지원 다양한 결제수단으로 편리하게 결제가능 합니다. 모든 앱카드 결제 가능 국내 9개 모든 앱카드로 결제가 가능합니다. 일반결…" at bounding box center [265, 282] width 530 height 879
drag, startPoint x: 99, startPoint y: 315, endPoint x: 207, endPoint y: 333, distance: 109.2
click at [207, 333] on section "다양한 결제수단 지원 다양한 결제수단으로 편리하게 결제가능 합니다. 모든 앱카드 결제 가능 국내 9개 모든 앱카드로 결제가 가능합니다. 일반결…" at bounding box center [265, 282] width 530 height 879
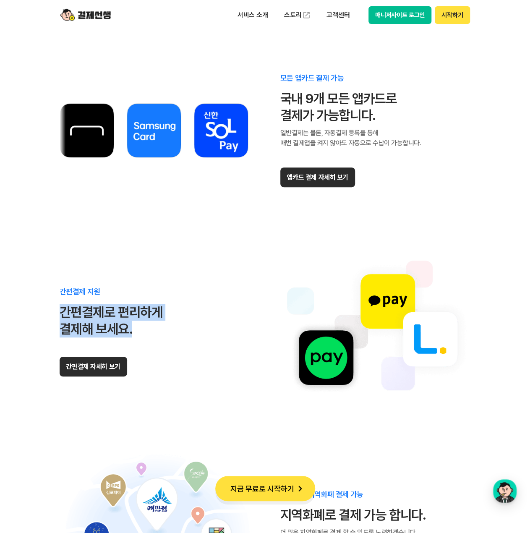
click at [224, 316] on div "간편결제 지원 간편결제로 편리하게 결제해 보세요. 간편결제 자세히 보기" at bounding box center [265, 331] width 411 height 159
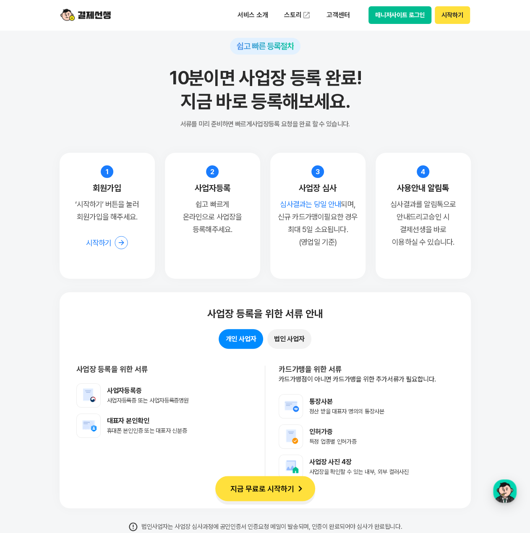
scroll to position [6442, 0]
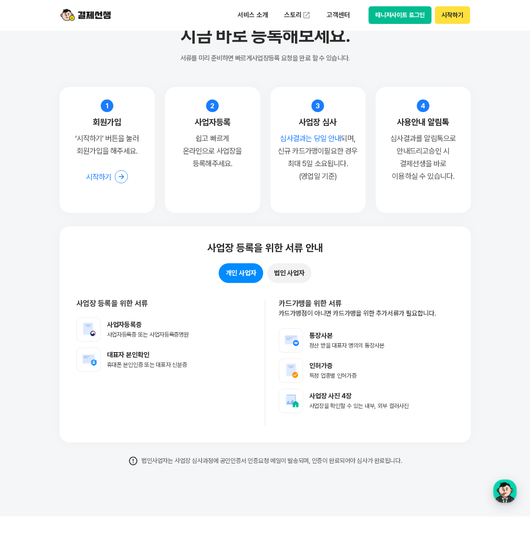
click at [302, 272] on button "법인 사업자" at bounding box center [289, 273] width 44 height 20
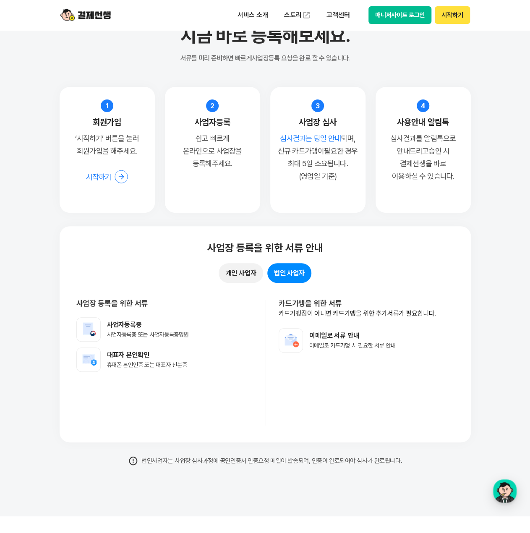
click at [252, 276] on button "개인 사업자" at bounding box center [241, 273] width 44 height 20
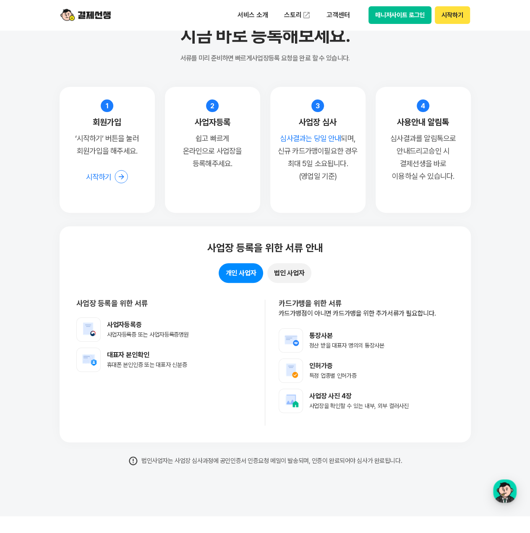
click at [301, 279] on button "법인 사업자" at bounding box center [289, 273] width 44 height 20
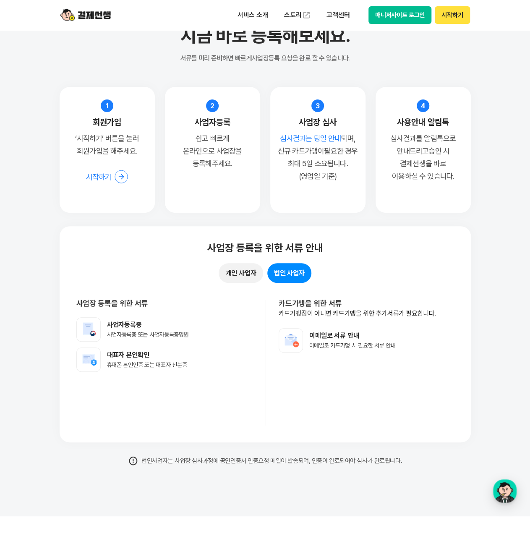
click at [247, 276] on button "개인 사업자" at bounding box center [241, 273] width 44 height 20
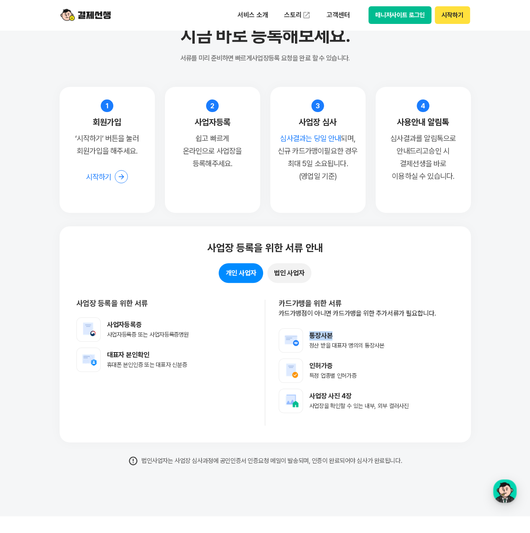
drag, startPoint x: 309, startPoint y: 336, endPoint x: 337, endPoint y: 335, distance: 28.1
click at [337, 335] on p "통장사본" at bounding box center [346, 335] width 75 height 9
click at [401, 344] on li "통장사본 정산 받을 대표자 명의의 통장사본" at bounding box center [366, 340] width 175 height 24
drag, startPoint x: 392, startPoint y: 347, endPoint x: 311, endPoint y: 345, distance: 81.4
click at [311, 345] on li "통장사본 정산 받을 대표자 명의의 통장사본" at bounding box center [366, 340] width 175 height 24
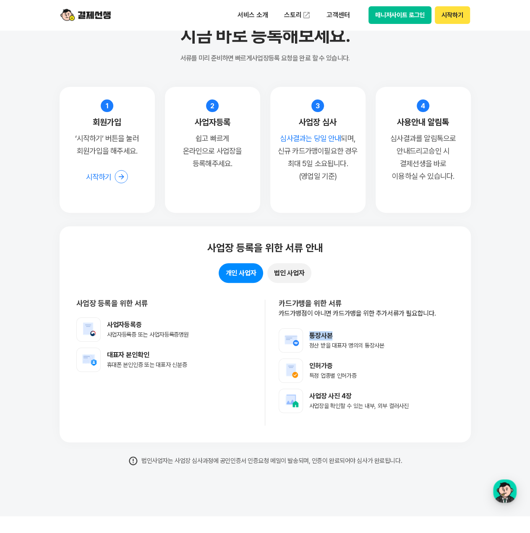
drag, startPoint x: 310, startPoint y: 337, endPoint x: 341, endPoint y: 335, distance: 31.9
click at [341, 335] on p "통장사본" at bounding box center [346, 335] width 75 height 9
click at [399, 321] on div "카드가맹을 위한 서류 카드가맹점이 아니면 카드가맹을 위한 추가서류가 필요합니다. 통장사본 정산 받을 대표자 명의의 통장사본 인허가증 특정 업종…" at bounding box center [359, 362] width 189 height 126
drag, startPoint x: 370, startPoint y: 375, endPoint x: 303, endPoint y: 377, distance: 67.1
click at [303, 377] on li "인허가증 특정 업종별 인허가증" at bounding box center [366, 370] width 175 height 24
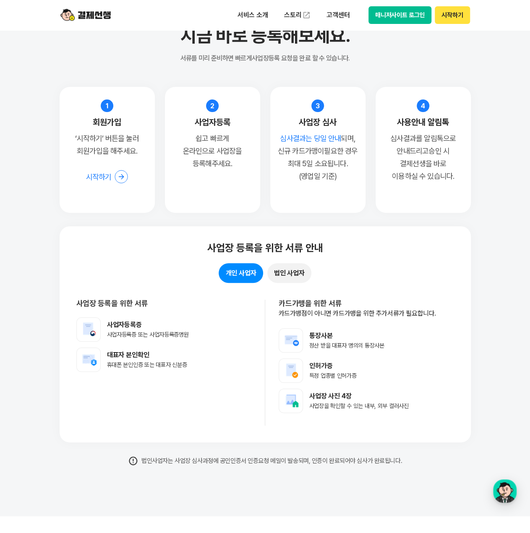
click at [341, 333] on p "통장사본" at bounding box center [346, 335] width 75 height 9
drag, startPoint x: 388, startPoint y: 342, endPoint x: 305, endPoint y: 346, distance: 82.7
click at [305, 346] on li "통장사본 정산 받을 대표자 명의의 통장사본" at bounding box center [366, 340] width 175 height 24
drag, startPoint x: 373, startPoint y: 323, endPoint x: 434, endPoint y: 318, distance: 60.6
click at [373, 323] on div "카드가맹을 위한 서류 카드가맹점이 아니면 카드가맹을 위한 추가서류가 필요합니다. 통장사본 정산 받을 대표자 명의의 통장사본 인허가증 특정 업종…" at bounding box center [359, 362] width 189 height 126
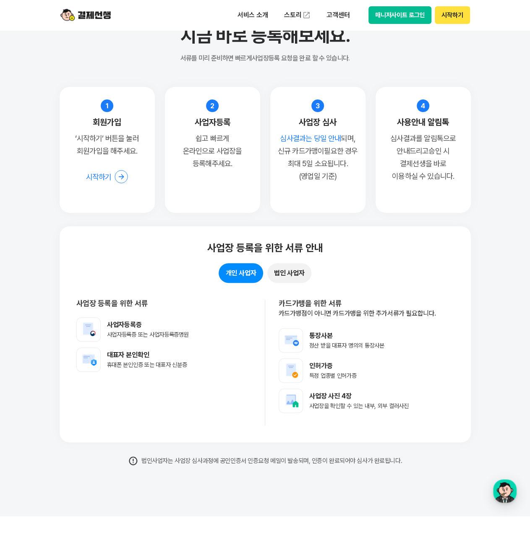
click at [439, 318] on p "카드가맹점이 아니면 카드가맹을 위한 추가서류가 필요합니다." at bounding box center [366, 313] width 175 height 9
drag, startPoint x: 441, startPoint y: 315, endPoint x: 276, endPoint y: 307, distance: 165.8
click at [276, 307] on div "카드가맹을 위한 서류 카드가맹점이 아니면 카드가맹을 위한 추가서류가 필요합니다. 통장사본 정산 받을 대표자 명의의 통장사본 인허가증 특정 업종…" at bounding box center [359, 362] width 189 height 126
click at [275, 307] on div "카드가맹을 위한 서류 카드가맹점이 아니면 카드가맹을 위한 추가서류가 필요합니다. 통장사본 정산 받을 대표자 명의의 통장사본 인허가증 특정 업종…" at bounding box center [359, 362] width 189 height 126
drag, startPoint x: 274, startPoint y: 302, endPoint x: 489, endPoint y: 314, distance: 215.5
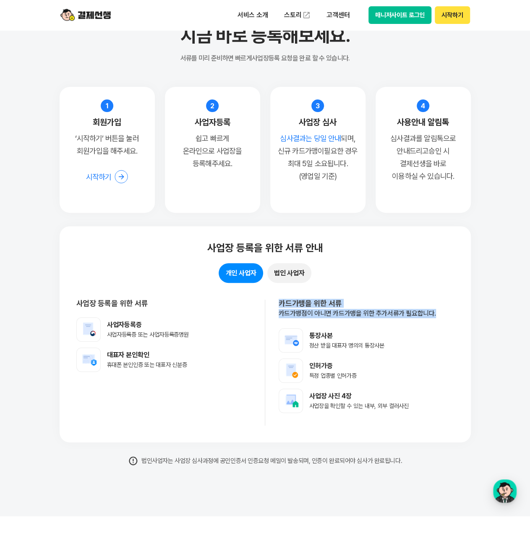
click at [489, 314] on section "쉽고 빠른 등록절차 10분이면 사업장 등록 완료! 지금 바로 등록해보세요. 서류를 미리 준비하면 빠르게 사업장등록 요청을 완료 할 수 있습니다…" at bounding box center [265, 219] width 530 height 594
click at [474, 303] on section "쉽고 빠른 등록절차 10분이면 사업장 등록 완료! 지금 바로 등록해보세요. 서류를 미리 준비하면 빠르게 사업장등록 요청을 완료 할 수 있습니다…" at bounding box center [265, 219] width 530 height 594
drag, startPoint x: 450, startPoint y: 312, endPoint x: 277, endPoint y: 297, distance: 173.8
click at [277, 297] on div "사업장 등록을 위한 서류 안내 개인 사업자 법인 사업자 사업장 등록을 위한 서류 사업자등록증 사업자등록증 또는 사업자등록증명원 대표자 본인확인…" at bounding box center [265, 334] width 411 height 216
click at [268, 300] on div "카드가맹을 위한 서류 카드가맹점이 아니면 카드가맹을 위한 추가서류가 필요합니다. 통장사본 정산 받을 대표자 명의의 통장사본 인허가증 특정 업종…" at bounding box center [359, 362] width 189 height 126
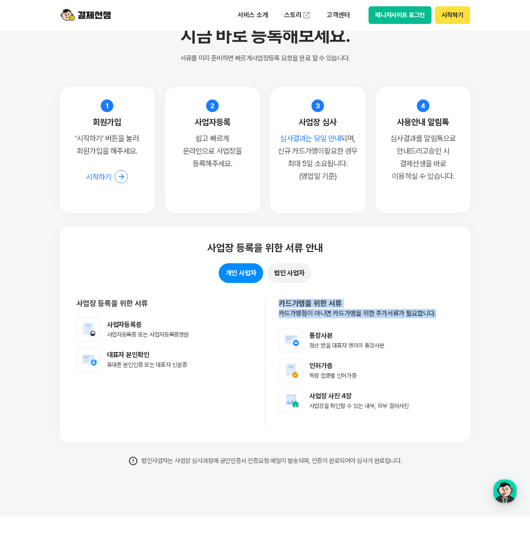
drag, startPoint x: 274, startPoint y: 302, endPoint x: 467, endPoint y: 311, distance: 193.2
click at [467, 311] on div "사업장 등록을 위한 서류 안내 개인 사업자 법인 사업자 사업장 등록을 위한 서류 사업자등록증 사업자등록증 또는 사업자등록증명원 대표자 본인확인…" at bounding box center [265, 334] width 411 height 216
click at [459, 293] on div "사업장 등록을 위한 서류 안내 개인 사업자 법인 사업자 사업장 등록을 위한 서류 사업자등록증 사업자등록증 또는 사업자등록증명원 대표자 본인확인…" at bounding box center [265, 334] width 411 height 216
drag, startPoint x: 455, startPoint y: 313, endPoint x: 265, endPoint y: 299, distance: 190.1
click at [265, 299] on div "사업장 등록을 위한 서류 안내 개인 사업자 법인 사업자 사업장 등록을 위한 서류 사업자등록증 사업자등록증 또는 사업자등록증명원 대표자 본인확인…" at bounding box center [265, 334] width 411 height 216
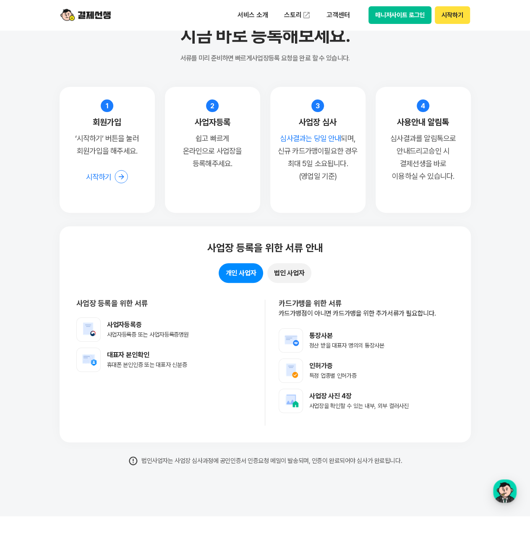
click at [259, 307] on div "사업장 등록을 위한 서류 사업자등록증 사업자등록증 또는 사업자등록증명원 대표자 본인확인 휴대폰 본인인증 또는 대표자 신분증" at bounding box center [170, 362] width 189 height 126
drag, startPoint x: 310, startPoint y: 403, endPoint x: 429, endPoint y: 389, distance: 120.3
click at [440, 402] on li "사업장 사진 4장 사업장을 확인할 수 있는 내부, 외부 컬러사진" at bounding box center [366, 400] width 175 height 24
click at [423, 383] on ul "통장사본 정산 받을 대표자 명의의 통장사본 인허가증 특정 업종별 인허가증 사업장 사진 4장 사업장을 확인할 수 있는 내부, 외부 컬러사진" at bounding box center [366, 370] width 175 height 85
drag, startPoint x: 355, startPoint y: 393, endPoint x: 310, endPoint y: 391, distance: 45.3
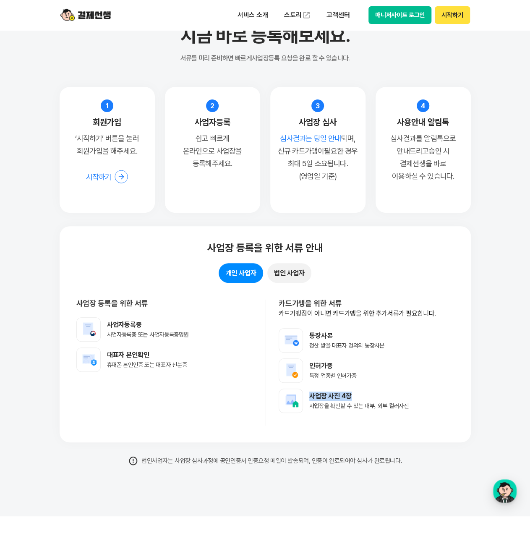
click at [310, 391] on p "사업장 사진 4장" at bounding box center [358, 395] width 99 height 9
click at [314, 393] on p "사업장 사진 4장" at bounding box center [358, 395] width 99 height 9
drag, startPoint x: 307, startPoint y: 392, endPoint x: 388, endPoint y: 391, distance: 81.4
click at [388, 391] on li "사업장 사진 4장 사업장을 확인할 수 있는 내부, 외부 컬러사진" at bounding box center [366, 400] width 175 height 24
click at [405, 379] on li "인허가증 특정 업종별 인허가증" at bounding box center [366, 370] width 175 height 24
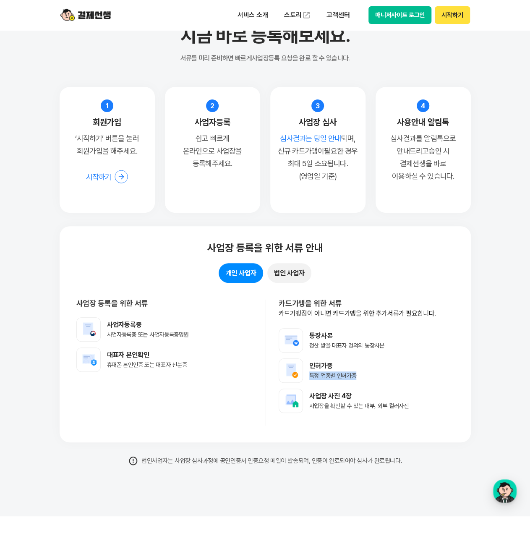
drag, startPoint x: 361, startPoint y: 376, endPoint x: 306, endPoint y: 365, distance: 56.0
click at [306, 372] on li "인허가증 특정 업종별 인허가증" at bounding box center [366, 370] width 175 height 24
drag, startPoint x: 306, startPoint y: 365, endPoint x: 358, endPoint y: 365, distance: 52.0
click at [358, 365] on li "인허가증 특정 업종별 인허가증" at bounding box center [366, 370] width 175 height 24
click at [426, 359] on li "인허가증 특정 업종별 인허가증" at bounding box center [366, 370] width 175 height 24
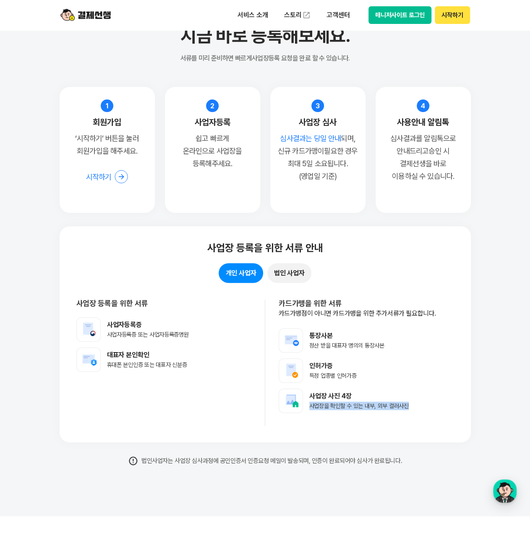
drag, startPoint x: 416, startPoint y: 406, endPoint x: 308, endPoint y: 406, distance: 108.2
click at [308, 406] on li "사업장 사진 4장 사업장을 확인할 수 있는 내부, 외부 컬러사진" at bounding box center [366, 400] width 175 height 24
click at [371, 342] on span "정산 받을 대표자 명의의 통장사본" at bounding box center [346, 345] width 75 height 7
drag, startPoint x: 205, startPoint y: 458, endPoint x: 429, endPoint y: 456, distance: 223.6
click at [429, 456] on p "법인사업자는 사업장 심사과정에 공인인증서 인증요청 메일이 발송되며, 인증이 완료되어야 심사가 완료됩니다." at bounding box center [265, 461] width 411 height 10
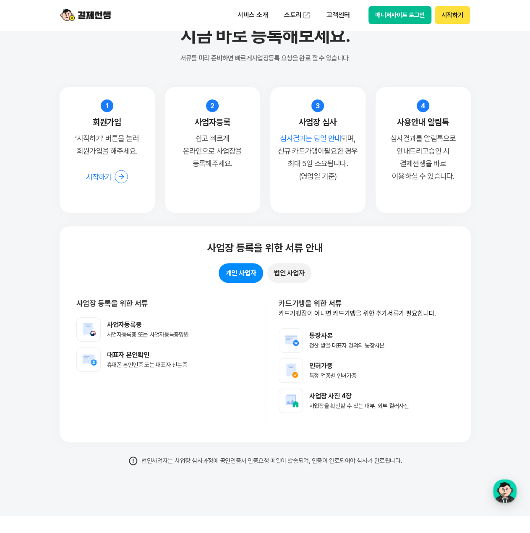
click at [413, 437] on div "사업장 등록을 위한 서류 안내 개인 사업자 법인 사업자 사업장 등록을 위한 서류 사업자등록증 사업자등록증 또는 사업자등록증명원 대표자 본인확인…" at bounding box center [265, 334] width 411 height 216
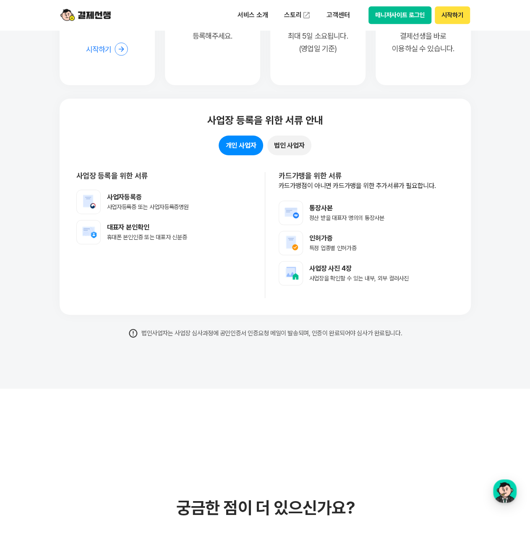
scroll to position [6568, 0]
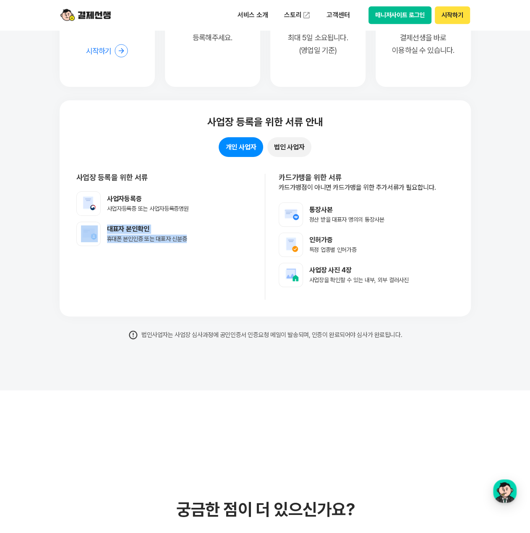
drag, startPoint x: 148, startPoint y: 240, endPoint x: 100, endPoint y: 237, distance: 48.8
click at [100, 237] on li "대표자 본인확인 휴대폰 본인인증 또는 대표자 신분증" at bounding box center [163, 233] width 175 height 24
click at [128, 196] on p "사업자등록증" at bounding box center [148, 198] width 82 height 9
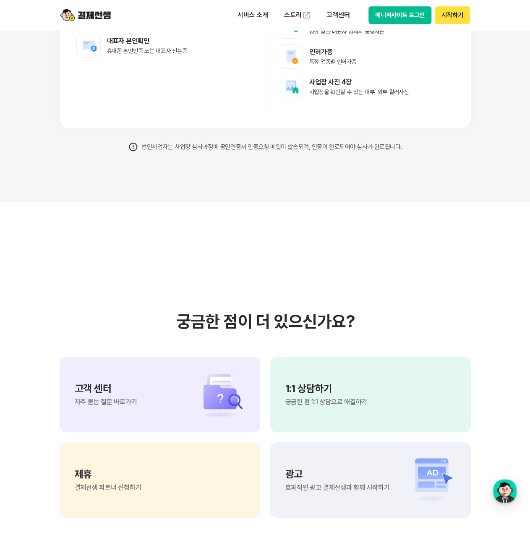
scroll to position [6819, 0]
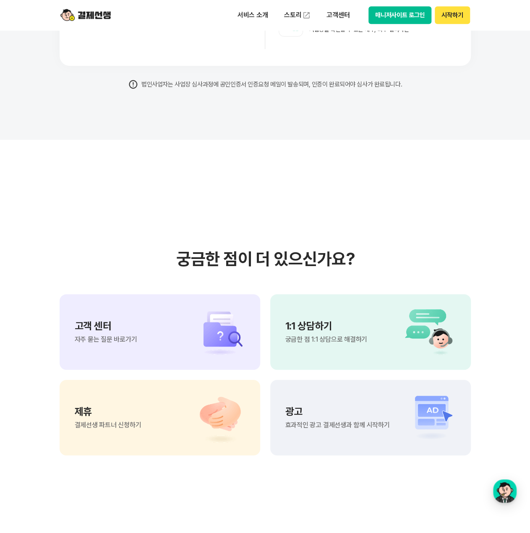
click at [189, 419] on img at bounding box center [215, 417] width 59 height 50
click at [406, 402] on img at bounding box center [426, 417] width 59 height 50
click at [387, 310] on div "1:1 상담하기 궁금한 점 1:1 상담으로 해결하기" at bounding box center [370, 331] width 200 height 75
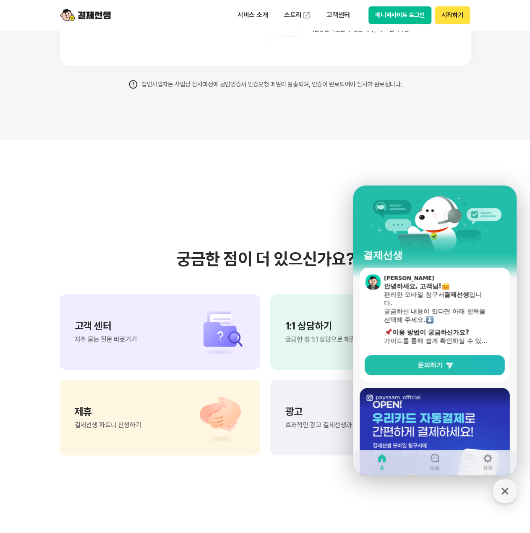
click at [258, 177] on section "궁금한 점이 더 있으신가요? 고객 센터 자주 묻는 질문 바로가기 1:1 상담하기 궁금한 점 1:1 상담으로 해결하기 제휴 결제선생 파트너 신청…" at bounding box center [265, 352] width 530 height 424
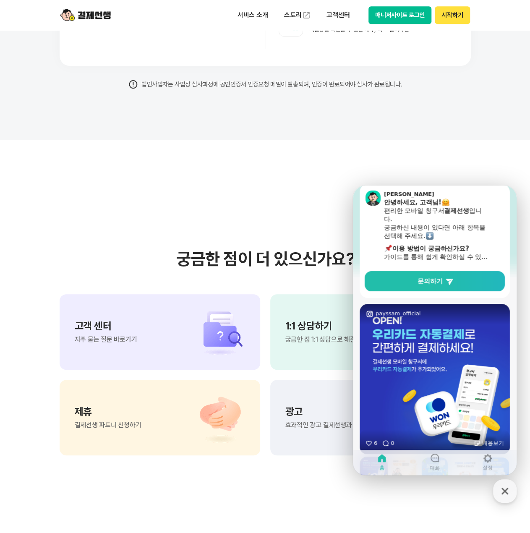
scroll to position [126, 0]
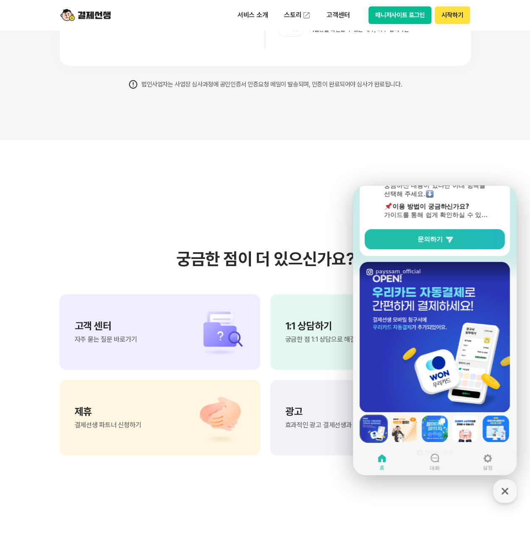
click at [430, 432] on img at bounding box center [435, 428] width 26 height 26
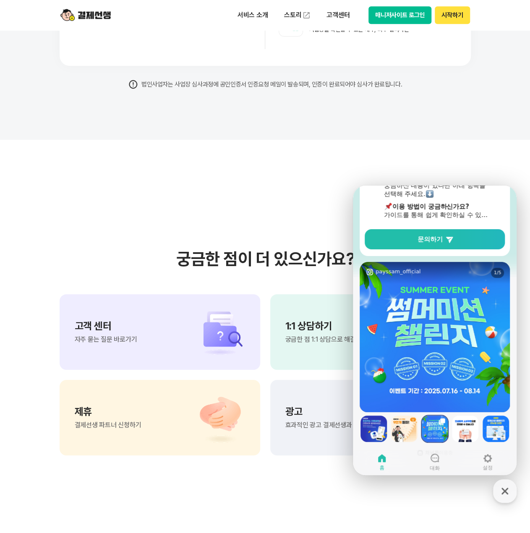
click at [409, 431] on img at bounding box center [404, 428] width 26 height 26
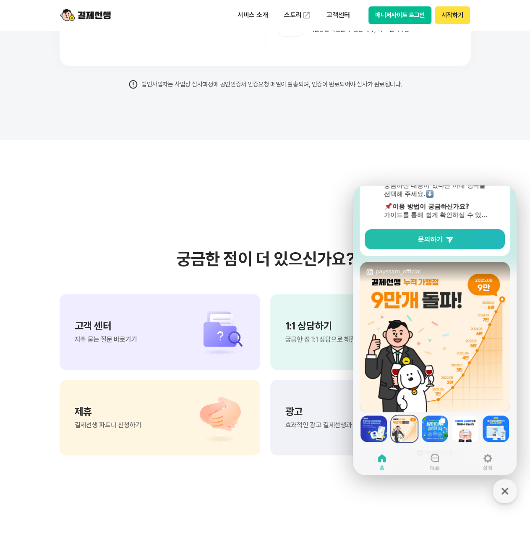
click at [442, 432] on img at bounding box center [435, 428] width 26 height 26
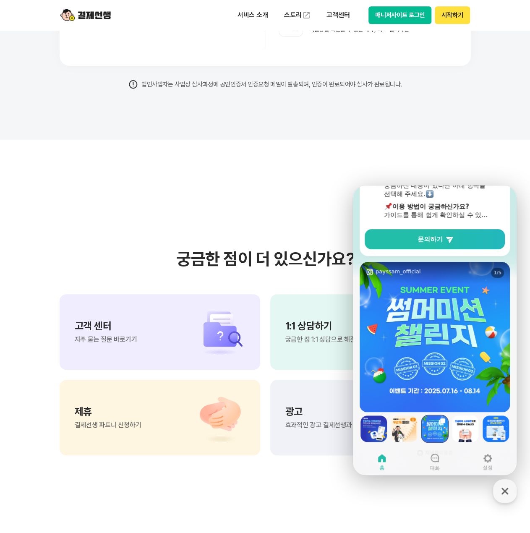
click at [461, 431] on img at bounding box center [465, 428] width 26 height 26
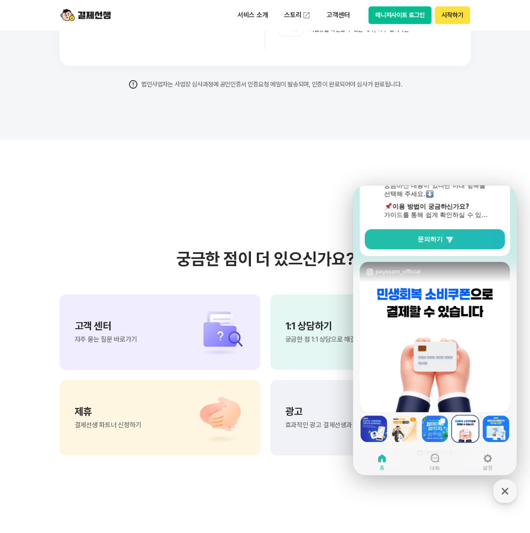
click at [495, 427] on img at bounding box center [495, 428] width 26 height 26
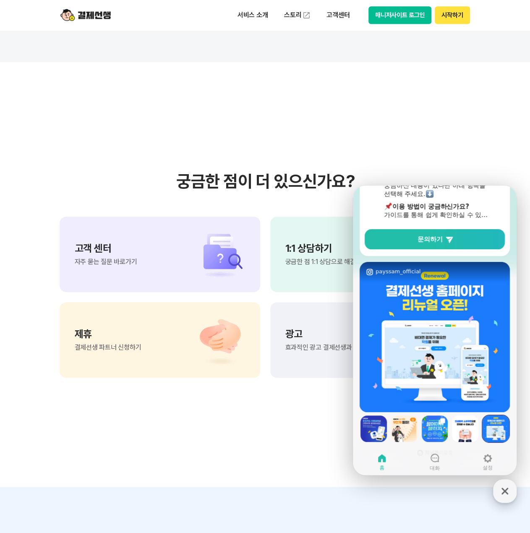
scroll to position [6903, 0]
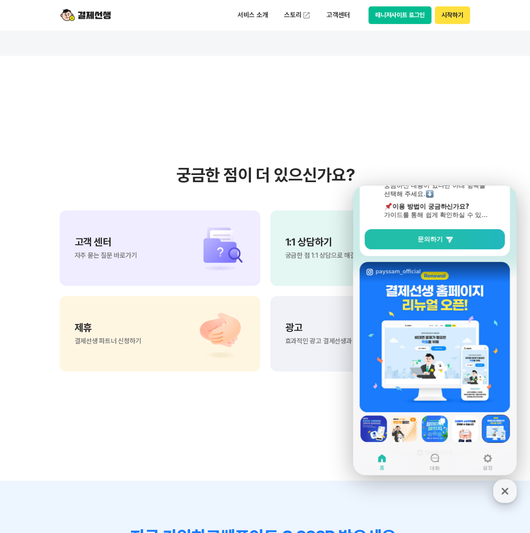
click at [503, 489] on icon "button" at bounding box center [504, 490] width 7 height 7
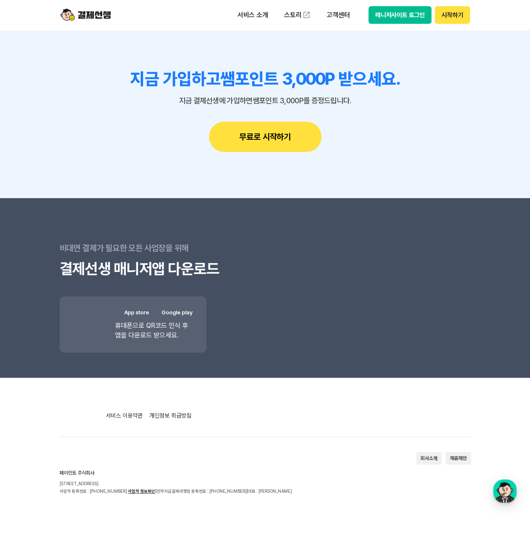
scroll to position [7364, 0]
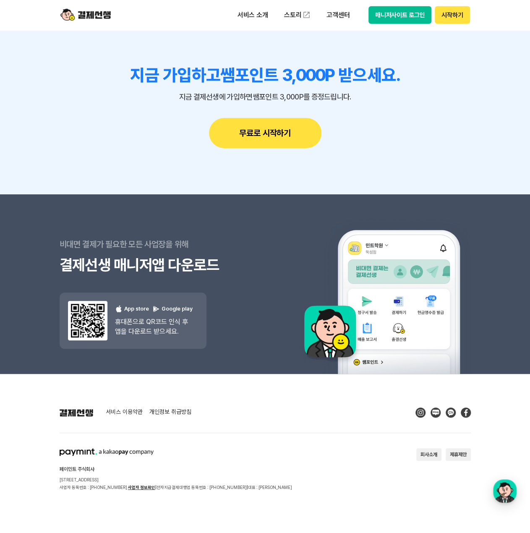
click at [117, 453] on img at bounding box center [107, 452] width 94 height 8
drag, startPoint x: 117, startPoint y: 453, endPoint x: 133, endPoint y: 462, distance: 18.6
click at [136, 465] on div "페이민트 주식회사 [STREET_ADDRESS] 사업자 등록번호 : [PHONE_NUMBER] 사업자 정보확인 | 전자지급결제대행업 등록번호 …" at bounding box center [176, 469] width 232 height 43
click at [416, 19] on button "매니저사이트 로그인" at bounding box center [399, 15] width 63 height 18
drag, startPoint x: 458, startPoint y: 5, endPoint x: 450, endPoint y: 15, distance: 12.6
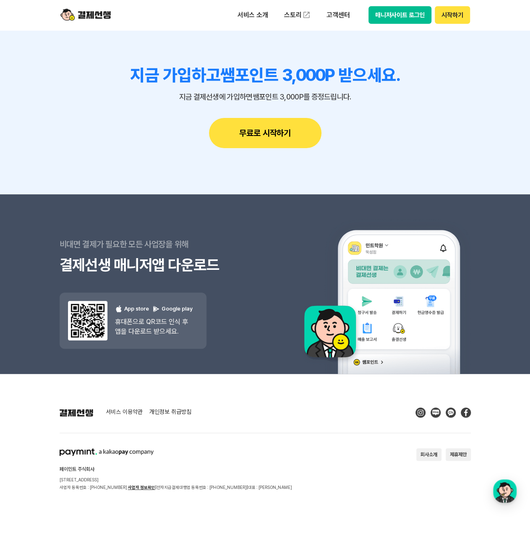
click at [450, 15] on div "서비스 소개 스토리 고객센터 매니저사이트 로그인 시작하기" at bounding box center [264, 15] width 429 height 30
click at [450, 15] on button "시작하기" at bounding box center [452, 15] width 35 height 18
